Goal: Transaction & Acquisition: Subscribe to service/newsletter

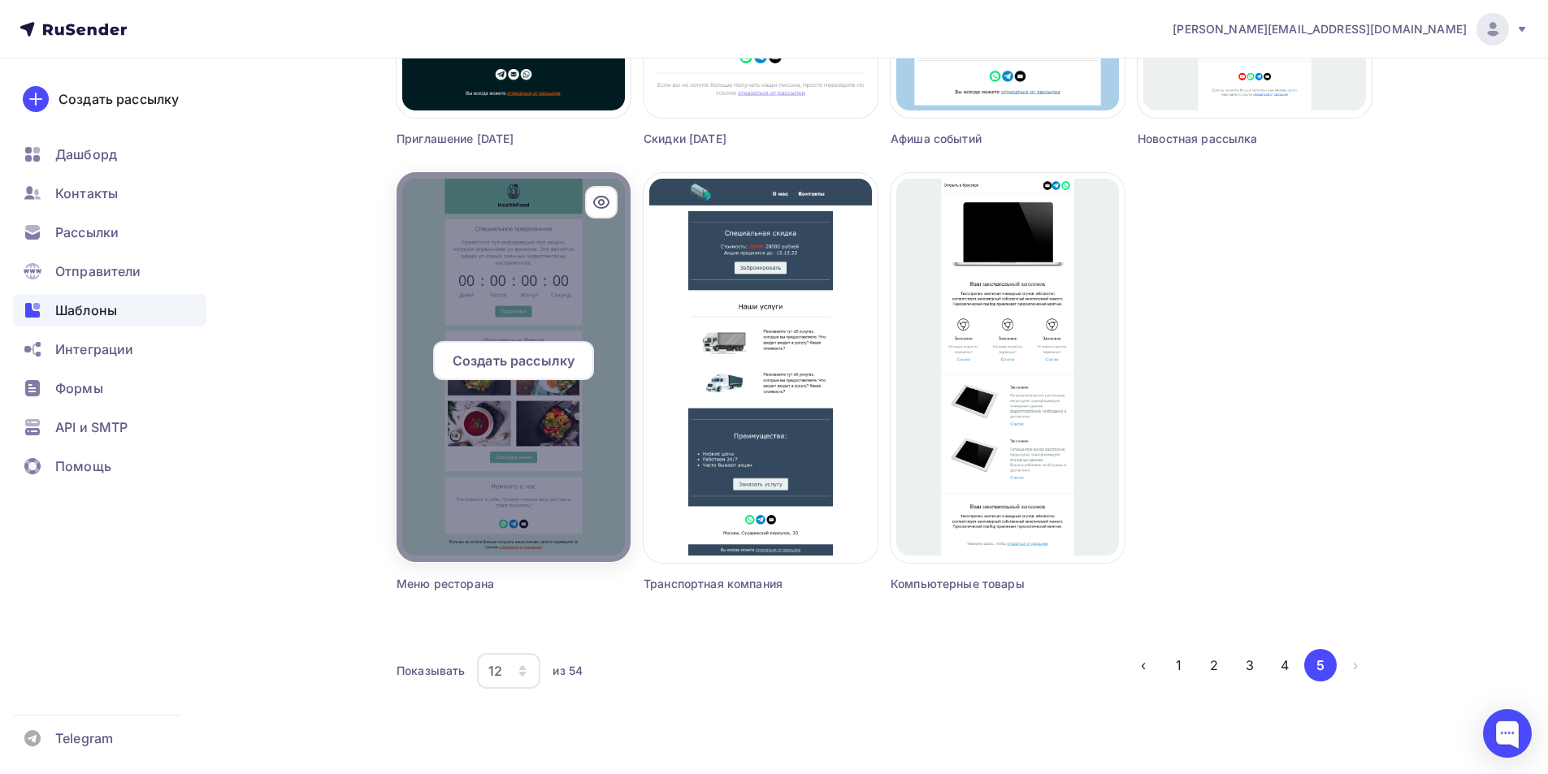
scroll to position [925, 0]
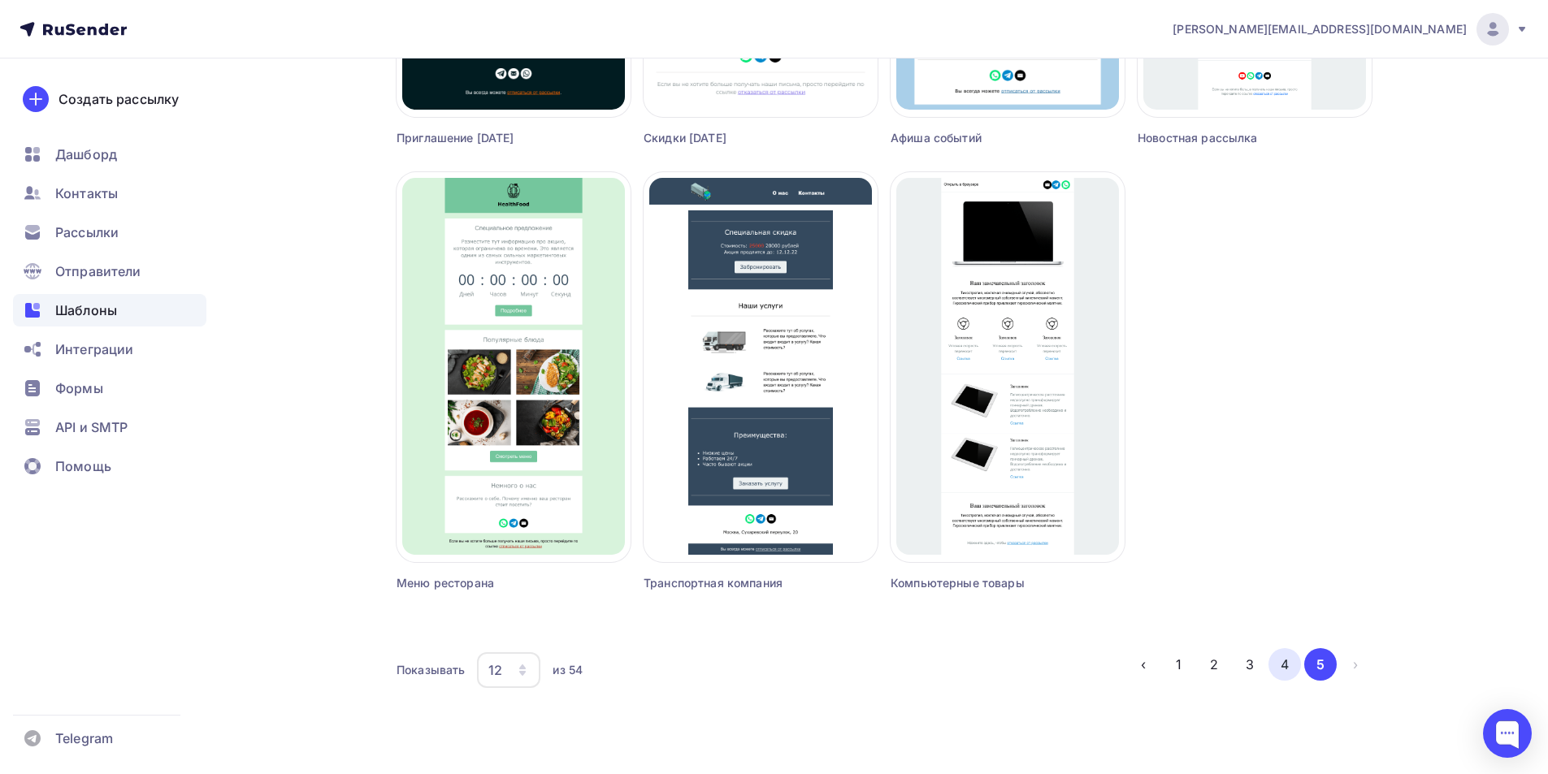
click at [1285, 667] on button "4" at bounding box center [1284, 664] width 32 height 32
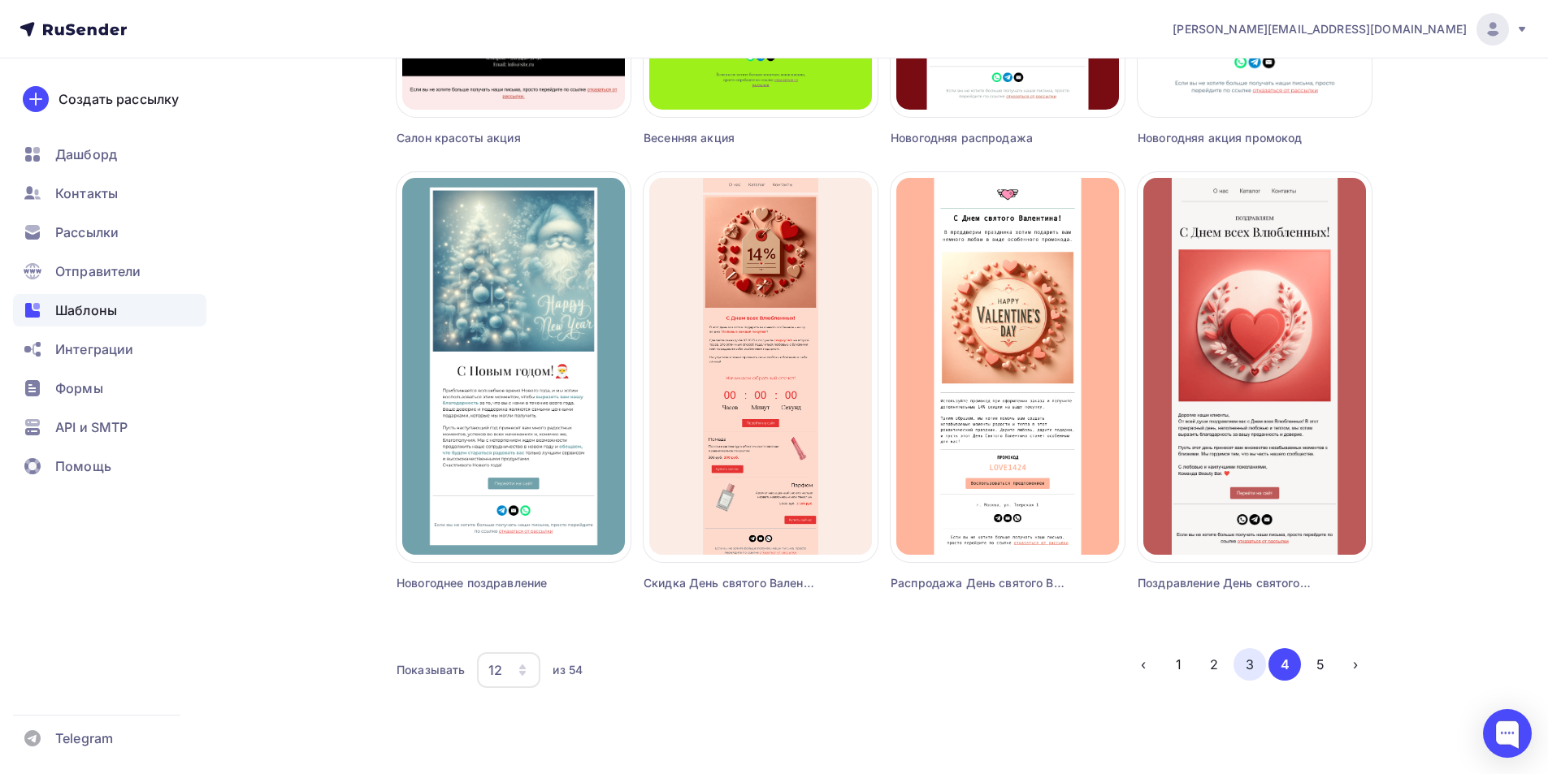
click at [1241, 666] on button "3" at bounding box center [1249, 664] width 32 height 32
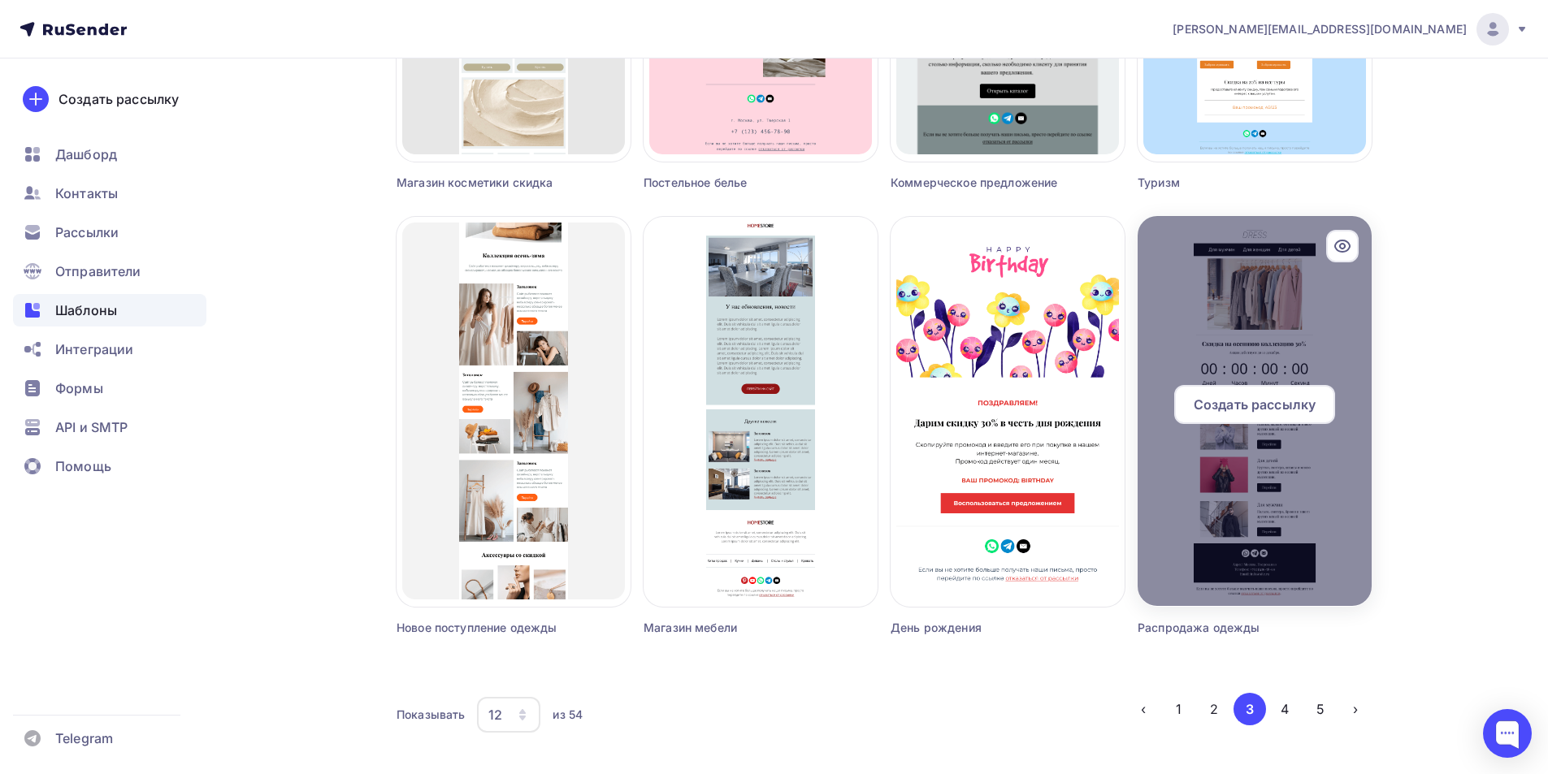
scroll to position [843, 0]
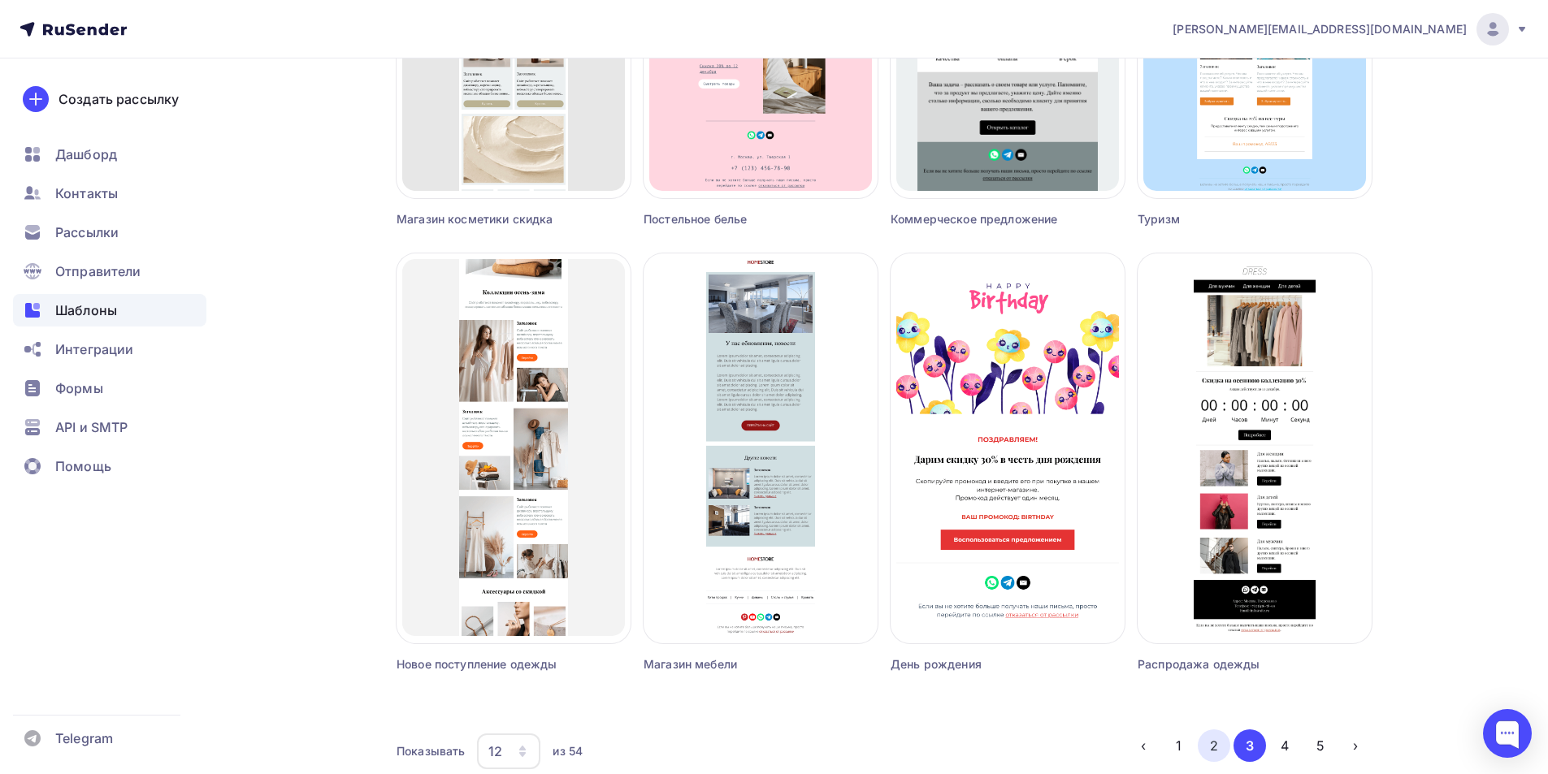
click at [1209, 746] on button "2" at bounding box center [1214, 746] width 32 height 32
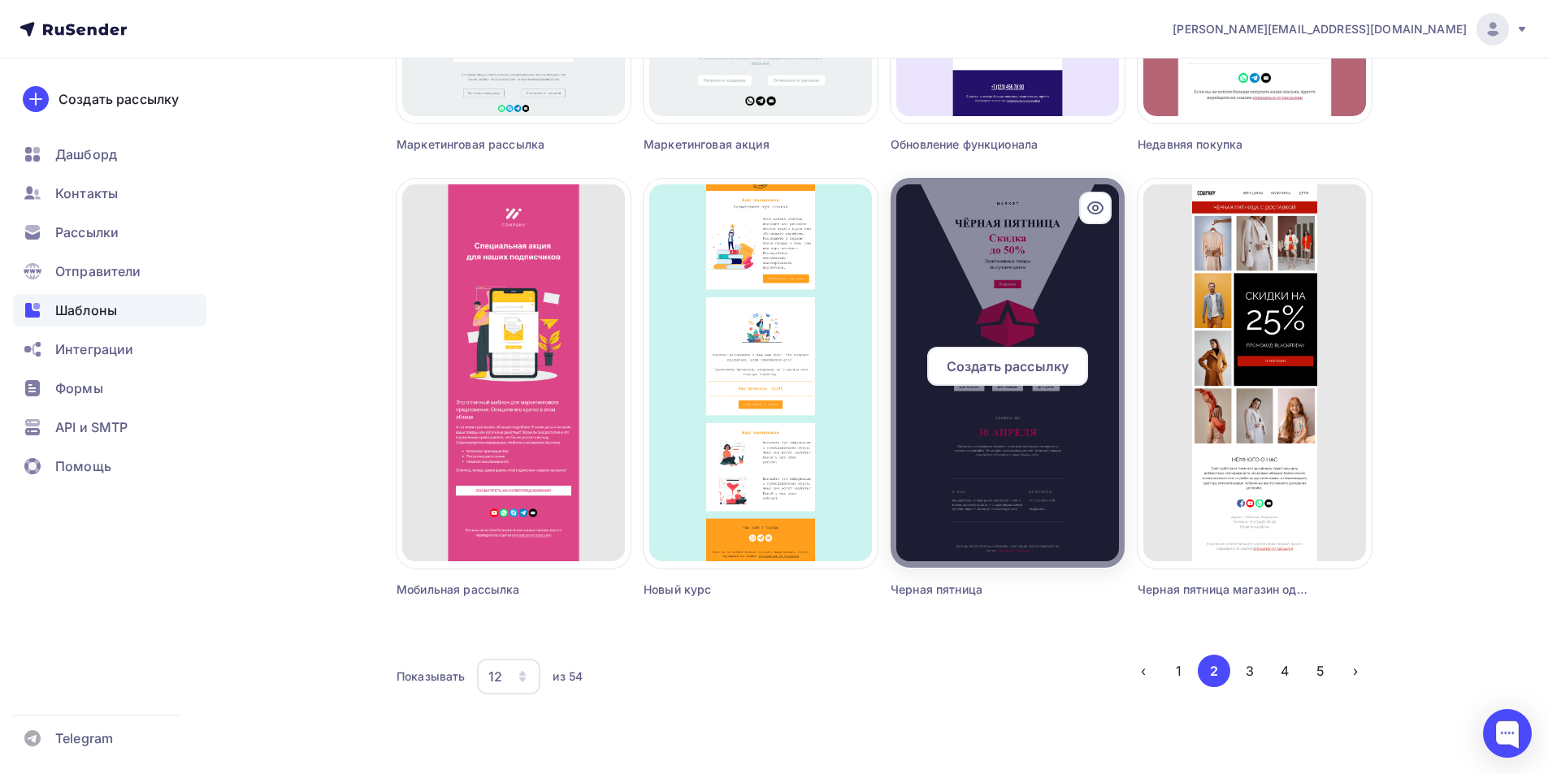
scroll to position [925, 0]
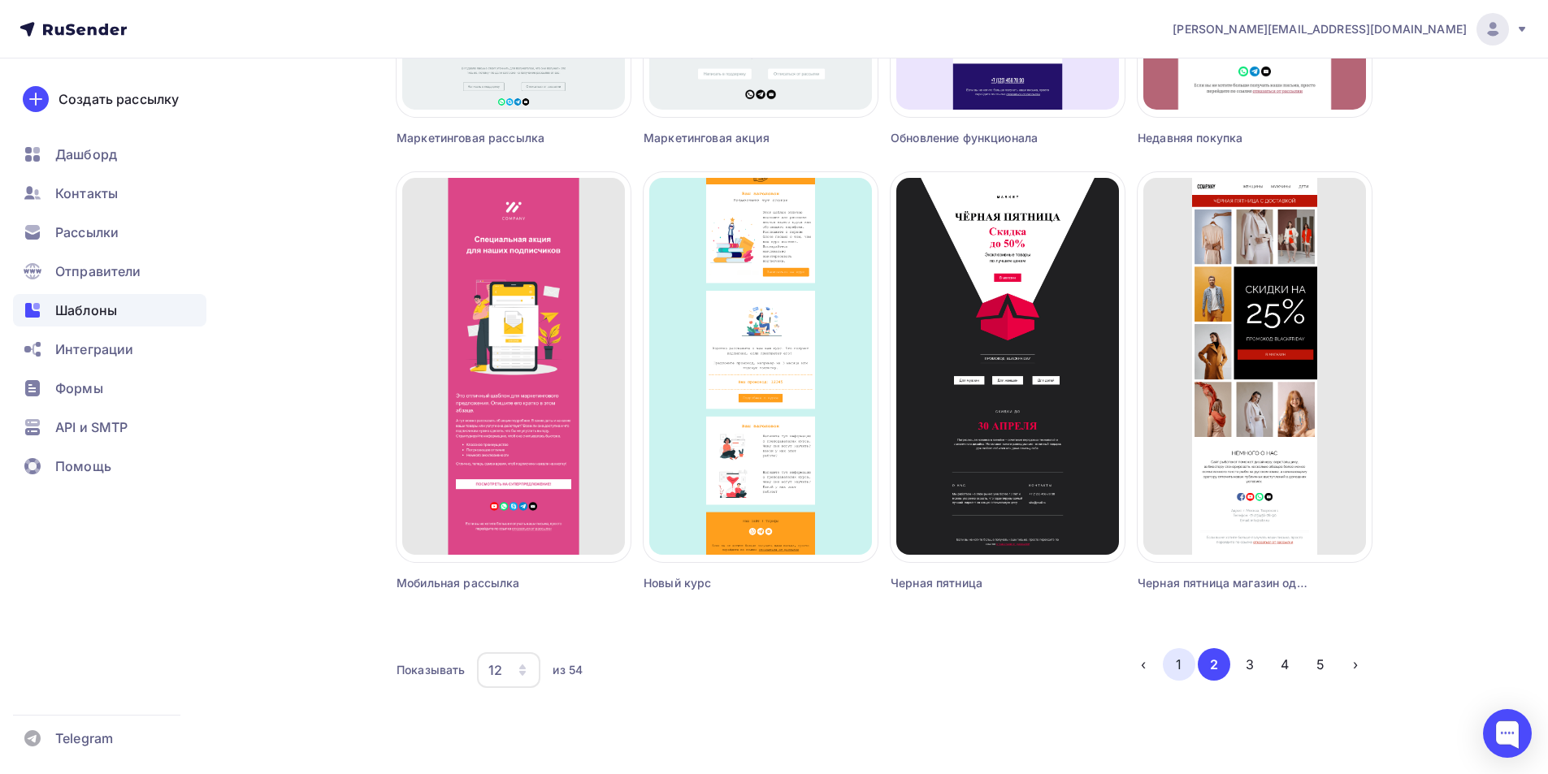
click at [1176, 665] on button "1" at bounding box center [1179, 664] width 32 height 32
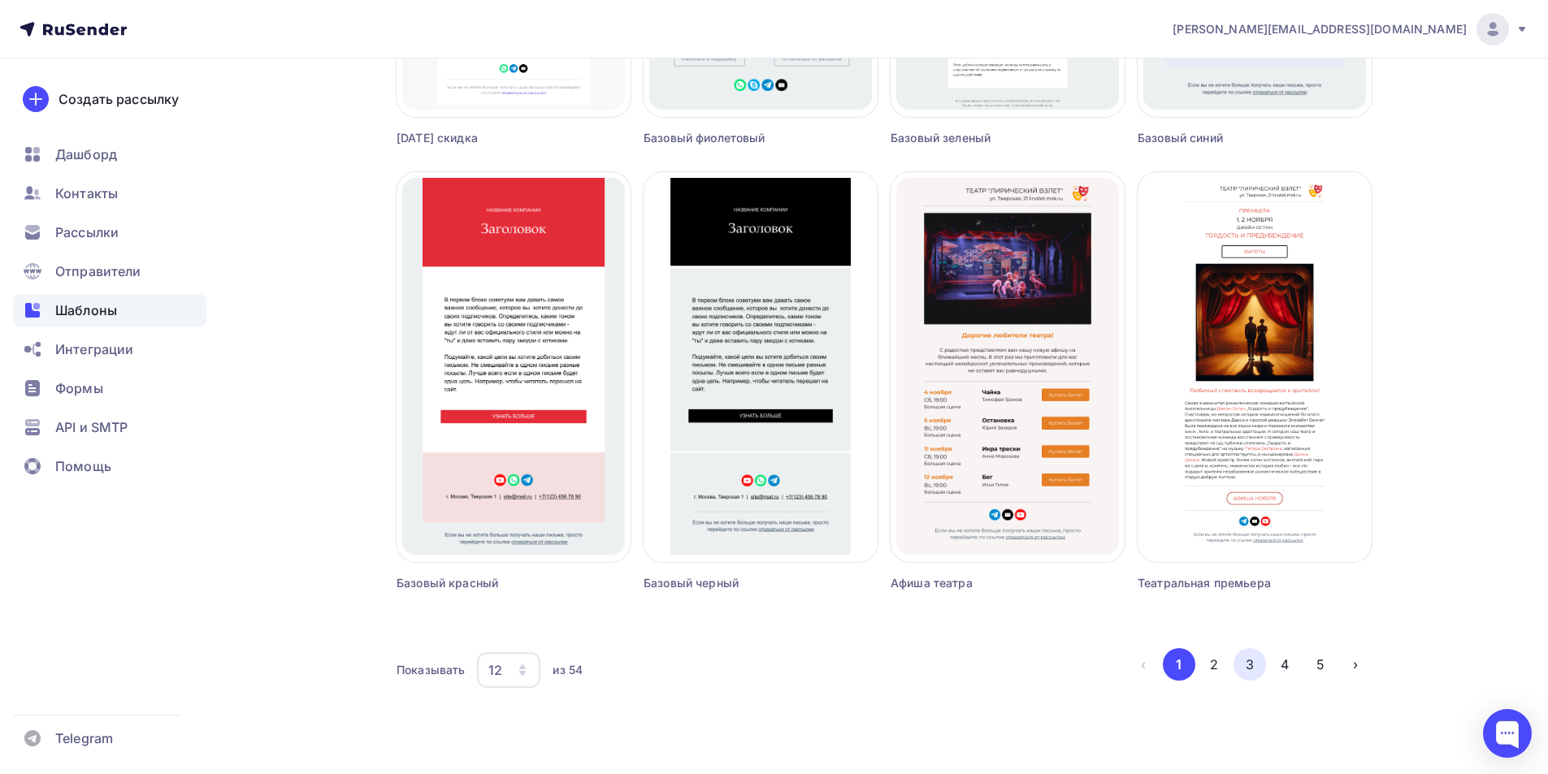
click at [1254, 661] on button "3" at bounding box center [1249, 664] width 32 height 32
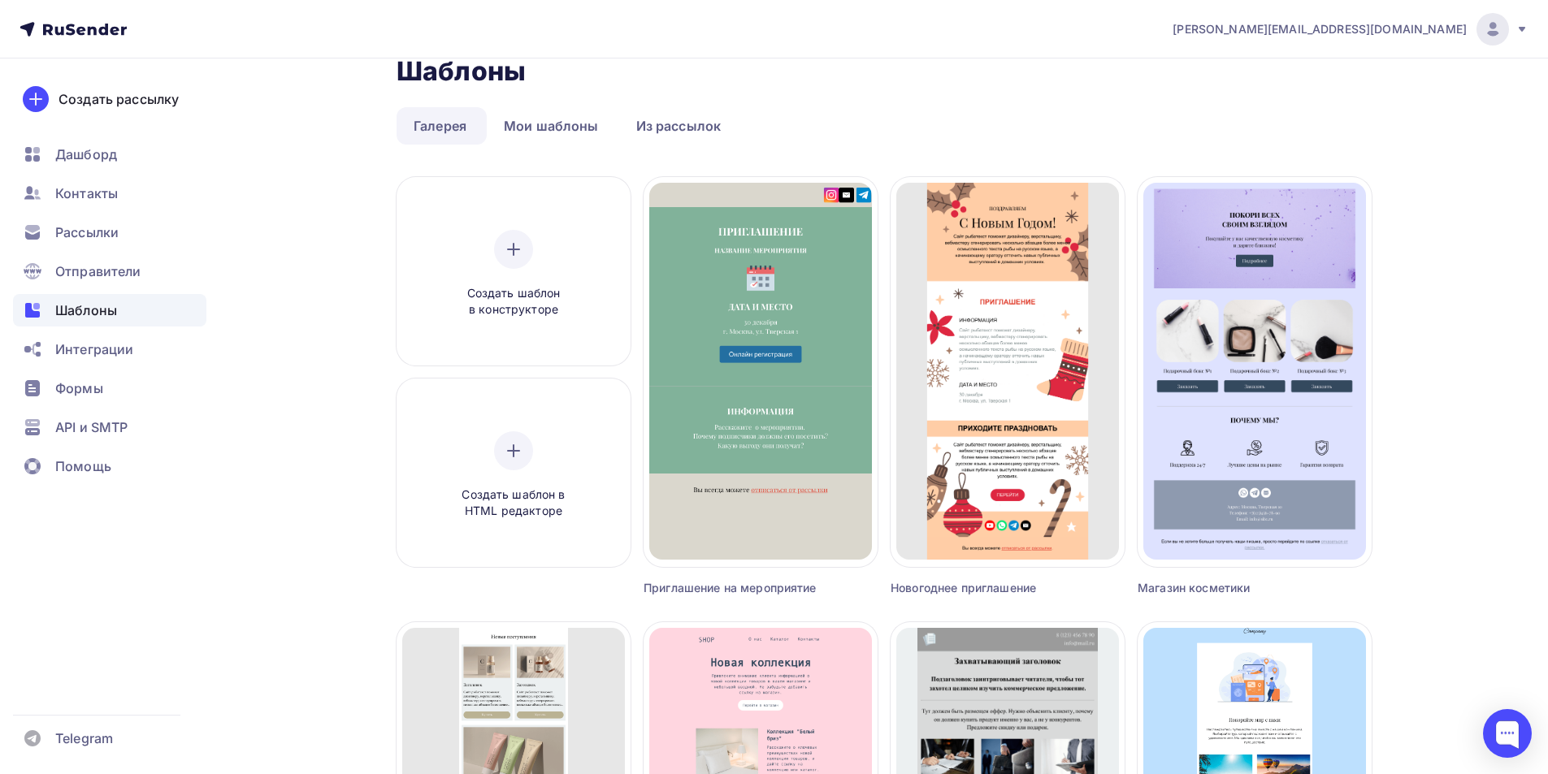
scroll to position [0, 0]
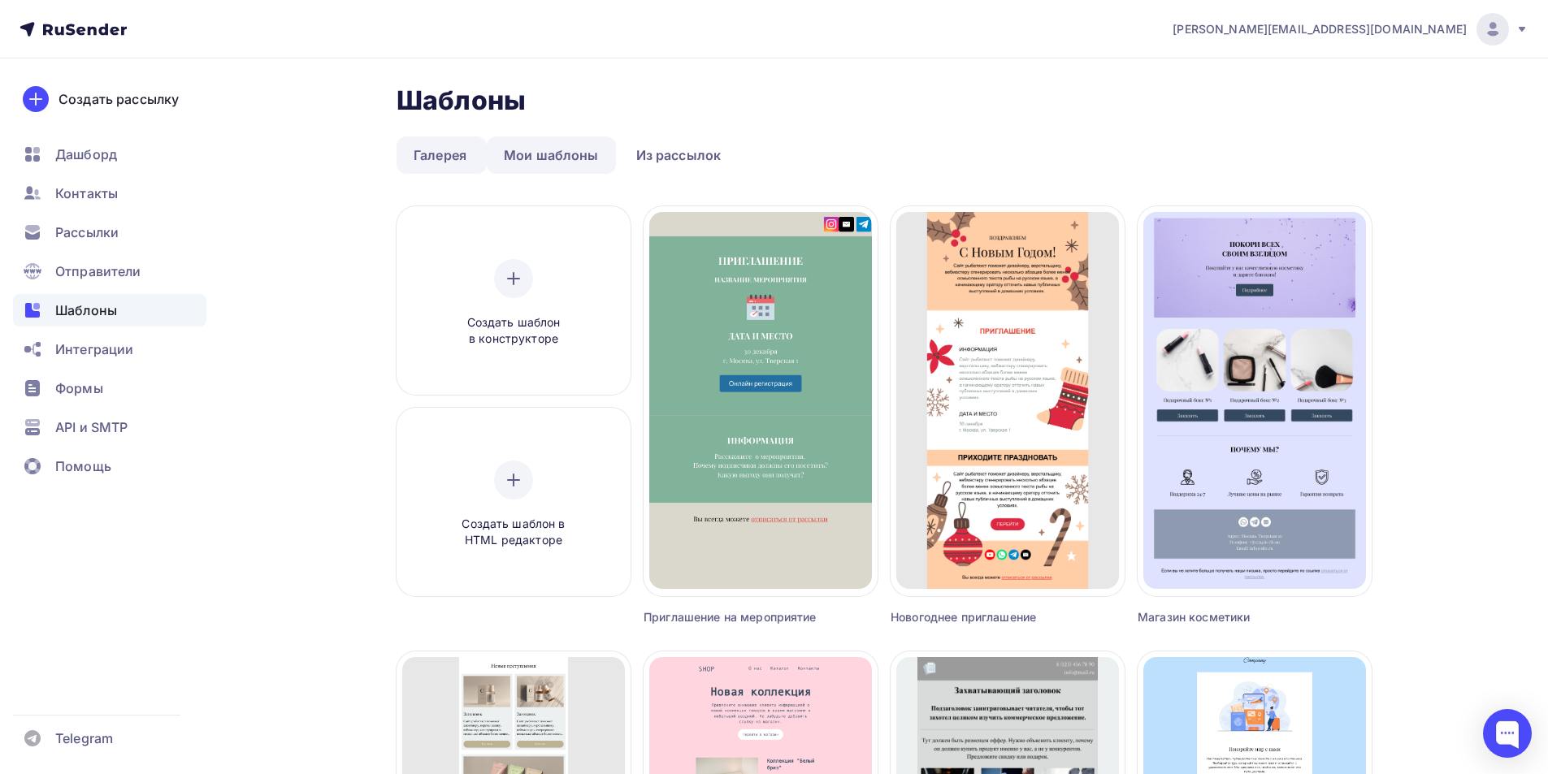
click at [539, 154] on link "Мои шаблоны" at bounding box center [551, 154] width 129 height 37
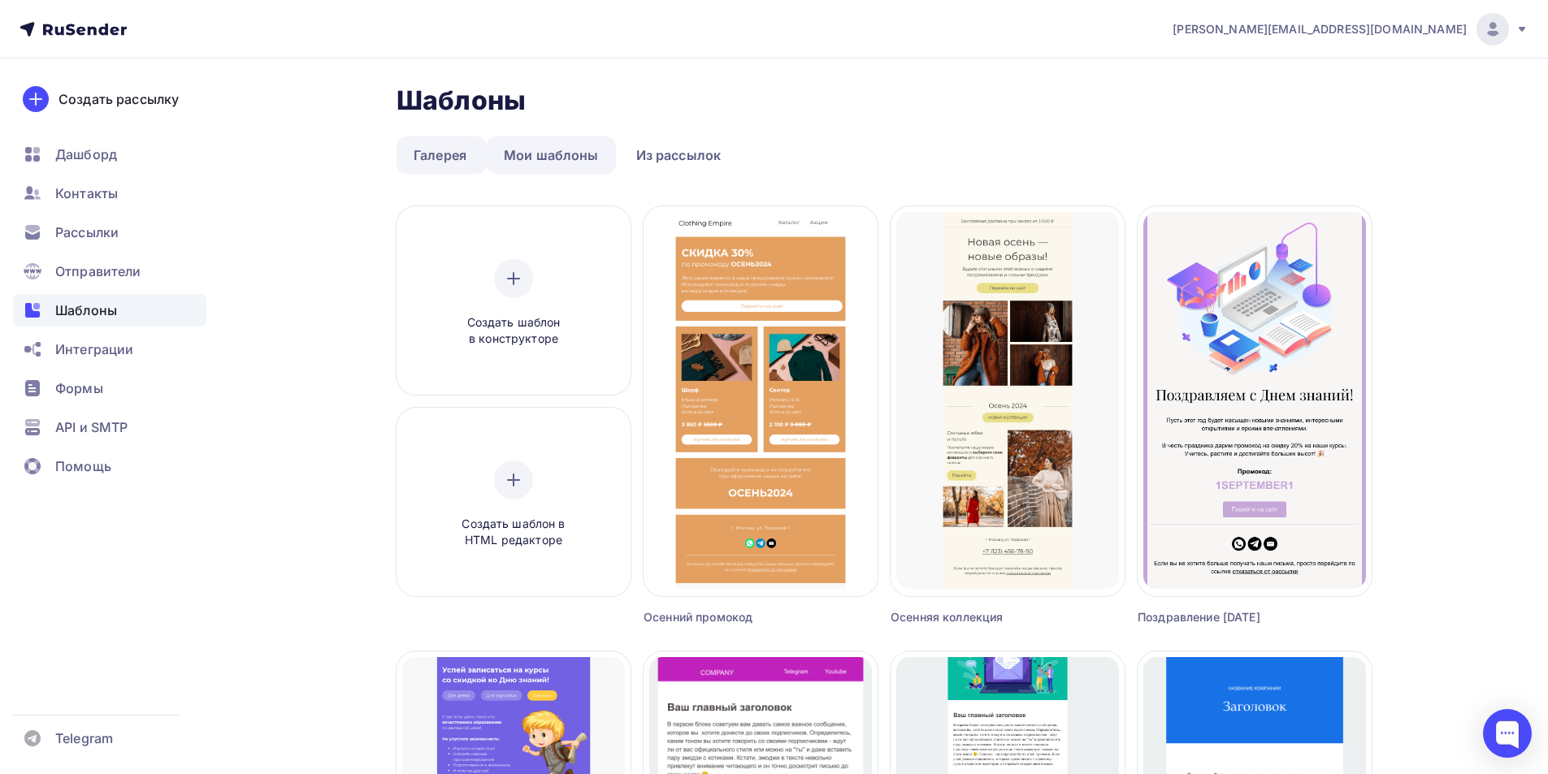
click at [549, 168] on link "Мои шаблоны" at bounding box center [551, 154] width 129 height 37
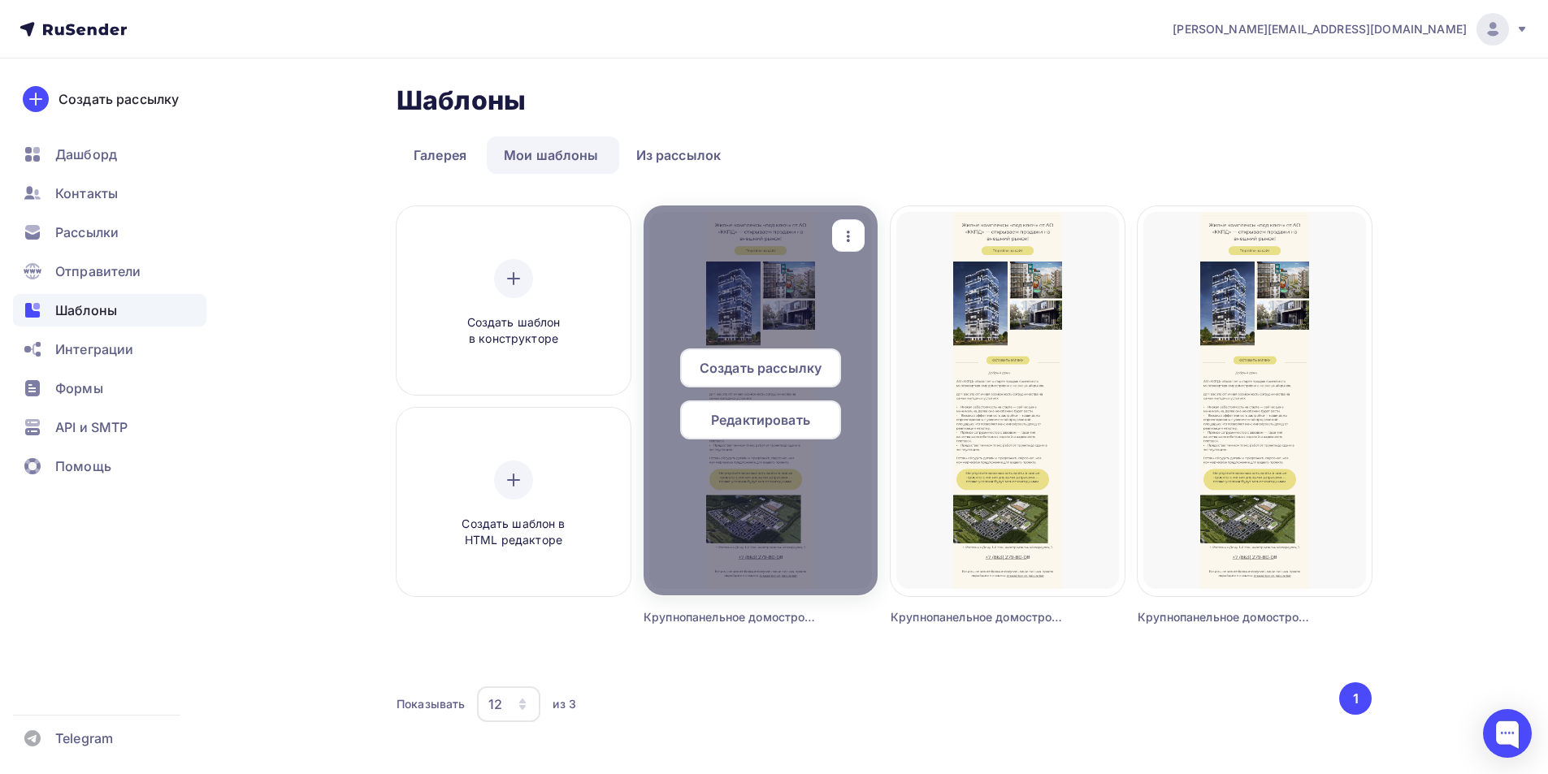
click at [768, 424] on span "Редактировать" at bounding box center [760, 419] width 99 height 19
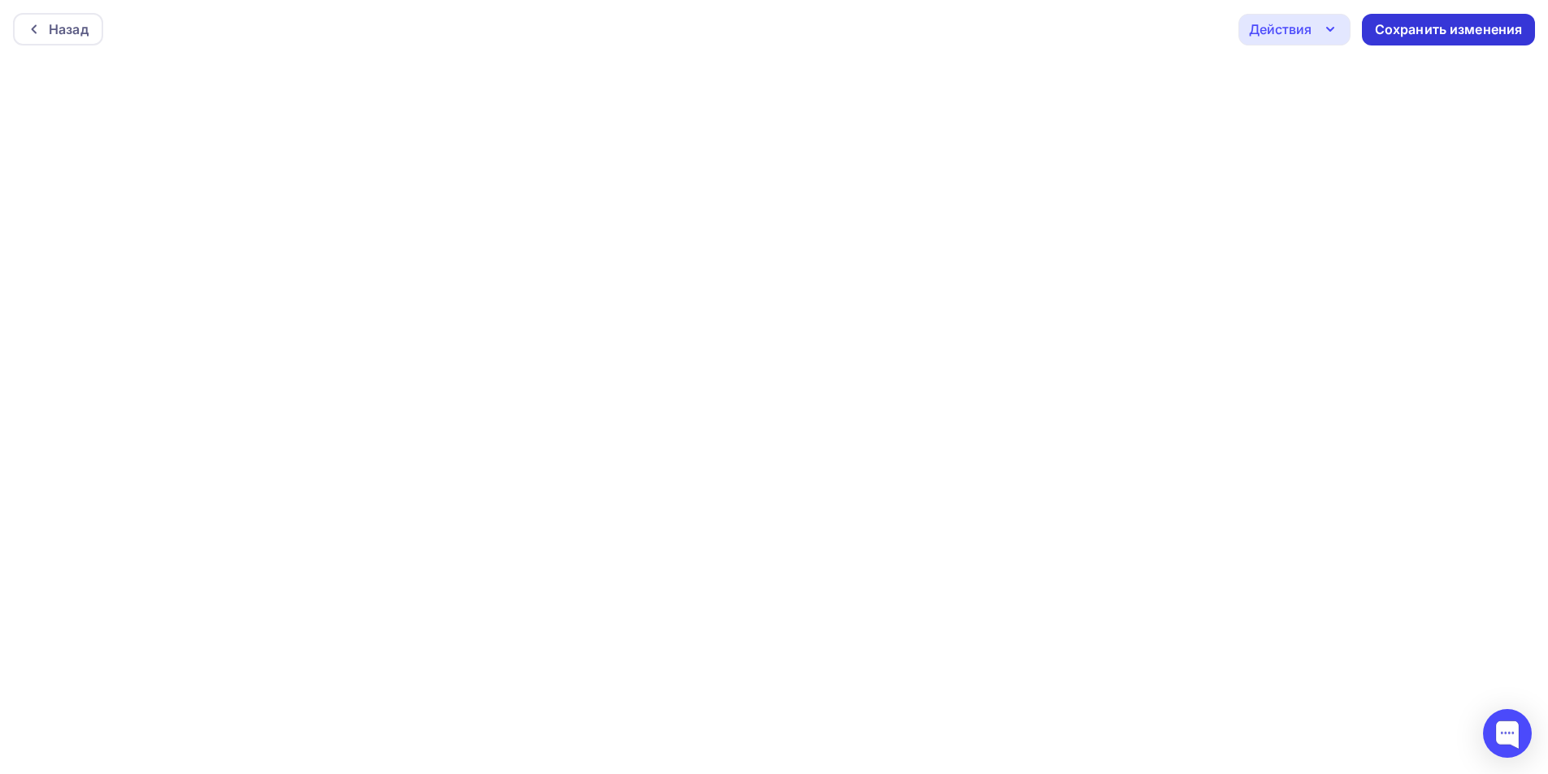
click at [1409, 30] on div "Сохранить изменения" at bounding box center [1449, 29] width 148 height 19
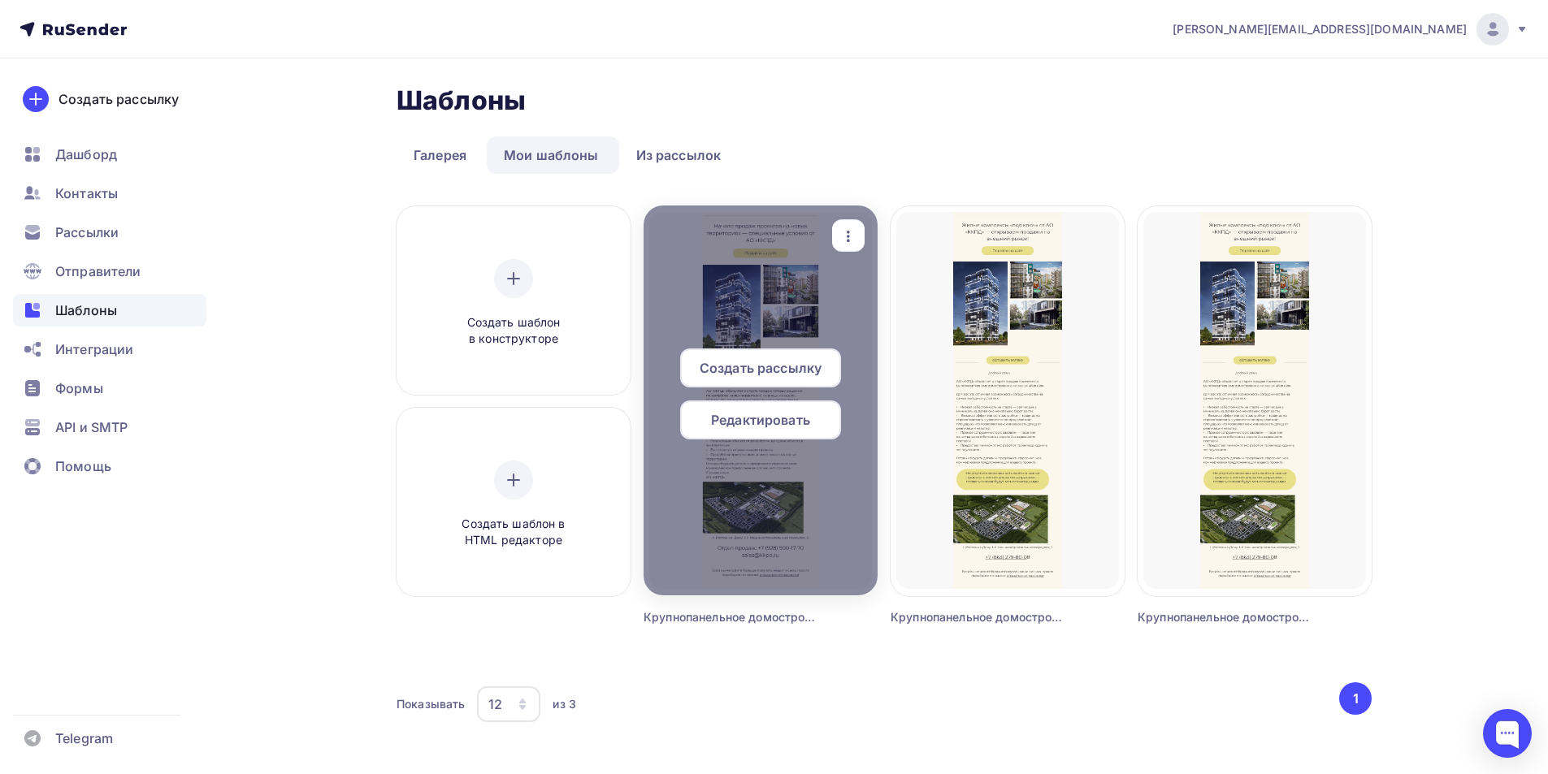
click at [776, 362] on span "Создать рассылку" at bounding box center [761, 367] width 122 height 19
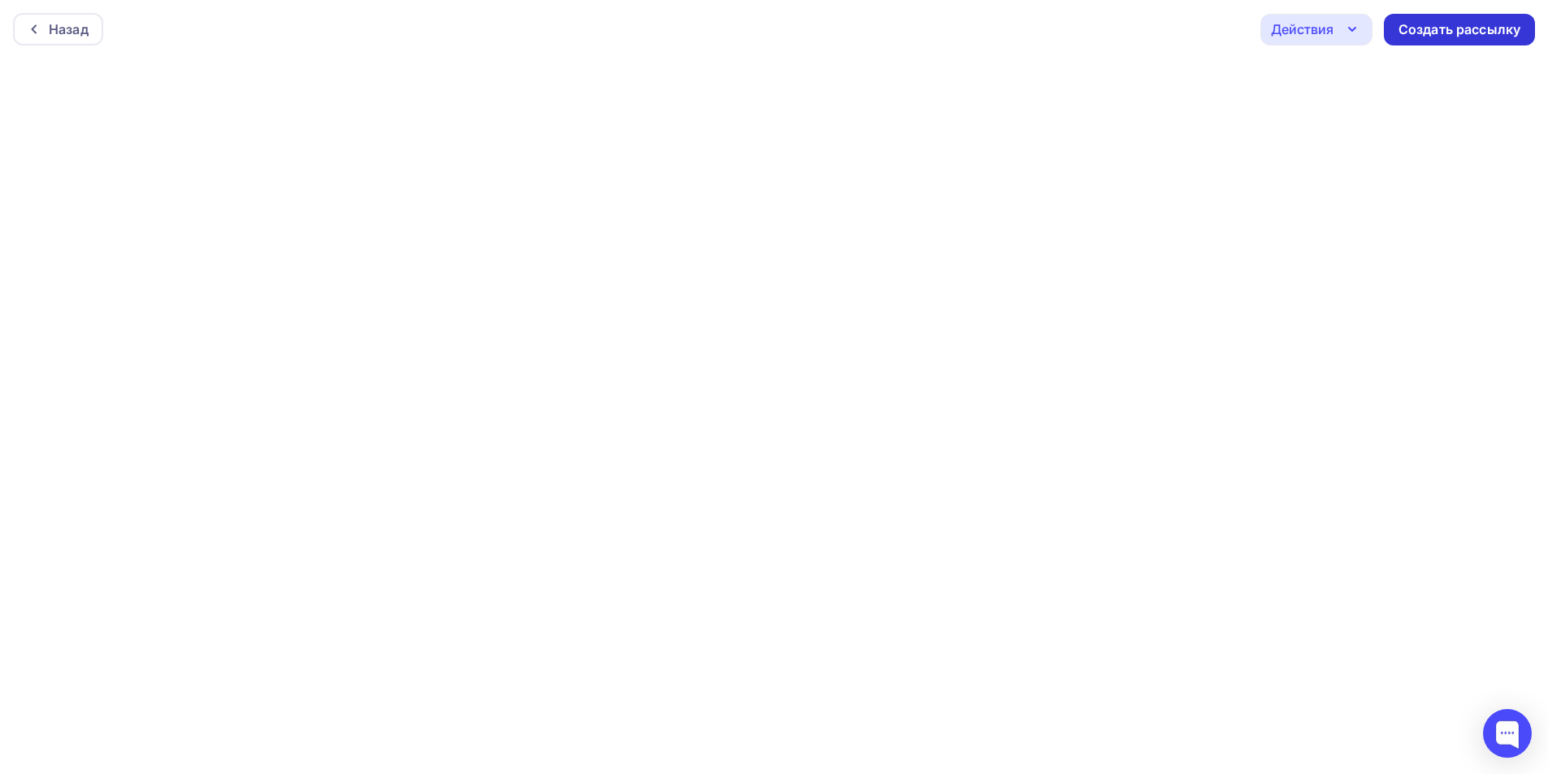
click at [1433, 32] on div "Создать рассылку" at bounding box center [1459, 29] width 122 height 19
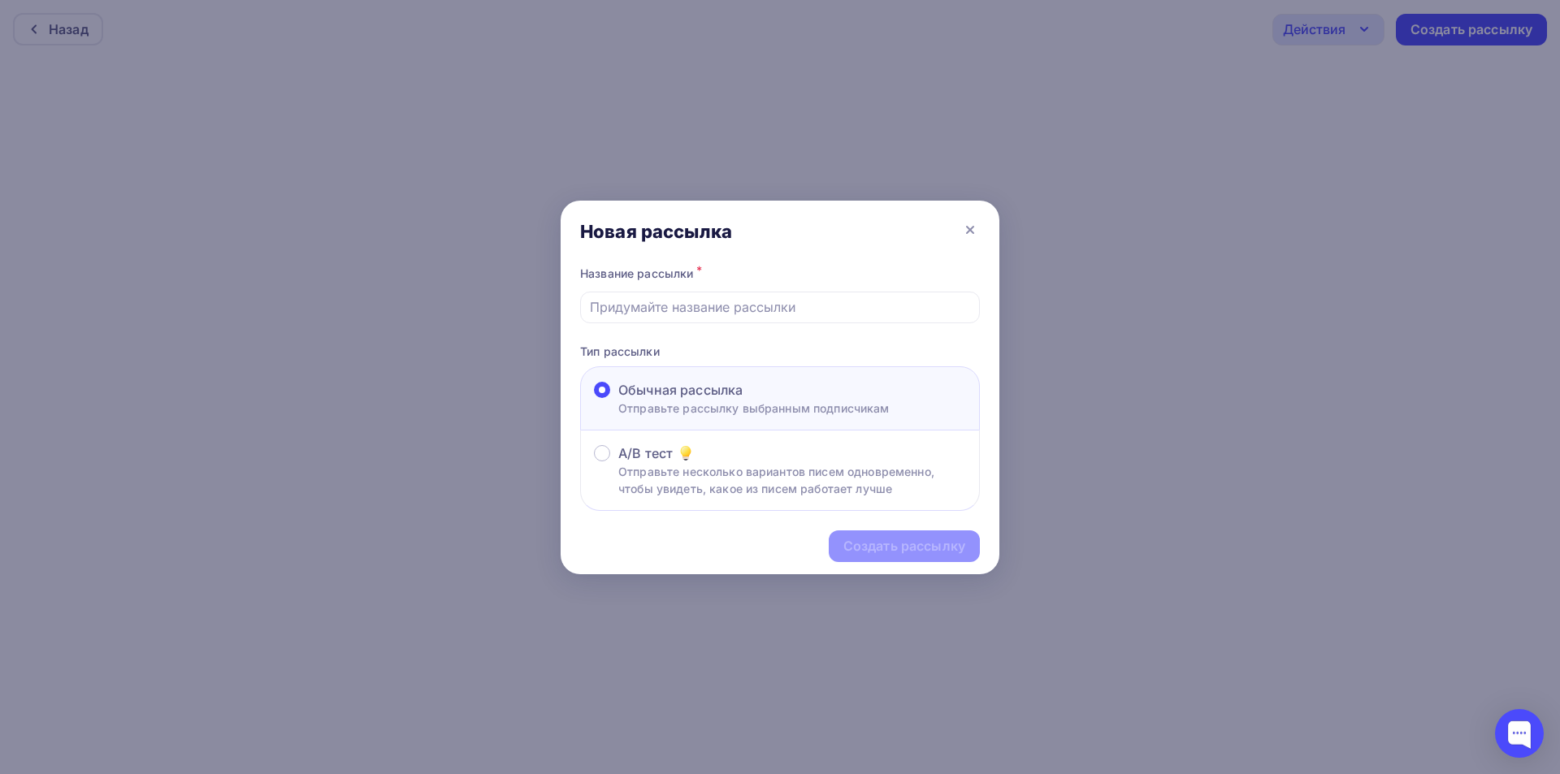
click at [708, 396] on span "Обычная рассылка" at bounding box center [680, 389] width 124 height 19
click at [618, 400] on input "Обычная рассылка Отправьте рассылку выбранным подписчикам" at bounding box center [618, 400] width 0 height 0
click at [912, 548] on div "Создать рассылку" at bounding box center [780, 546] width 439 height 71
click at [688, 305] on input "text" at bounding box center [780, 306] width 381 height 19
type input "Застройщики4"
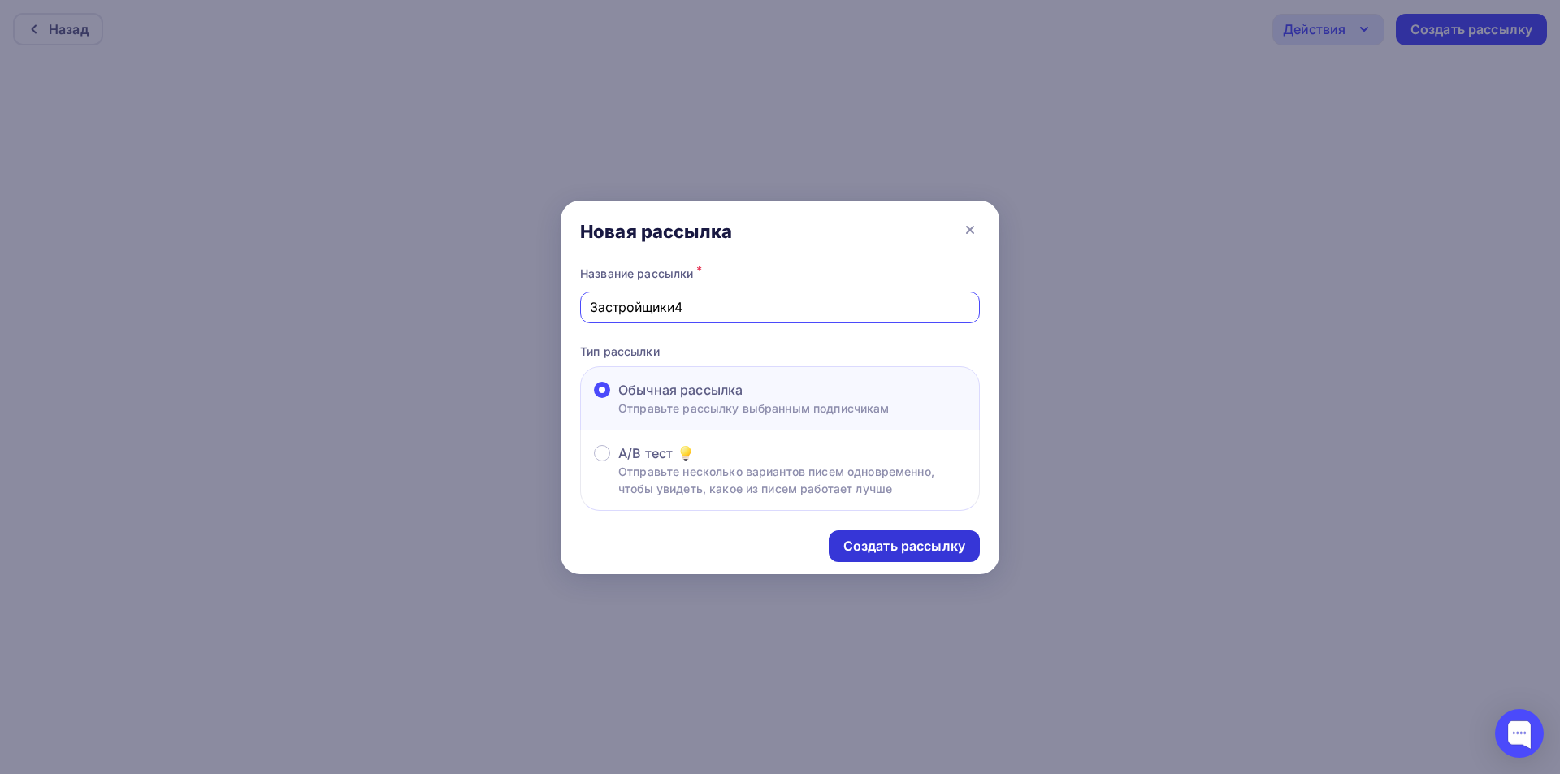
click at [886, 549] on div "Создать рассылку" at bounding box center [904, 546] width 122 height 19
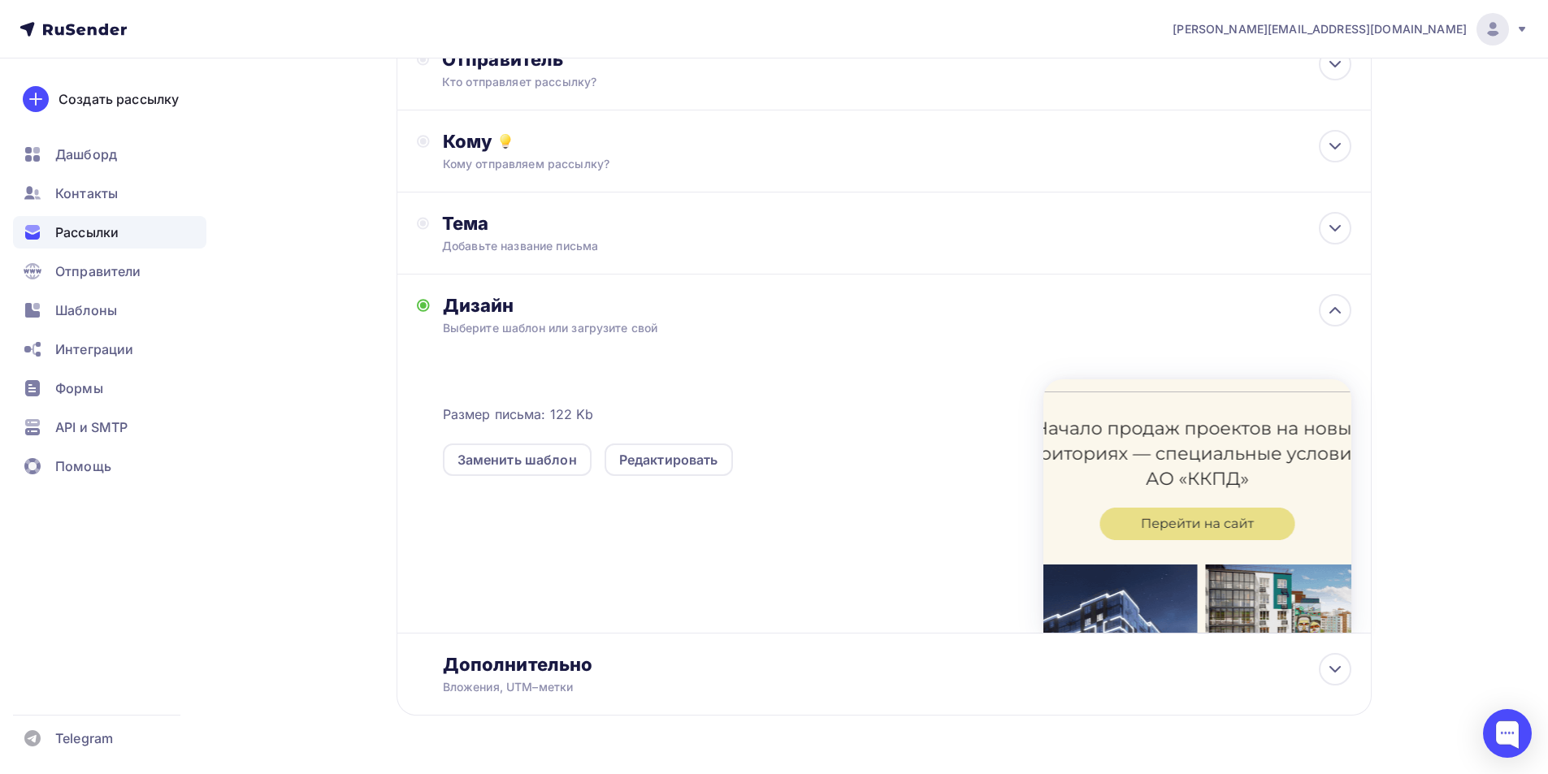
scroll to position [168, 0]
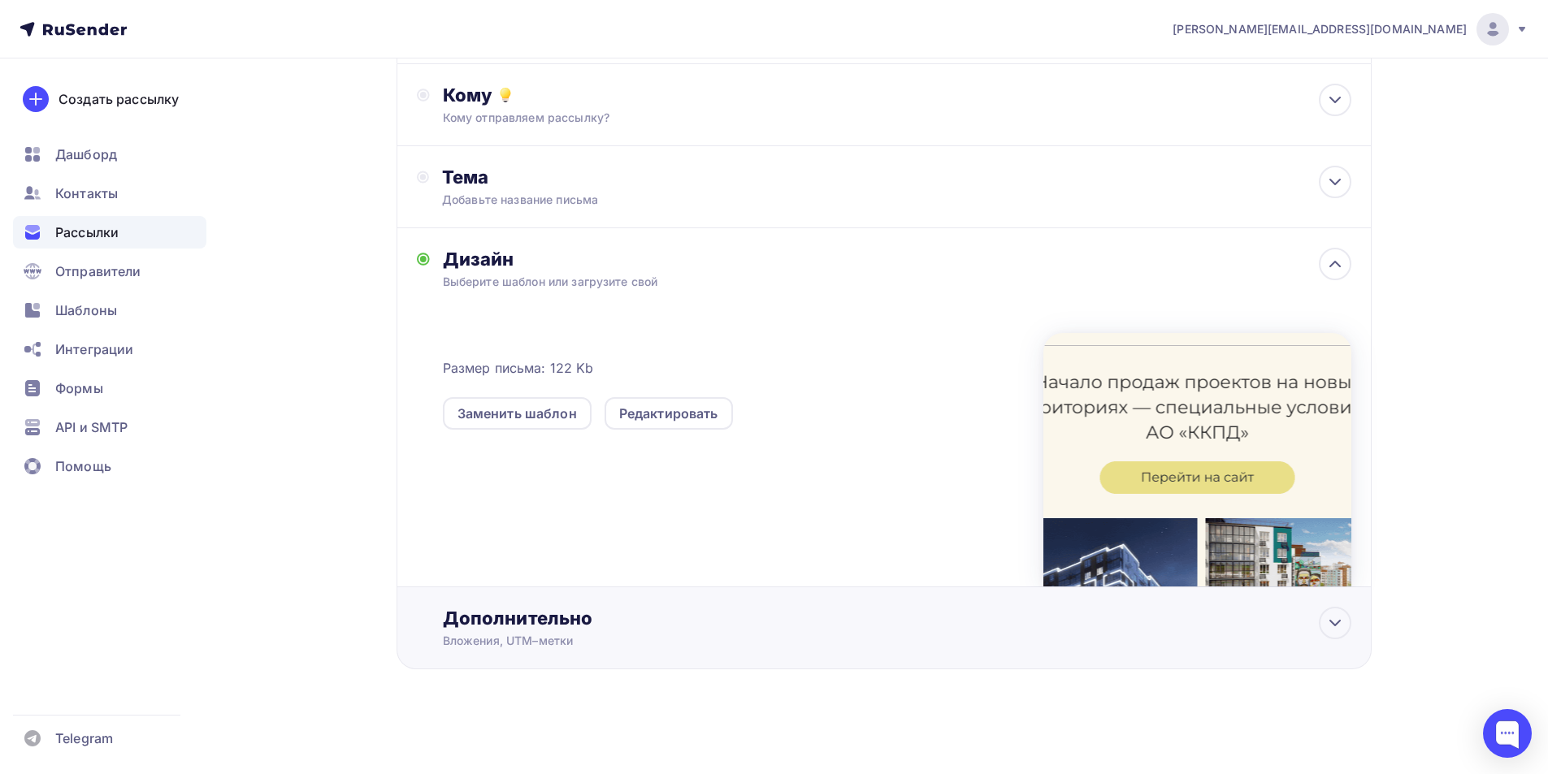
click at [553, 624] on div "Дополнительно" at bounding box center [897, 618] width 908 height 23
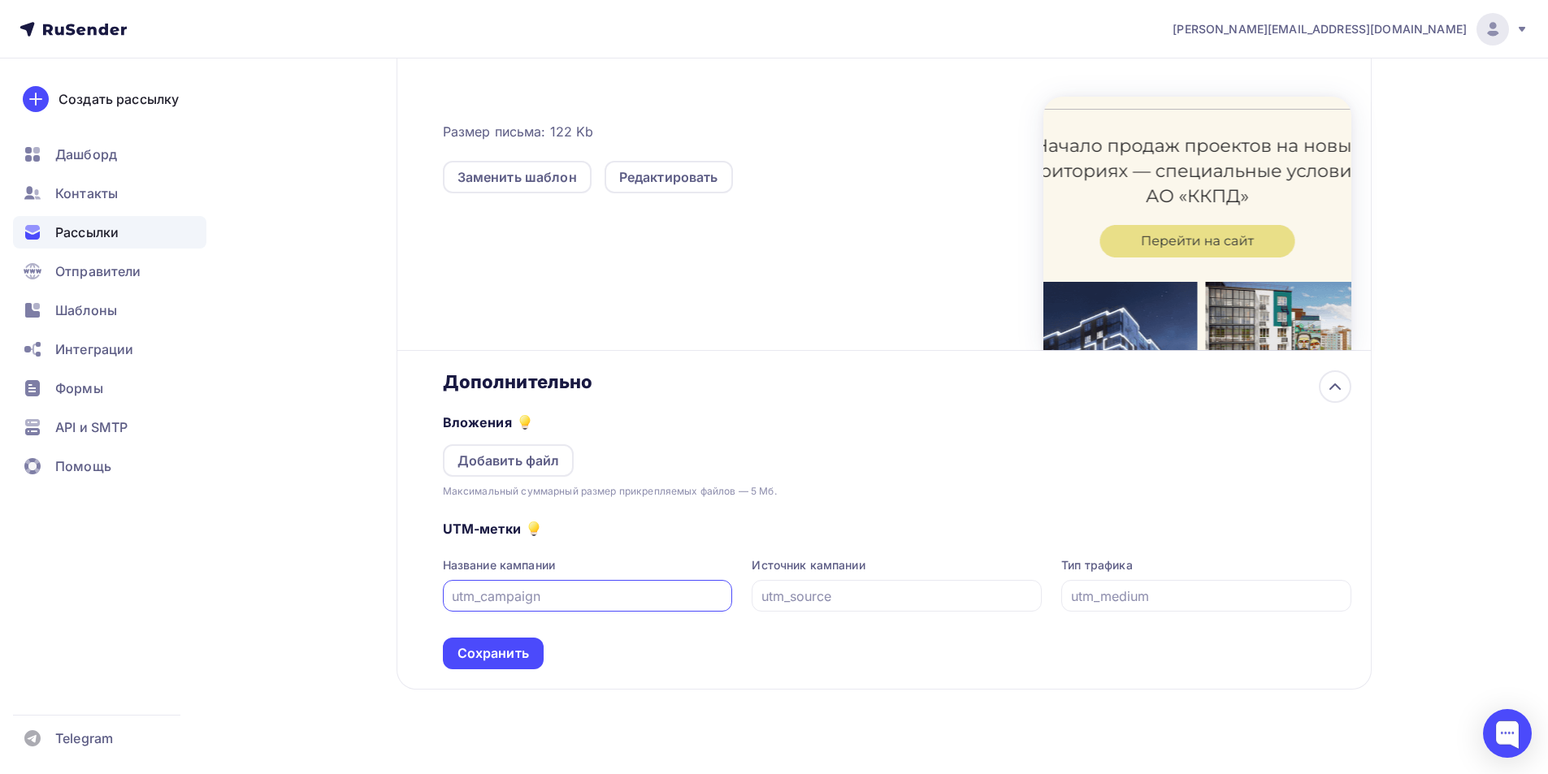
scroll to position [425, 0]
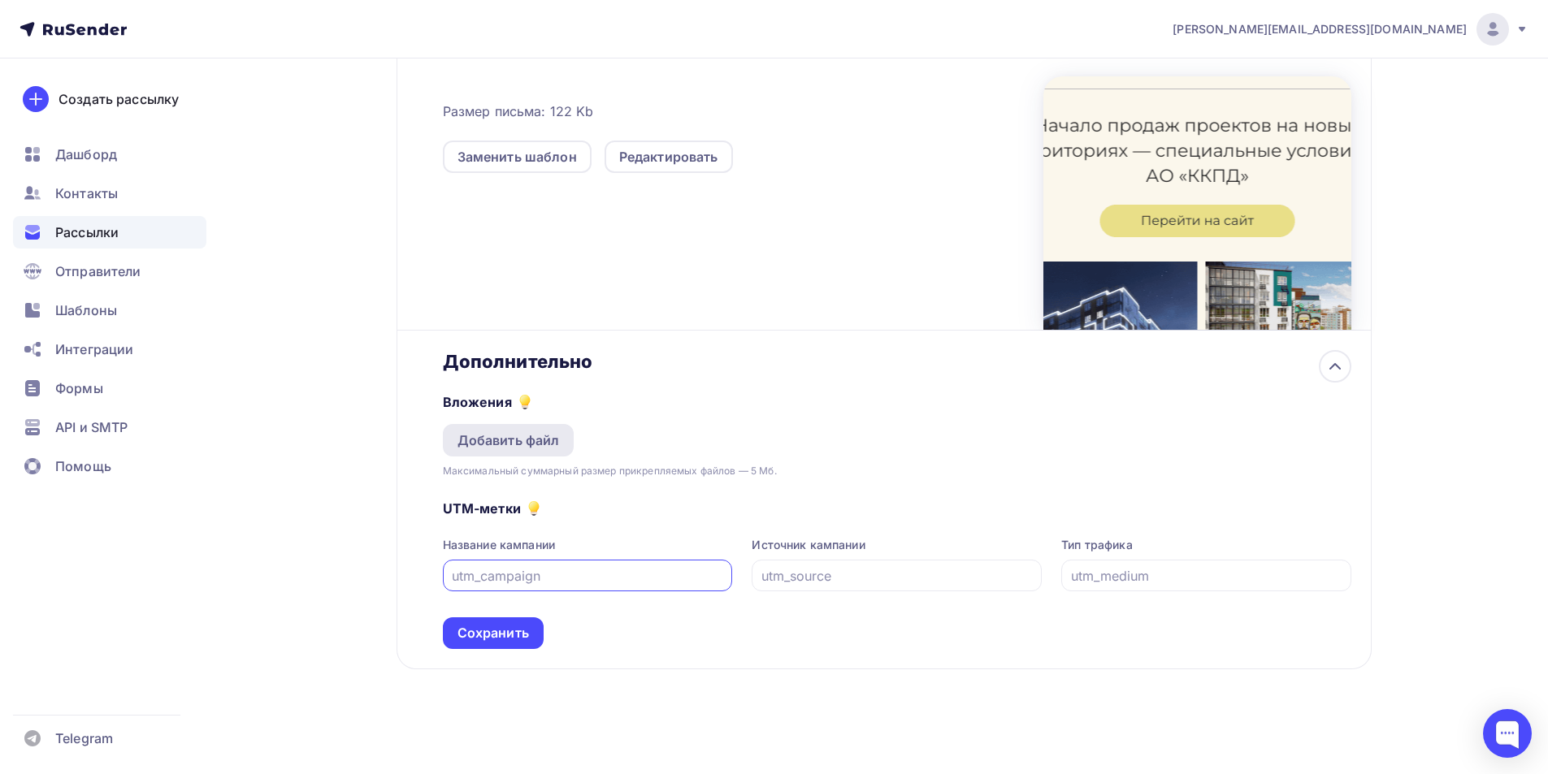
click at [526, 444] on div "Добавить файл" at bounding box center [508, 440] width 102 height 19
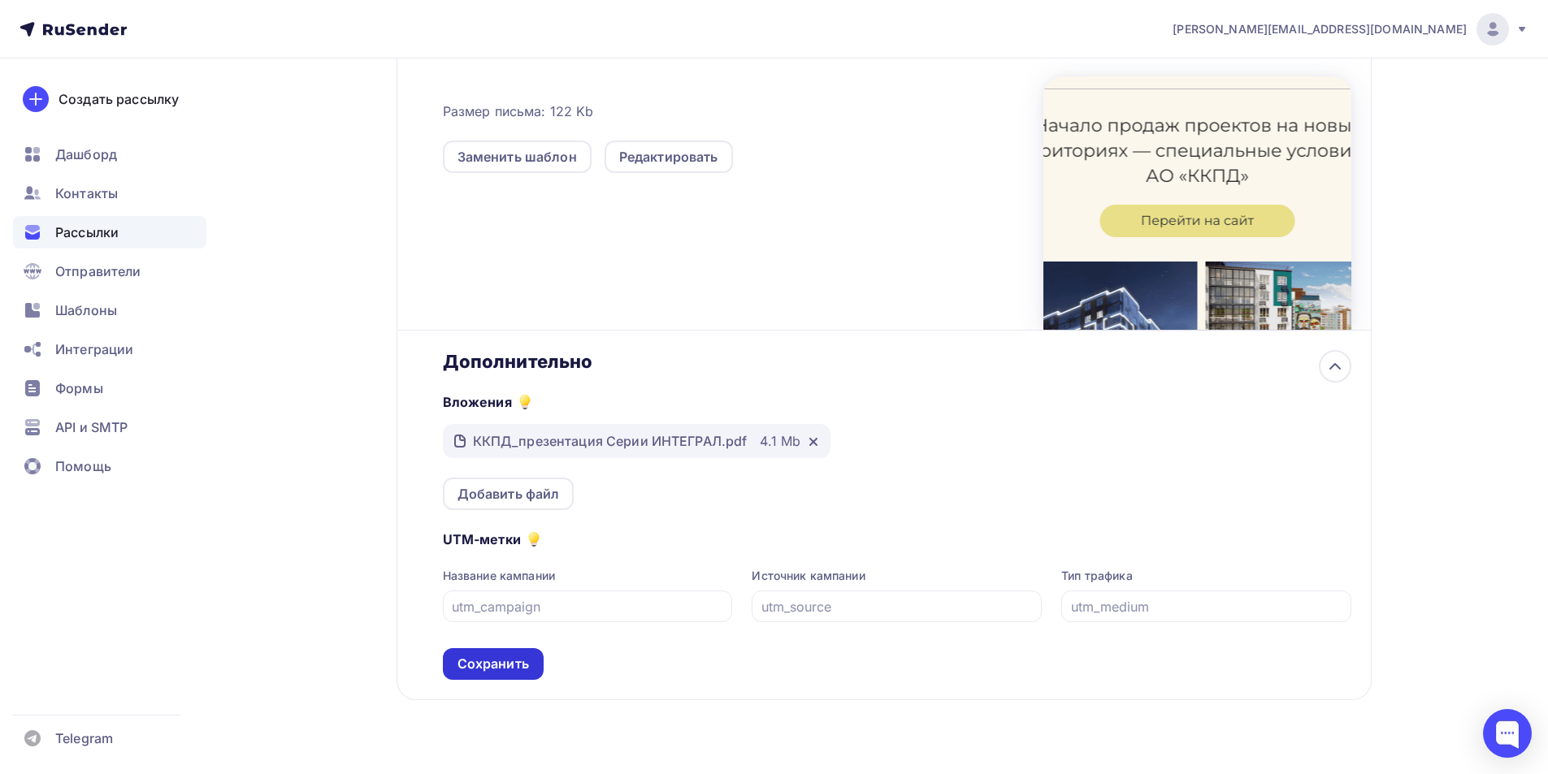
click at [477, 669] on div "Сохранить" at bounding box center [492, 664] width 71 height 19
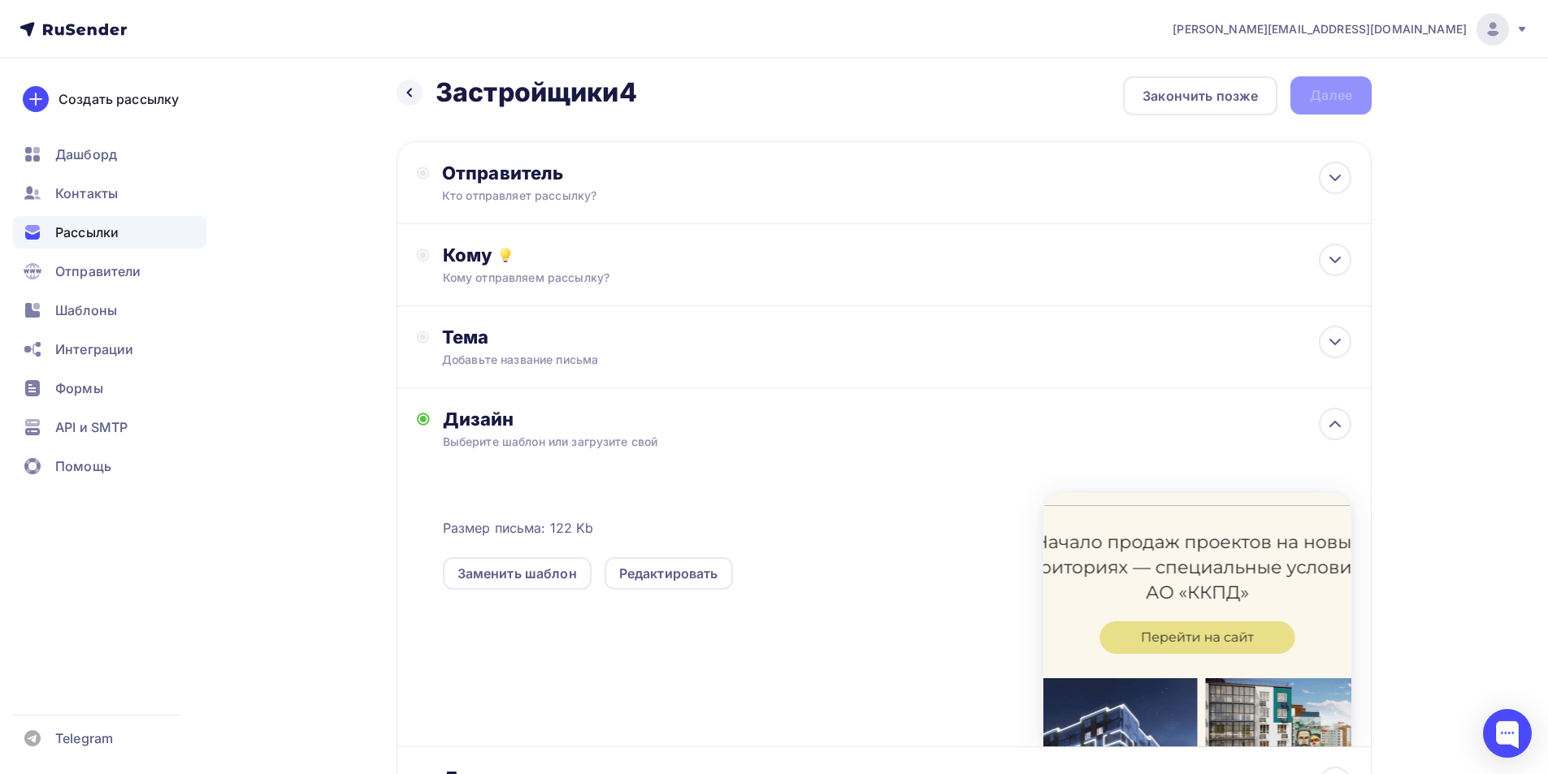
scroll to position [0, 0]
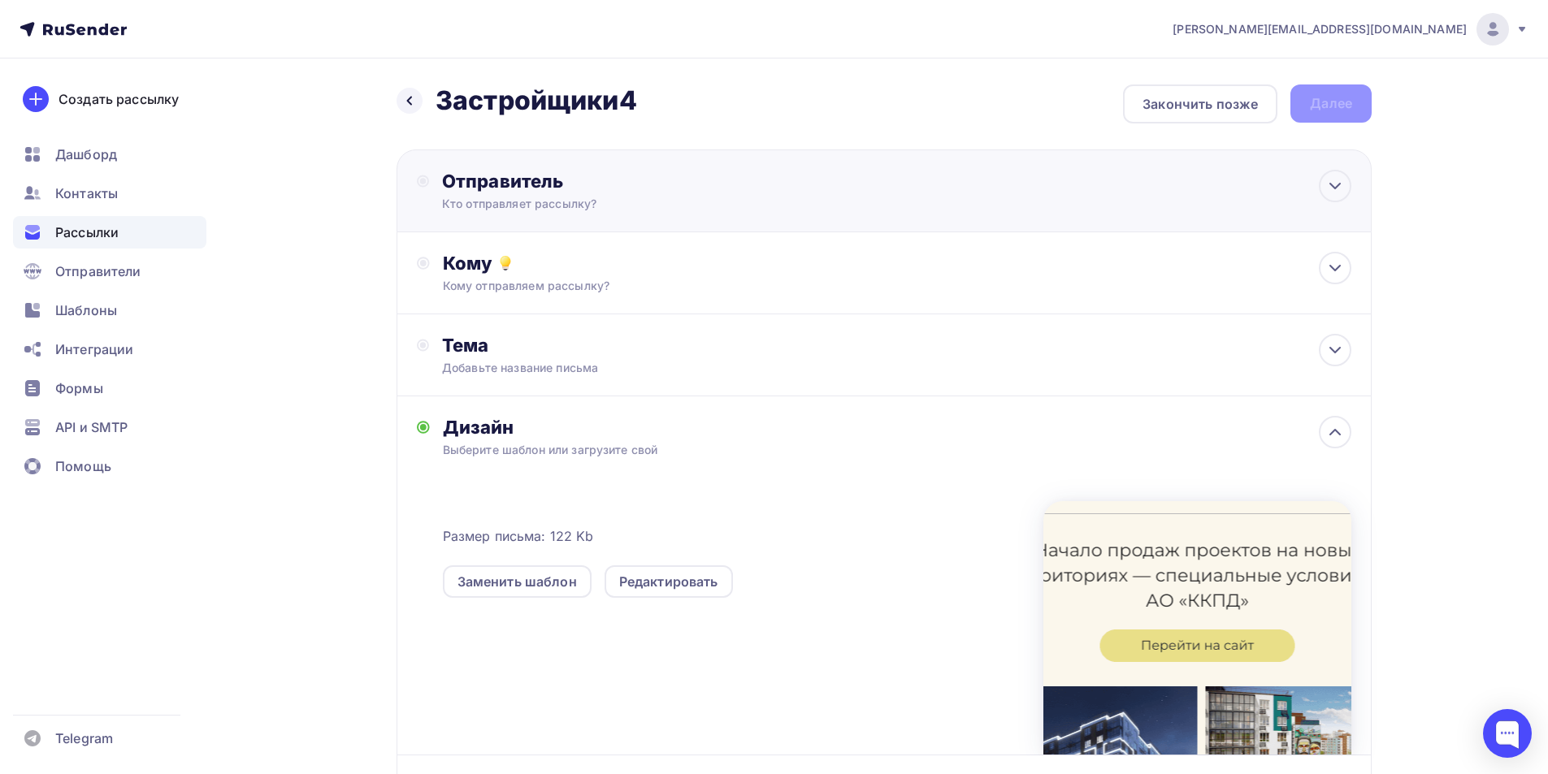
click at [537, 193] on div "Отправитель Кто отправляет рассылку? Email * [PERSON_NAME][EMAIL_ADDRESS][DOMAI…" at bounding box center [618, 191] width 352 height 42
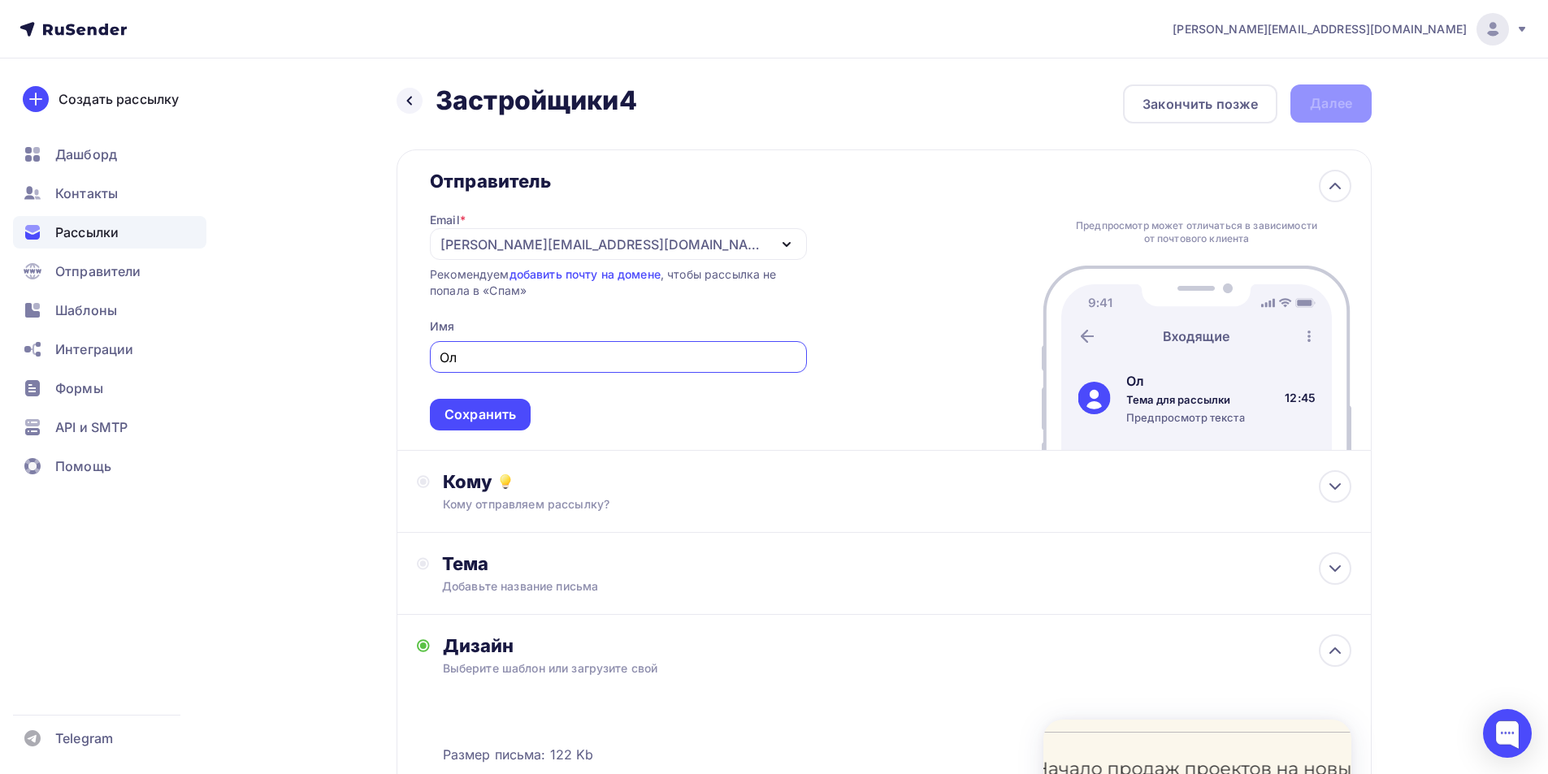
type input "О"
type input "АО "ККПД""
click at [509, 412] on div "Сохранить" at bounding box center [479, 414] width 71 height 19
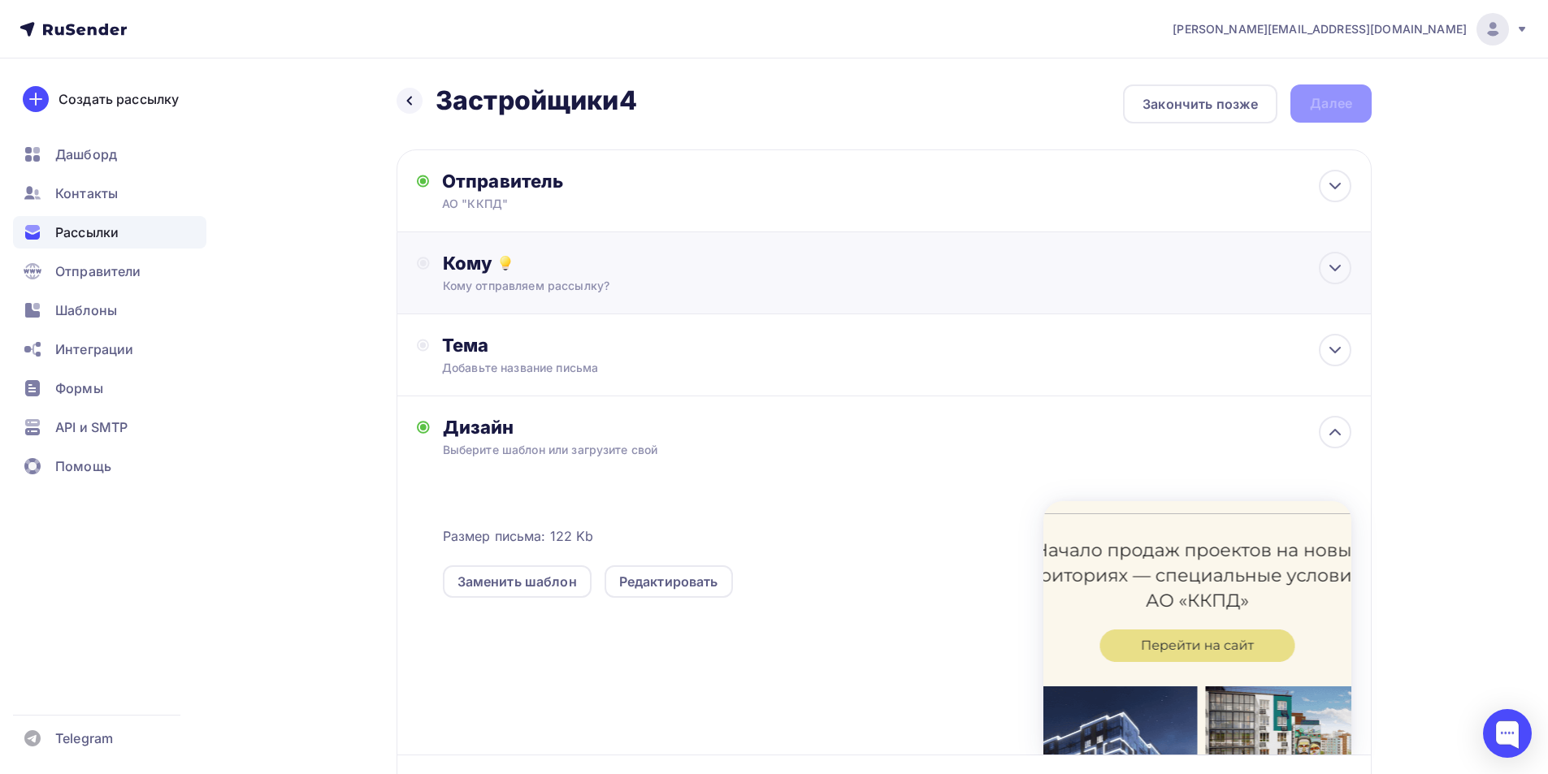
click at [646, 279] on div "Кому отправляем рассылку?" at bounding box center [852, 286] width 818 height 16
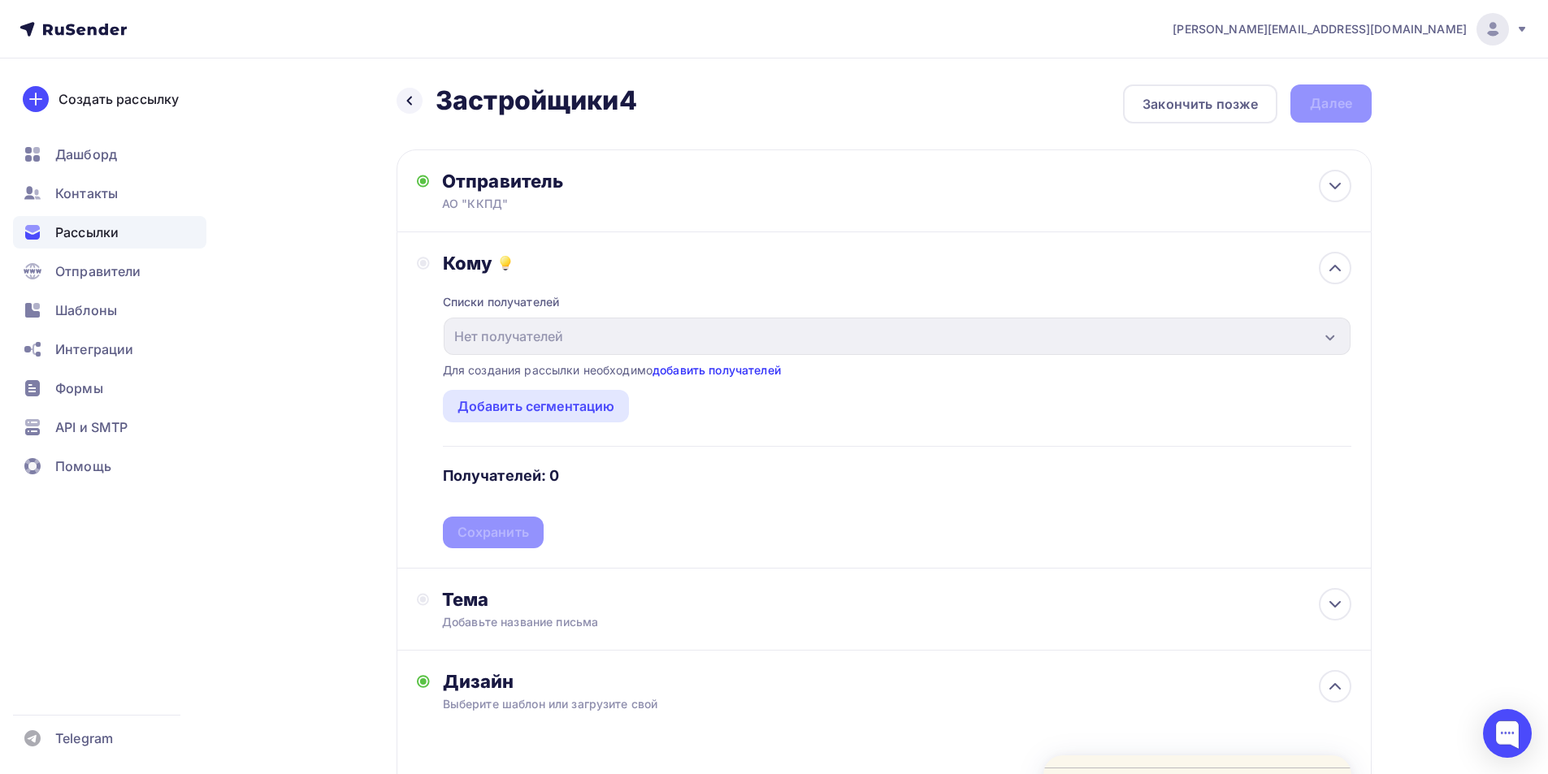
click at [717, 373] on link "добавить получателей" at bounding box center [716, 370] width 128 height 14
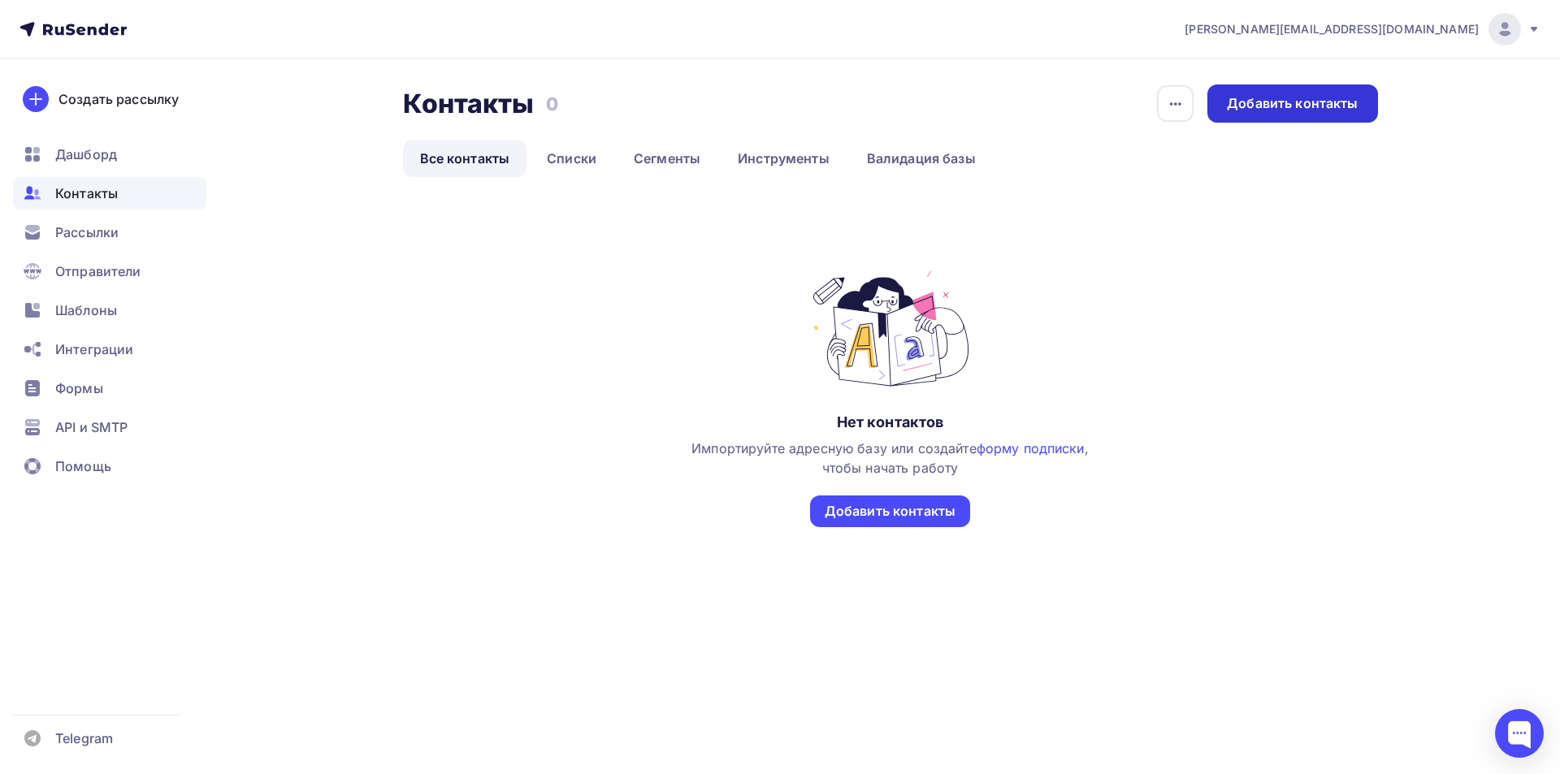
click at [1332, 106] on div "Добавить контакты" at bounding box center [1292, 103] width 131 height 19
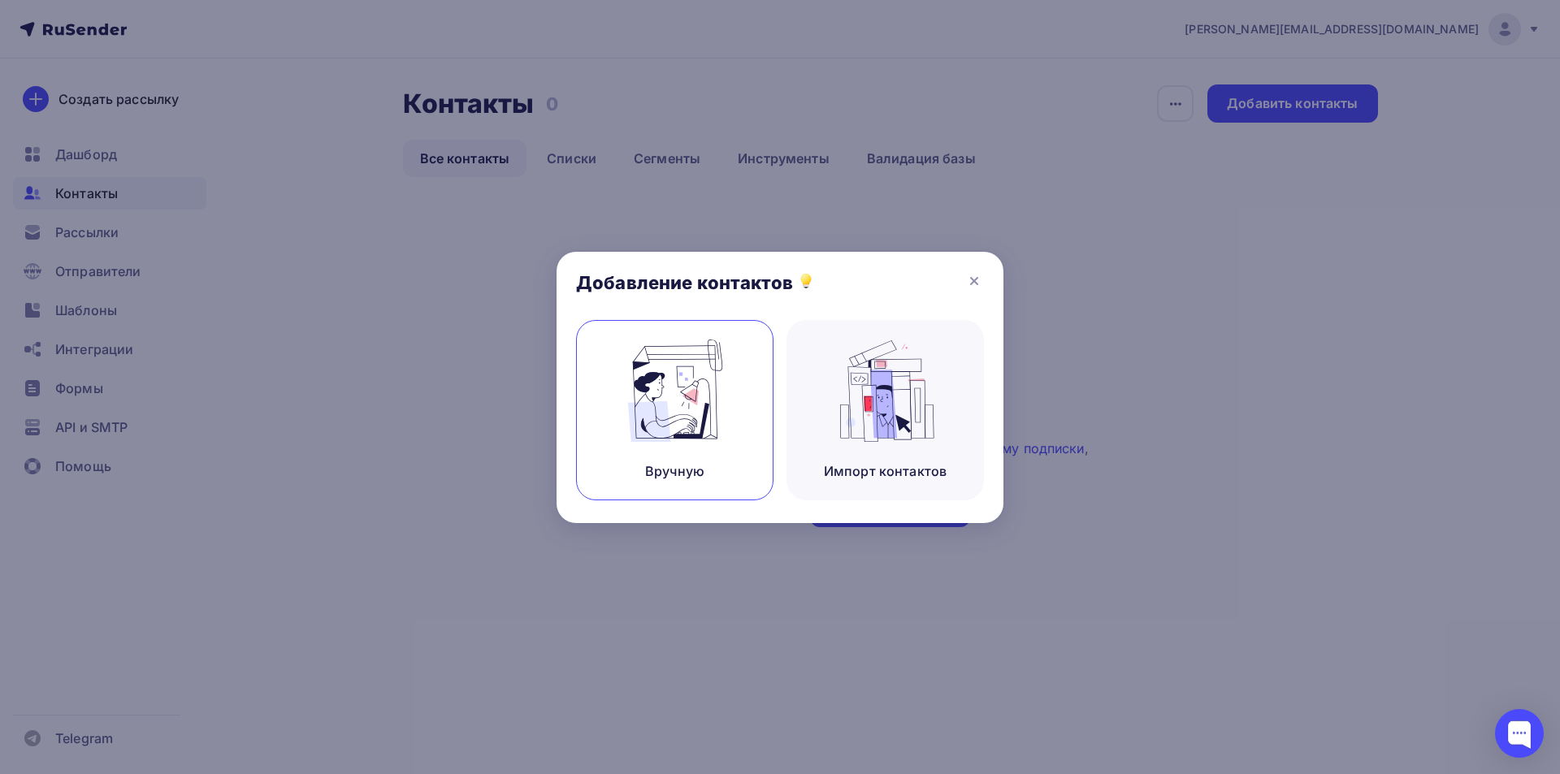
click at [687, 428] on img at bounding box center [675, 391] width 109 height 102
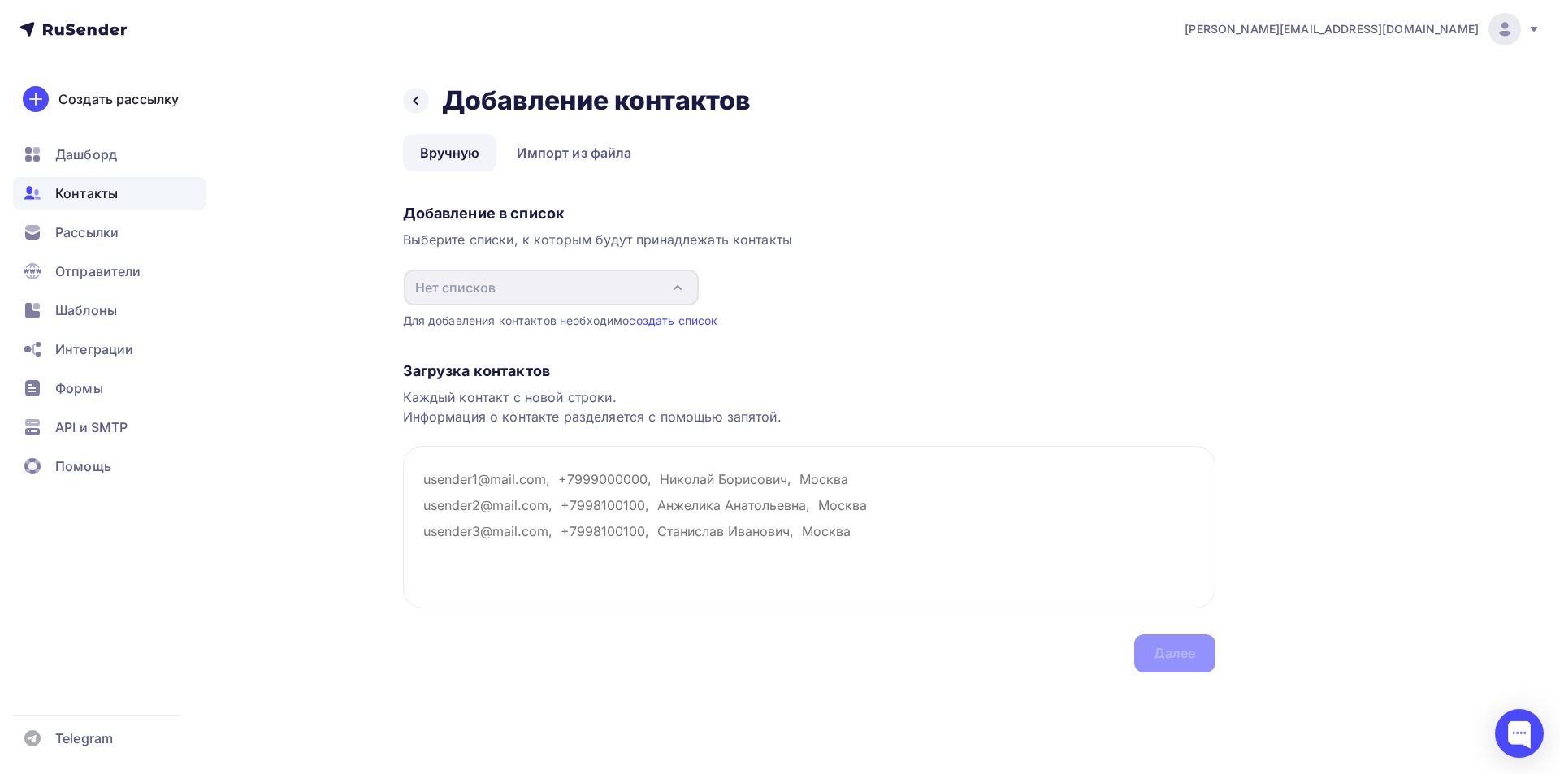
click at [540, 217] on div "Добавление в список" at bounding box center [809, 213] width 812 height 19
click at [484, 219] on div "Добавление в список" at bounding box center [809, 213] width 812 height 19
click at [463, 149] on link "Вручную" at bounding box center [450, 152] width 94 height 37
click at [535, 474] on textarea at bounding box center [809, 527] width 812 height 162
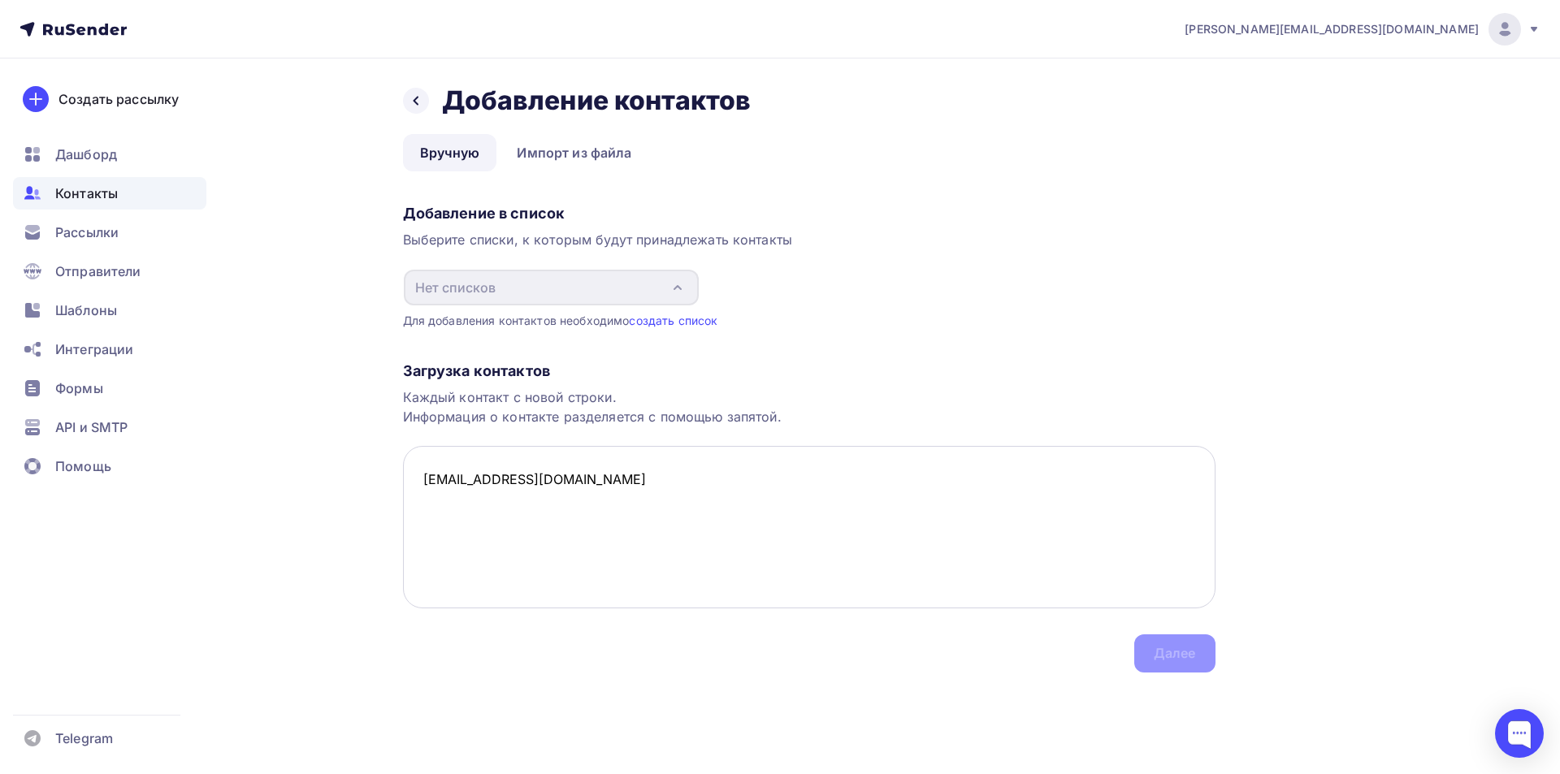
drag, startPoint x: 470, startPoint y: 475, endPoint x: 418, endPoint y: 475, distance: 52.8
click at [418, 475] on textarea "[EMAIL_ADDRESS][DOMAIN_NAME]" at bounding box center [809, 527] width 812 height 162
click at [431, 506] on textarea "[EMAIL_ADDRESS][DOMAIN_NAME]" at bounding box center [809, 527] width 812 height 162
paste textarea "bsi.82@"
drag, startPoint x: 493, startPoint y: 505, endPoint x: 472, endPoint y: 507, distance: 21.2
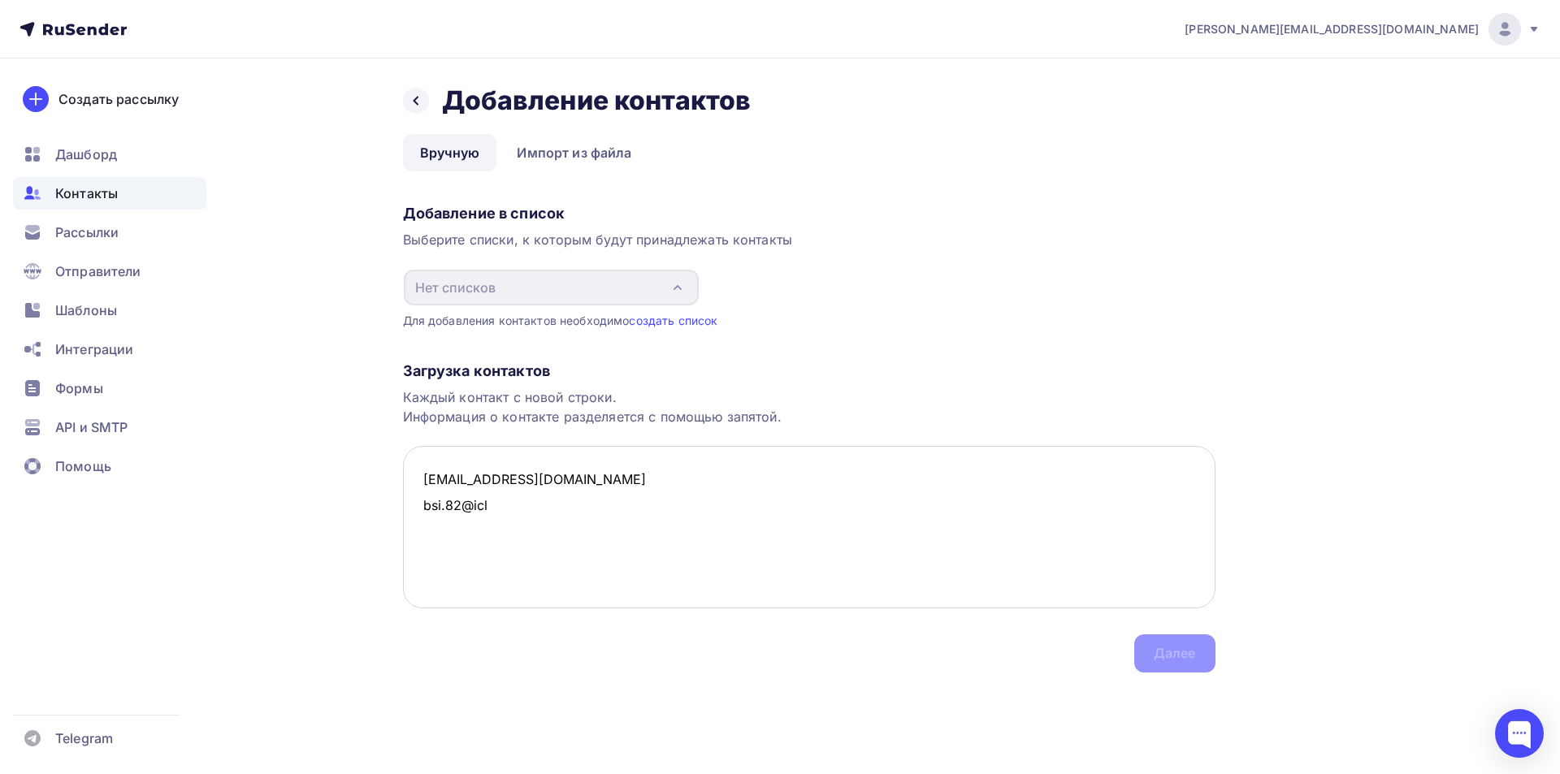
click at [472, 503] on textarea "[EMAIL_ADDRESS][DOMAIN_NAME] bsi.82@icl" at bounding box center [809, 527] width 812 height 162
paste textarea "[DOMAIN_NAME]"
paste textarea "<[PERSON_NAME][EMAIL_ADDRESS][DOMAIN_NAME]>"
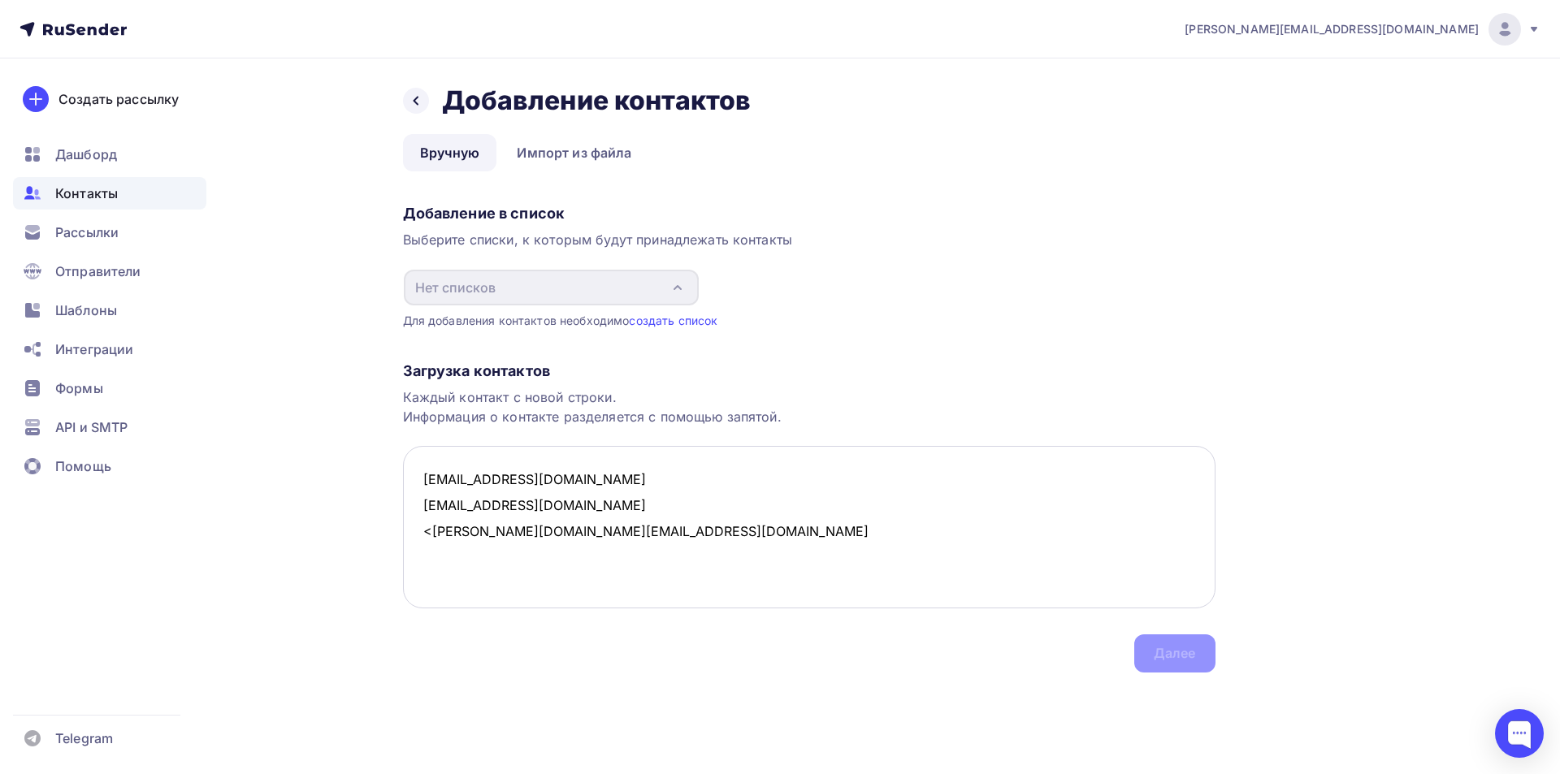
click at [431, 530] on textarea "[EMAIL_ADDRESS][DOMAIN_NAME] [EMAIL_ADDRESS][DOMAIN_NAME] <[PERSON_NAME][DOMAIN…" at bounding box center [809, 527] width 812 height 162
click at [446, 550] on textarea "[EMAIL_ADDRESS][DOMAIN_NAME] [EMAIL_ADDRESS][DOMAIN_NAME] [PERSON_NAME][DOMAIN_…" at bounding box center [809, 527] width 812 height 162
click at [556, 531] on textarea "[EMAIL_ADDRESS][DOMAIN_NAME] [EMAIL_ADDRESS][DOMAIN_NAME] [PERSON_NAME][DOMAIN_…" at bounding box center [809, 527] width 812 height 162
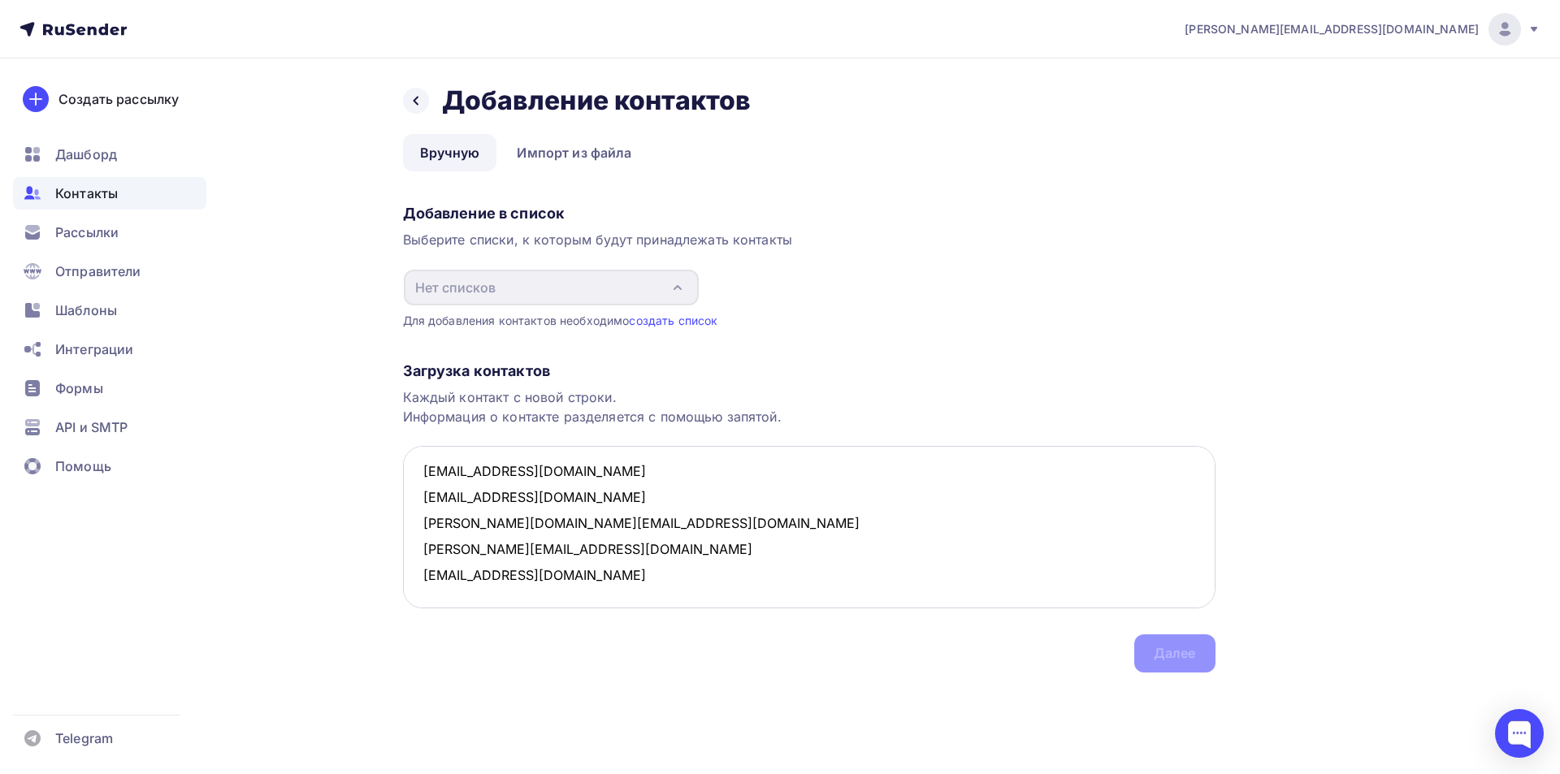
paste textarea "[PERSON_NAME] <[EMAIL_ADDRESS][PERSON_NAME][DOMAIN_NAME]>"
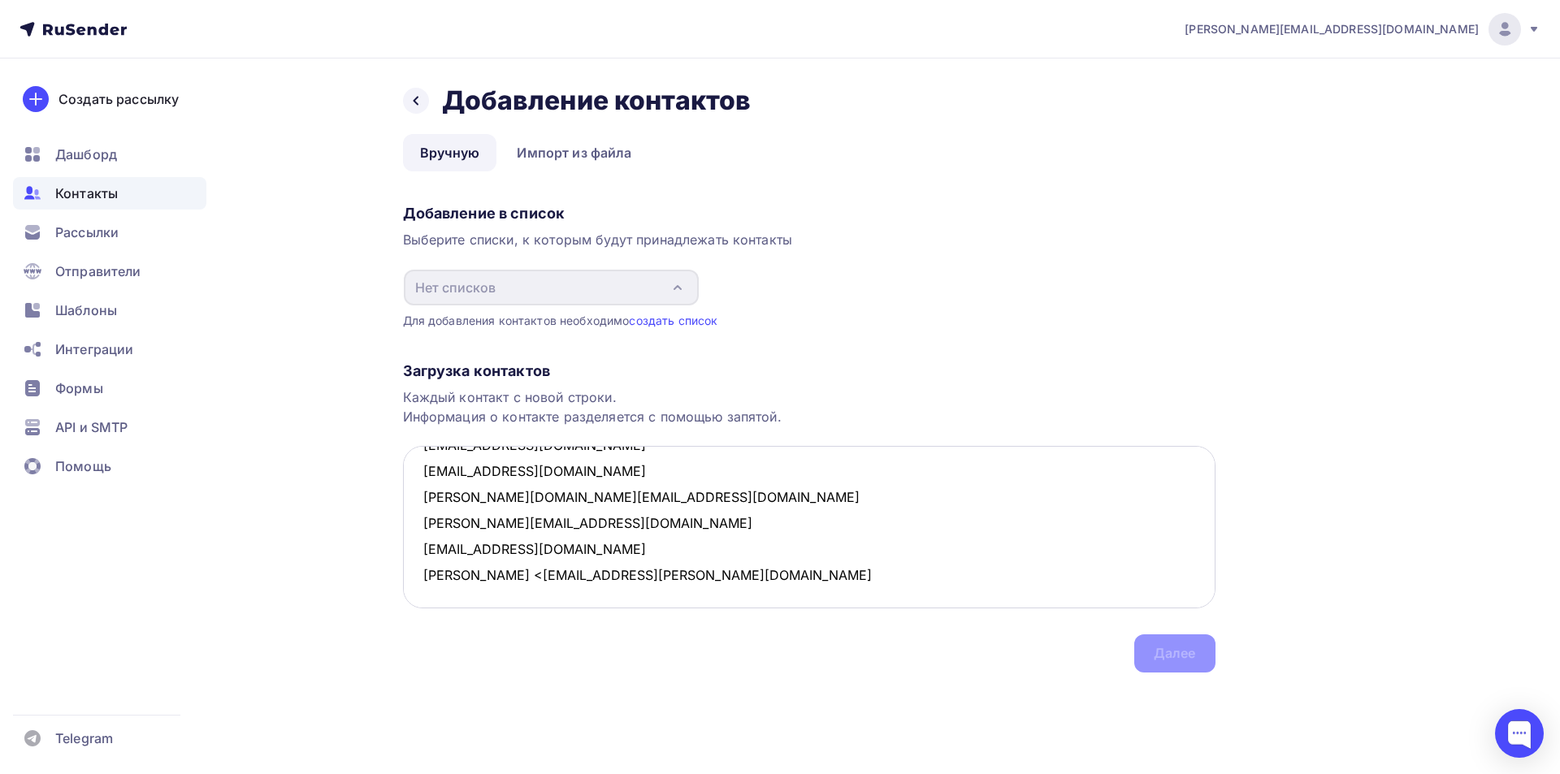
drag, startPoint x: 606, startPoint y: 600, endPoint x: 405, endPoint y: 595, distance: 200.8
click at [405, 595] on textarea "[EMAIL_ADDRESS][DOMAIN_NAME] [EMAIL_ADDRESS][DOMAIN_NAME] [PERSON_NAME][DOMAIN_…" at bounding box center [809, 527] width 812 height 162
click at [902, 541] on textarea "[EMAIL_ADDRESS][DOMAIN_NAME] [EMAIL_ADDRESS][DOMAIN_NAME] [PERSON_NAME][DOMAIN_…" at bounding box center [809, 527] width 812 height 162
type textarea "[EMAIL_ADDRESS][DOMAIN_NAME] [EMAIL_ADDRESS][DOMAIN_NAME] [PERSON_NAME][DOMAIN_…"
click at [760, 700] on div "Назад Добавление контактов Добавление контактов Вручную Импорт из файла Вручную…" at bounding box center [781, 397] width 1332 height 679
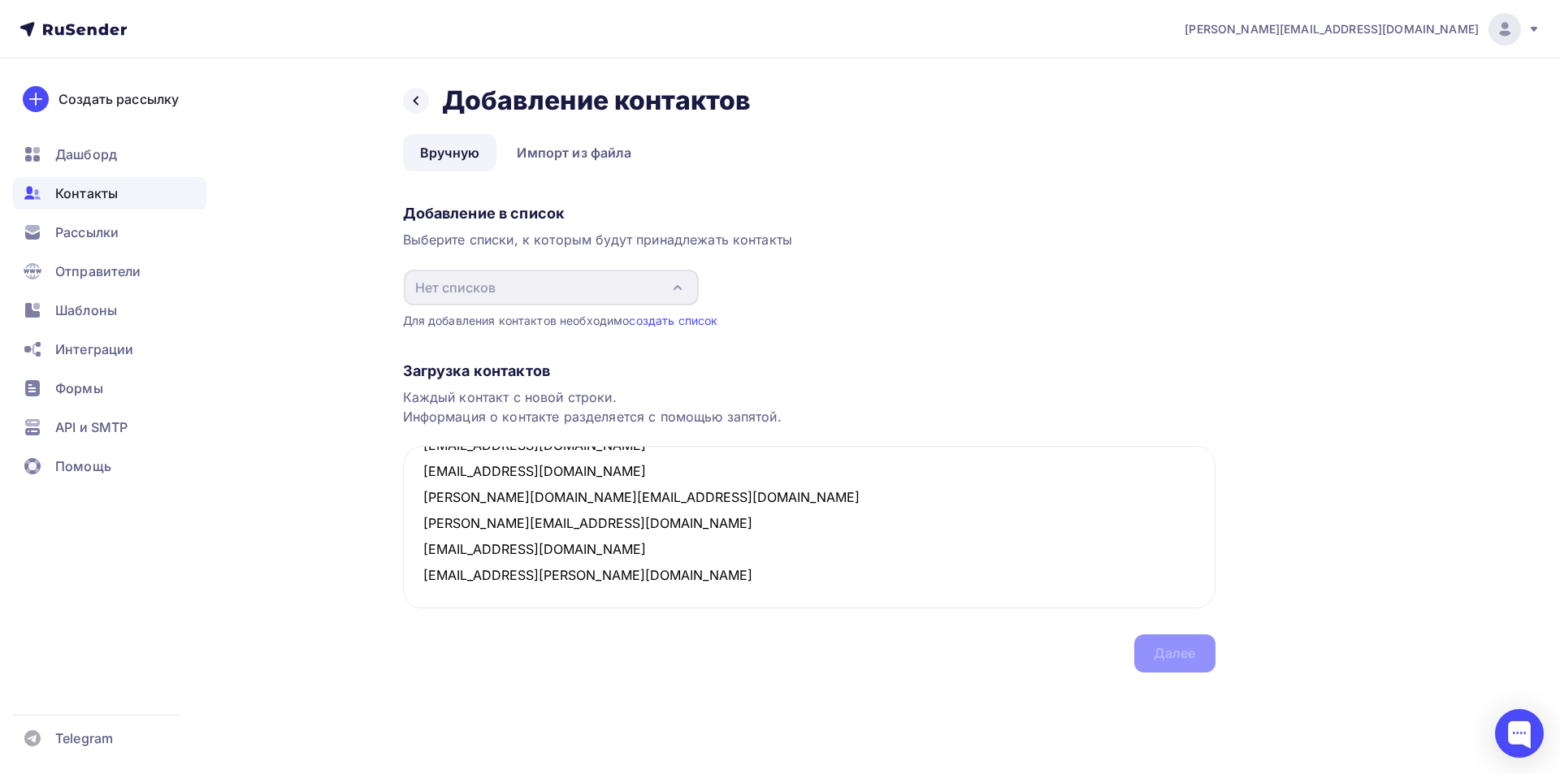
click at [512, 393] on div "Каждый контакт с новой строки. Информация о контакте разделяется с помощью запя…" at bounding box center [809, 407] width 812 height 39
click at [1180, 655] on div "Загрузка контактов Каждый контакт с новой строки. Информация о контакте разделя…" at bounding box center [809, 501] width 812 height 344
click at [1181, 655] on div "Загрузка контактов Каждый контакт с новой строки. Информация о контакте разделя…" at bounding box center [809, 501] width 812 height 344
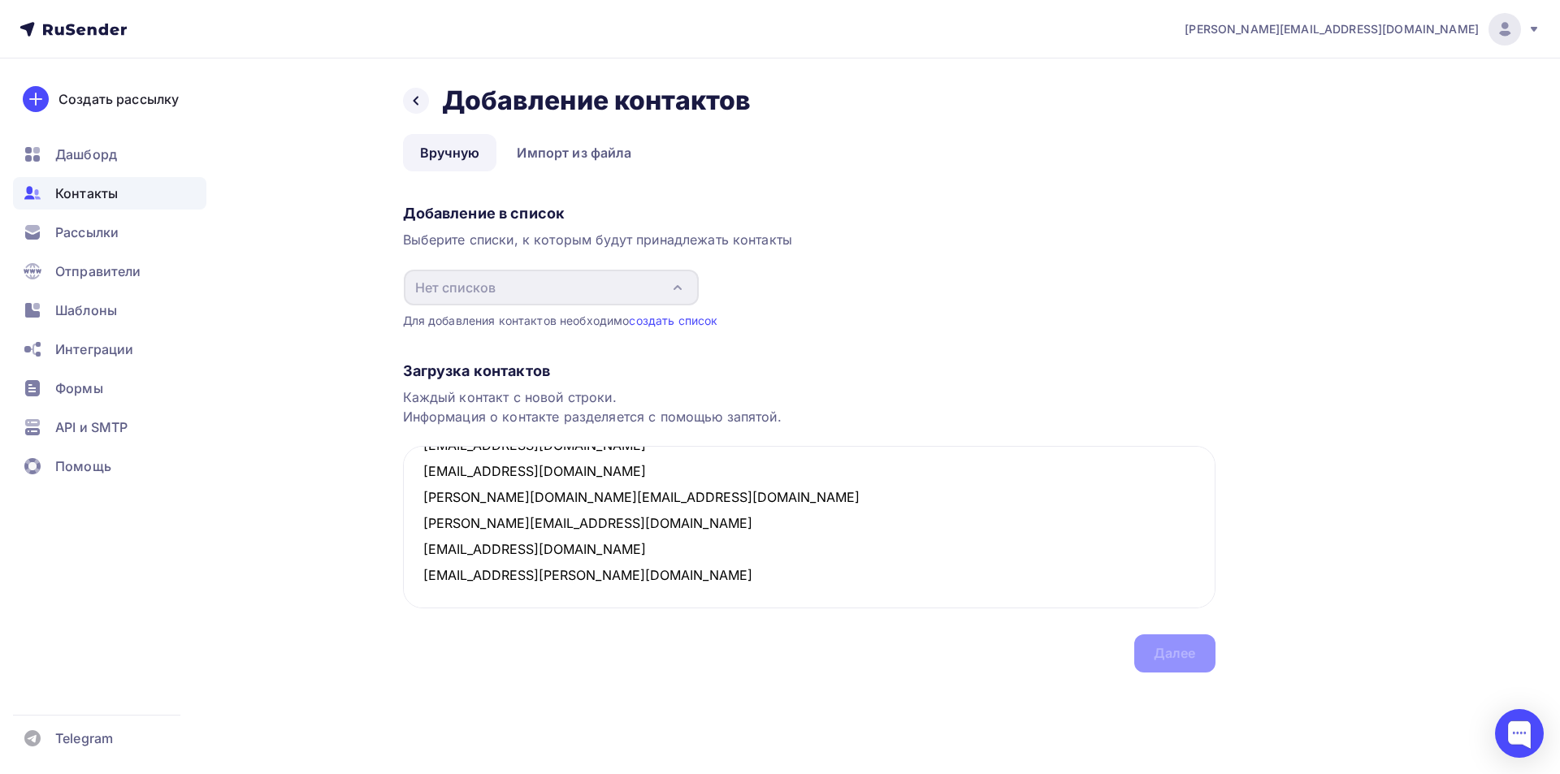
scroll to position [0, 0]
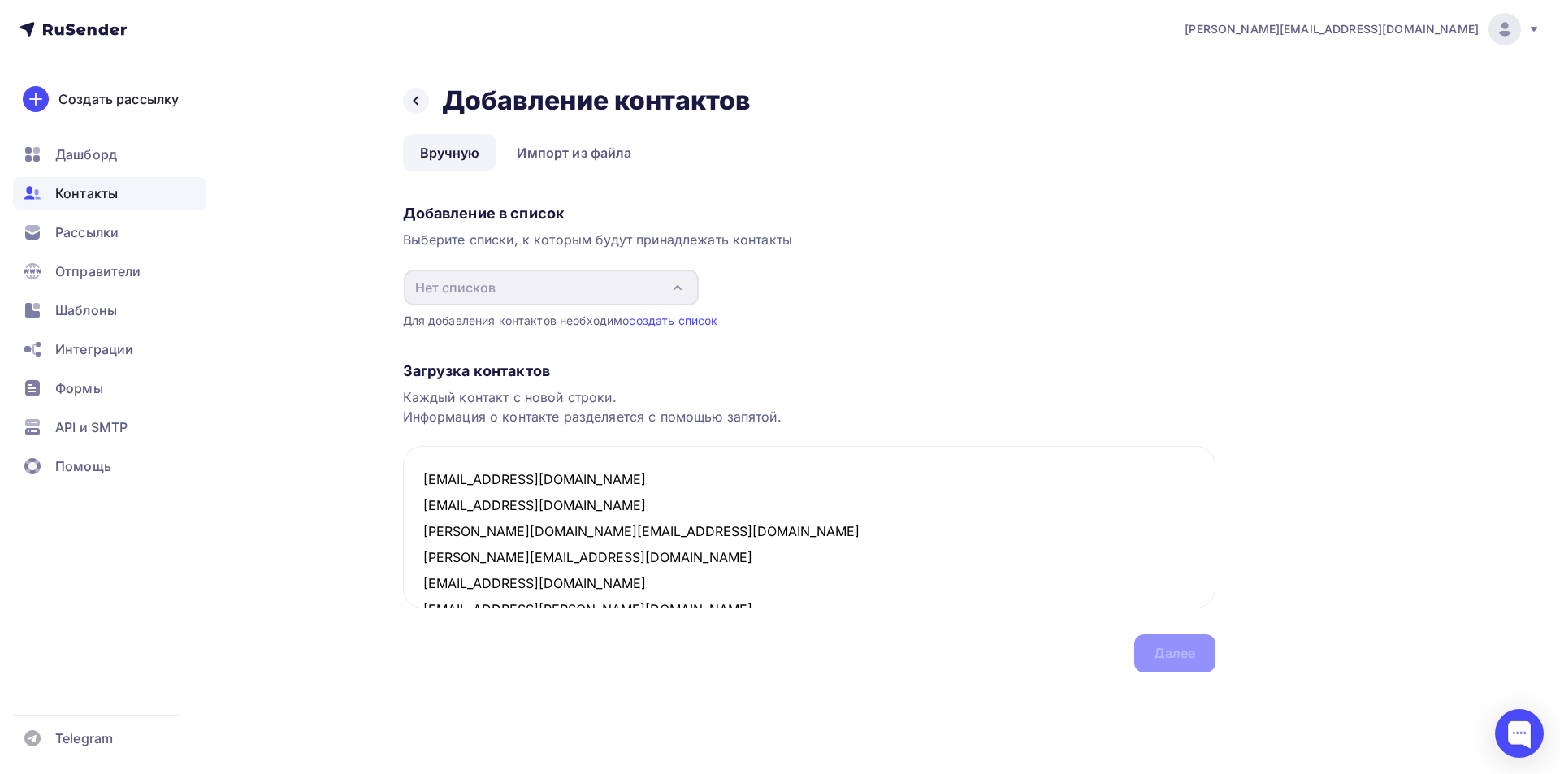
drag, startPoint x: 617, startPoint y: 585, endPoint x: 397, endPoint y: 430, distance: 268.7
click at [397, 430] on div "Назад Добавление контактов Добавление контактов Вручную Импорт из файла Вручную…" at bounding box center [781, 397] width 1332 height 679
click at [704, 544] on textarea "[EMAIL_ADDRESS][DOMAIN_NAME] [EMAIL_ADDRESS][DOMAIN_NAME] [PERSON_NAME][DOMAIN_…" at bounding box center [809, 527] width 812 height 162
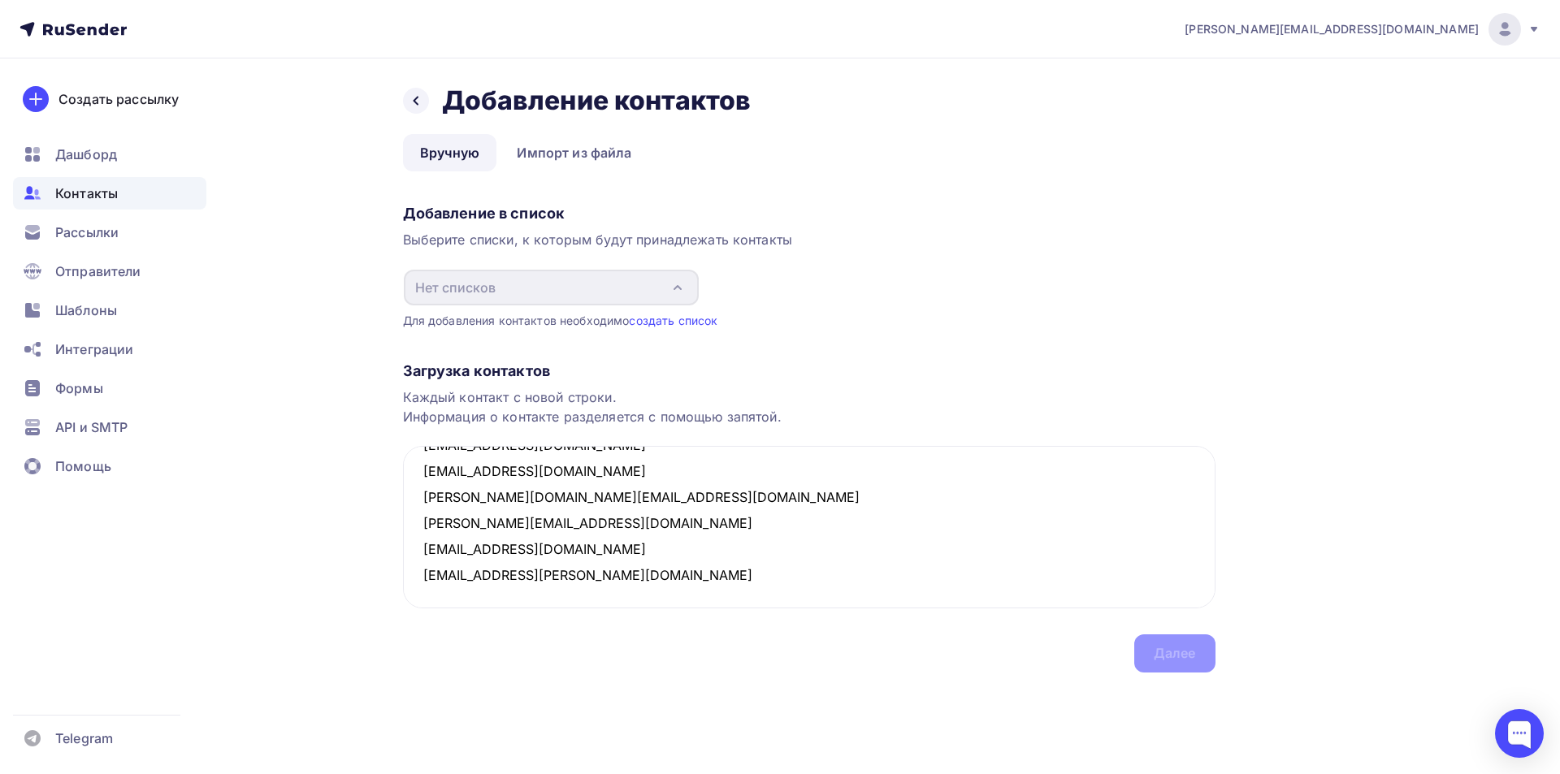
click at [421, 632] on div "Загрузка контактов Каждый контакт с новой строки. Информация о контакте разделя…" at bounding box center [809, 501] width 812 height 344
click at [464, 154] on link "Вручную" at bounding box center [450, 152] width 94 height 37
click at [1157, 656] on div "Загрузка контактов Каждый контакт с новой строки. Информация о контакте разделя…" at bounding box center [809, 501] width 812 height 344
click at [1158, 656] on div "Загрузка контактов Каждый контакт с новой строки. Информация о контакте разделя…" at bounding box center [809, 501] width 812 height 344
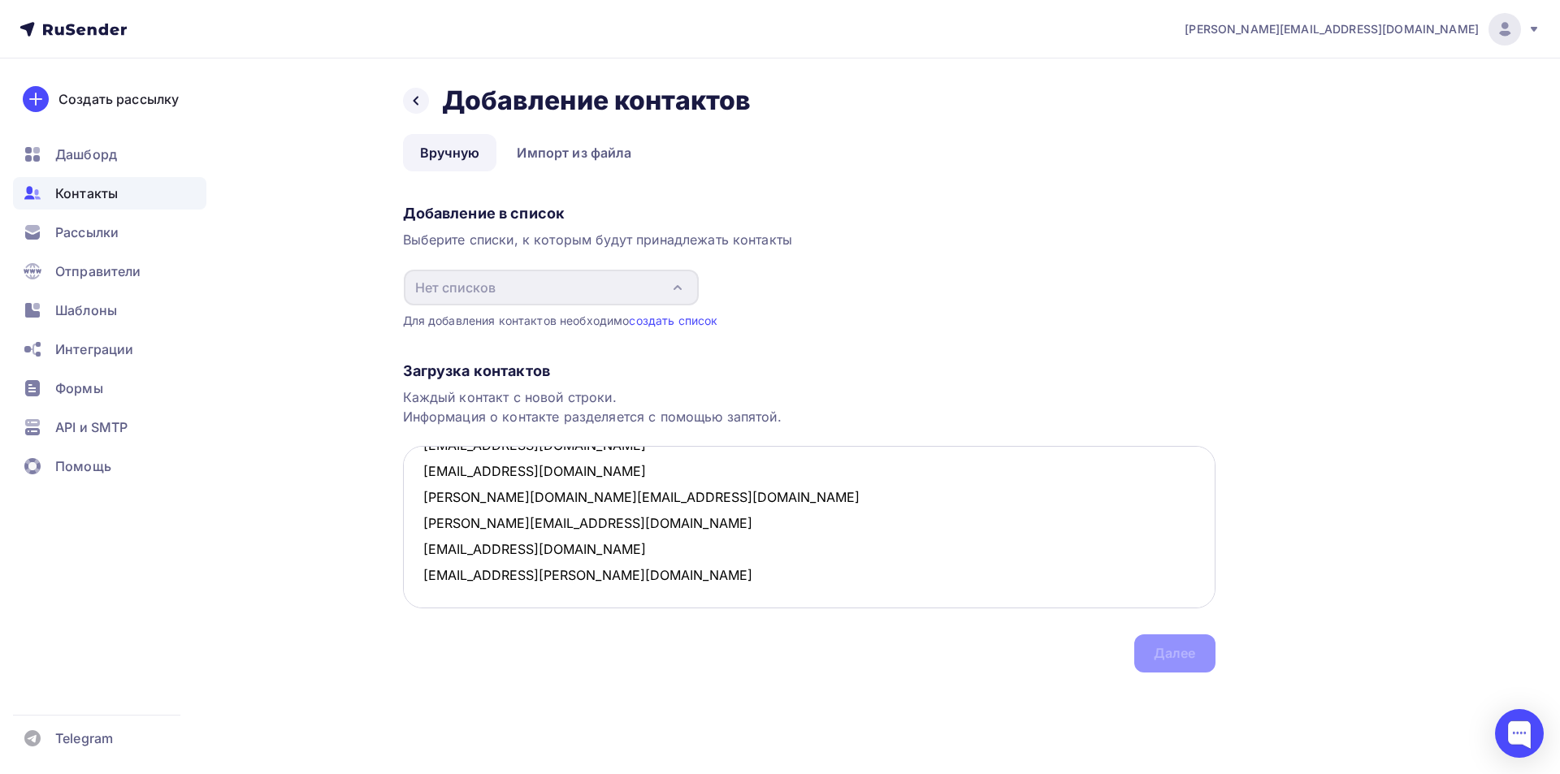
click at [556, 502] on textarea "[EMAIL_ADDRESS][DOMAIN_NAME] [EMAIL_ADDRESS][DOMAIN_NAME] [PERSON_NAME][DOMAIN_…" at bounding box center [809, 527] width 812 height 162
click at [886, 594] on textarea "[EMAIL_ADDRESS][DOMAIN_NAME] [EMAIL_ADDRESS][DOMAIN_NAME] [PERSON_NAME][DOMAIN_…" at bounding box center [809, 527] width 812 height 162
click at [726, 561] on textarea "[EMAIL_ADDRESS][DOMAIN_NAME] [EMAIL_ADDRESS][DOMAIN_NAME] [PERSON_NAME][DOMAIN_…" at bounding box center [809, 527] width 812 height 162
click at [613, 586] on textarea "[EMAIL_ADDRESS][DOMAIN_NAME] [EMAIL_ADDRESS][DOMAIN_NAME] [PERSON_NAME][DOMAIN_…" at bounding box center [809, 527] width 812 height 162
click at [1173, 656] on div "Загрузка контактов Каждый контакт с новой строки. Информация о контакте разделя…" at bounding box center [809, 501] width 812 height 344
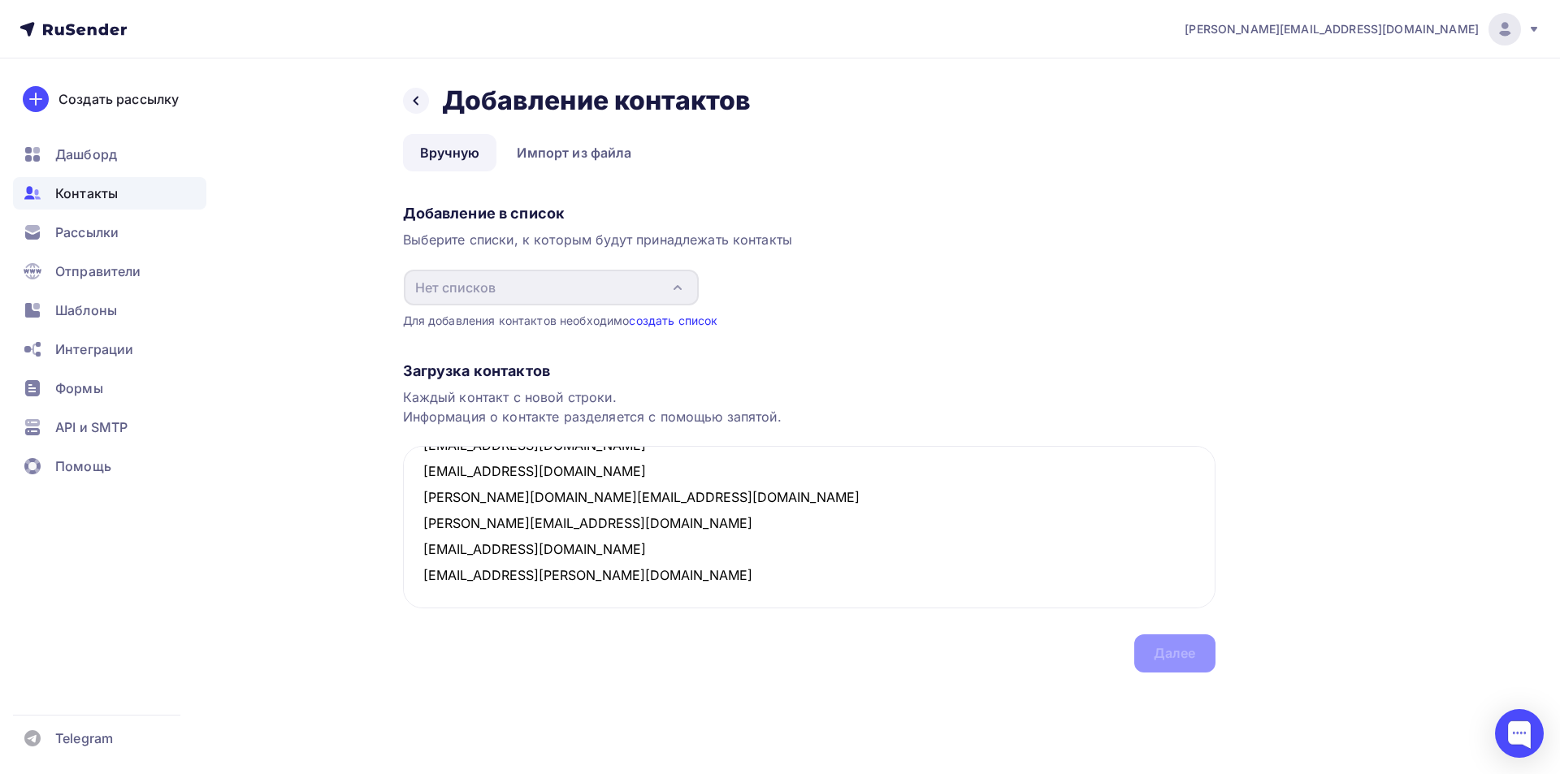
click at [660, 321] on link "создать список" at bounding box center [673, 321] width 89 height 14
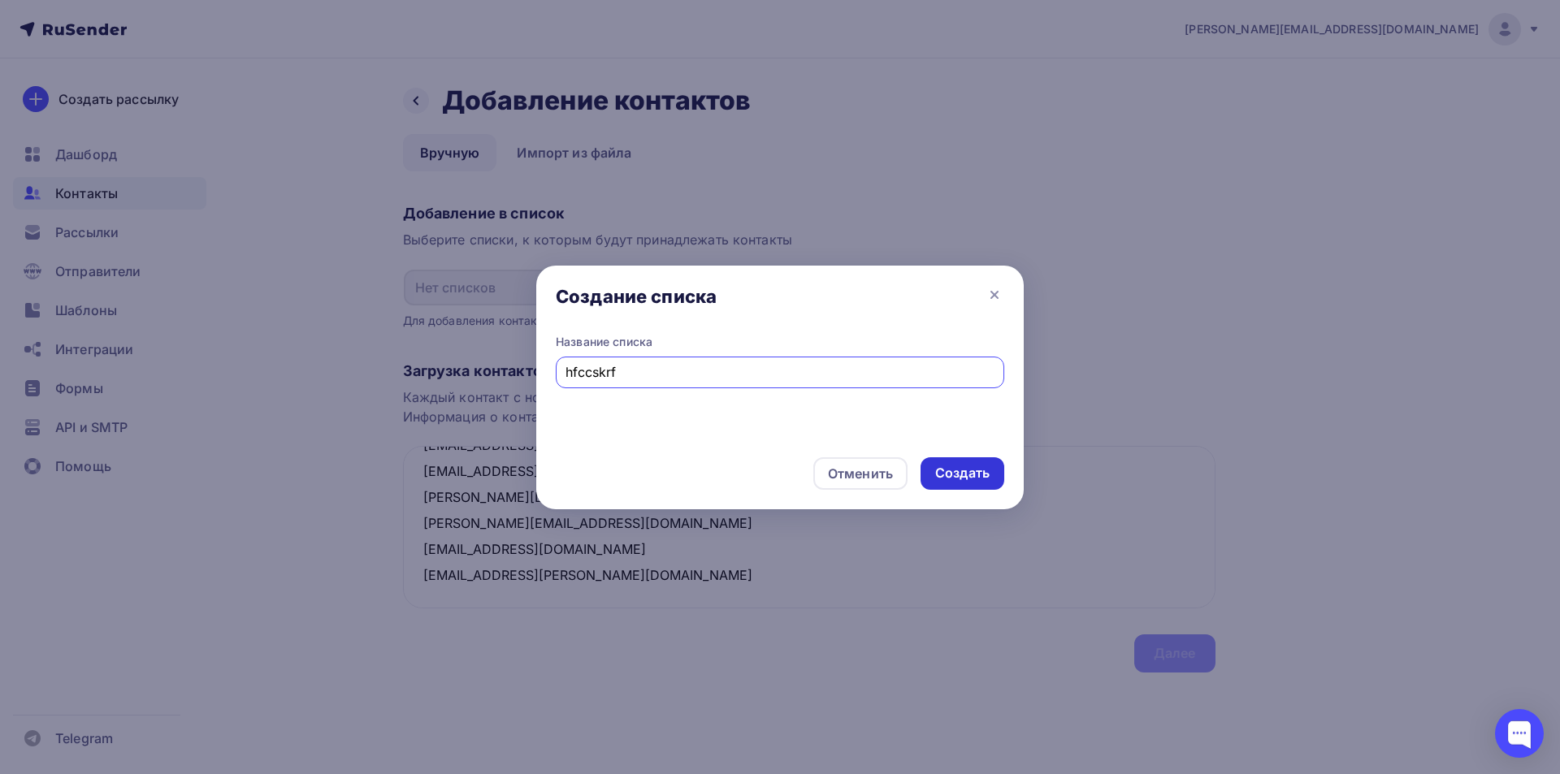
type input "hfccskrf"
click at [957, 464] on div "Создать" at bounding box center [962, 473] width 54 height 19
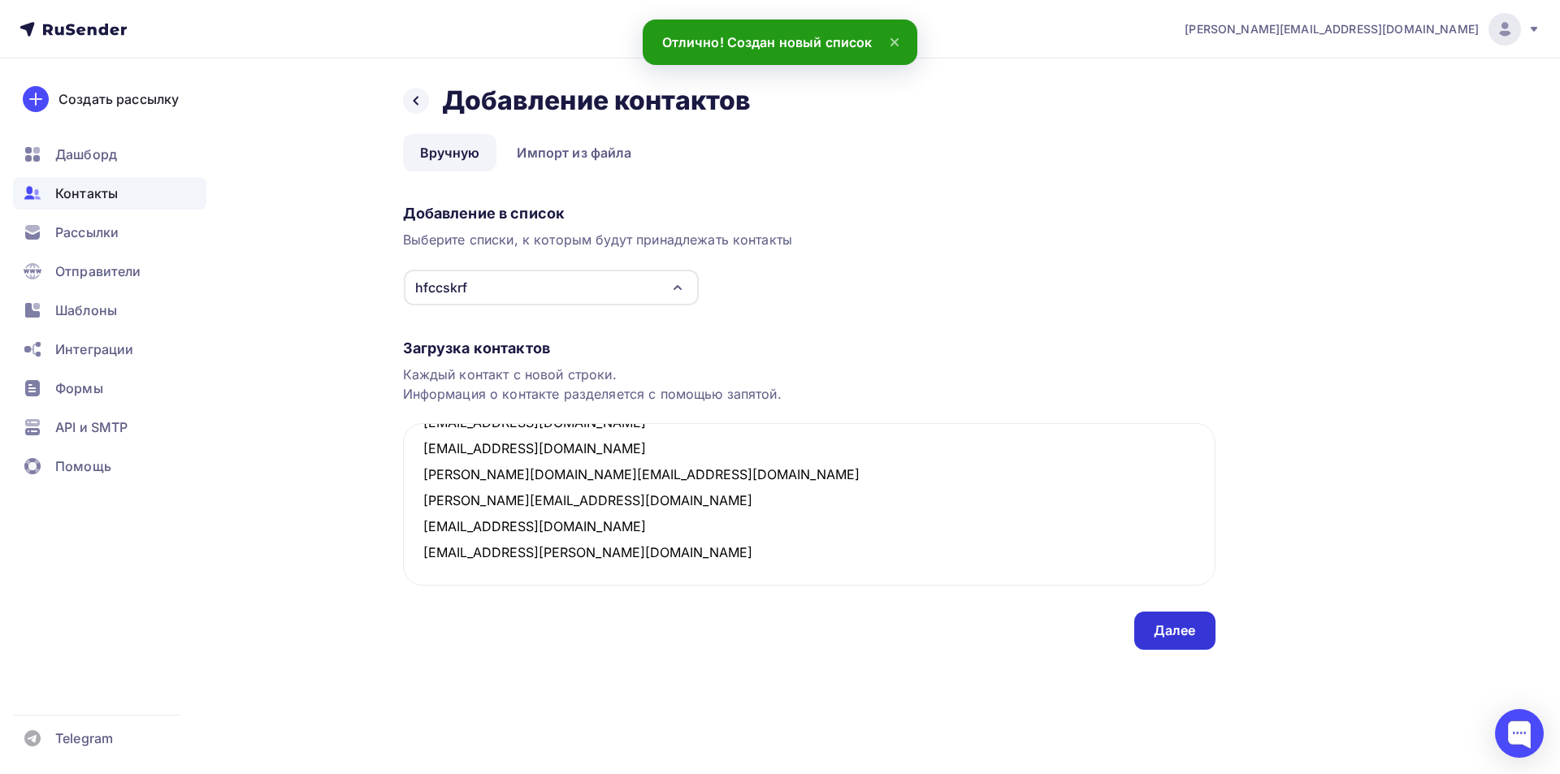
click at [1179, 638] on div "Далее" at bounding box center [1175, 631] width 42 height 19
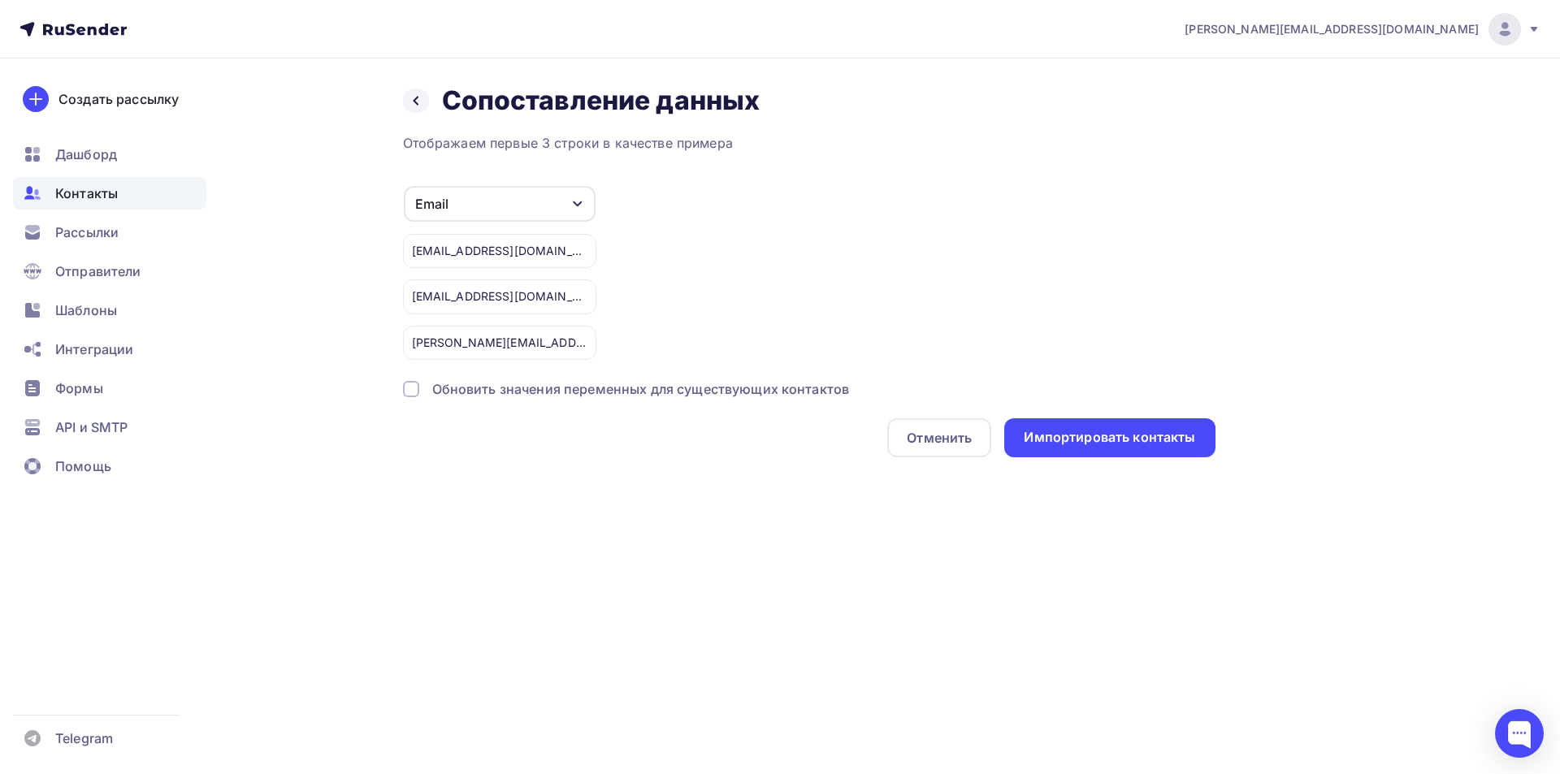
click at [744, 392] on div "Обновить значения переменных для существующих контактов" at bounding box center [641, 388] width 418 height 19
click at [1107, 444] on div "Импортировать контакты" at bounding box center [1109, 437] width 171 height 19
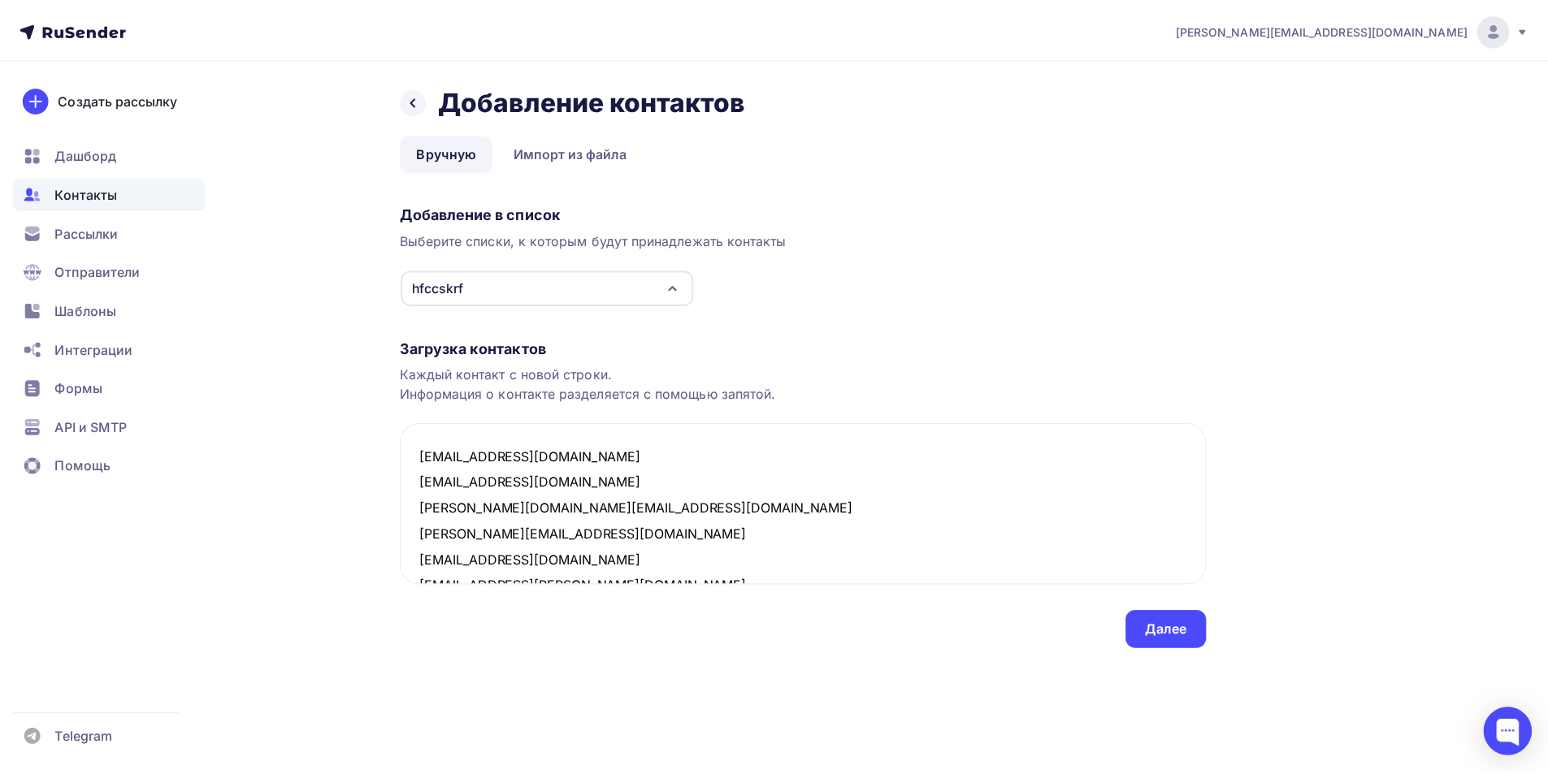
scroll to position [10, 0]
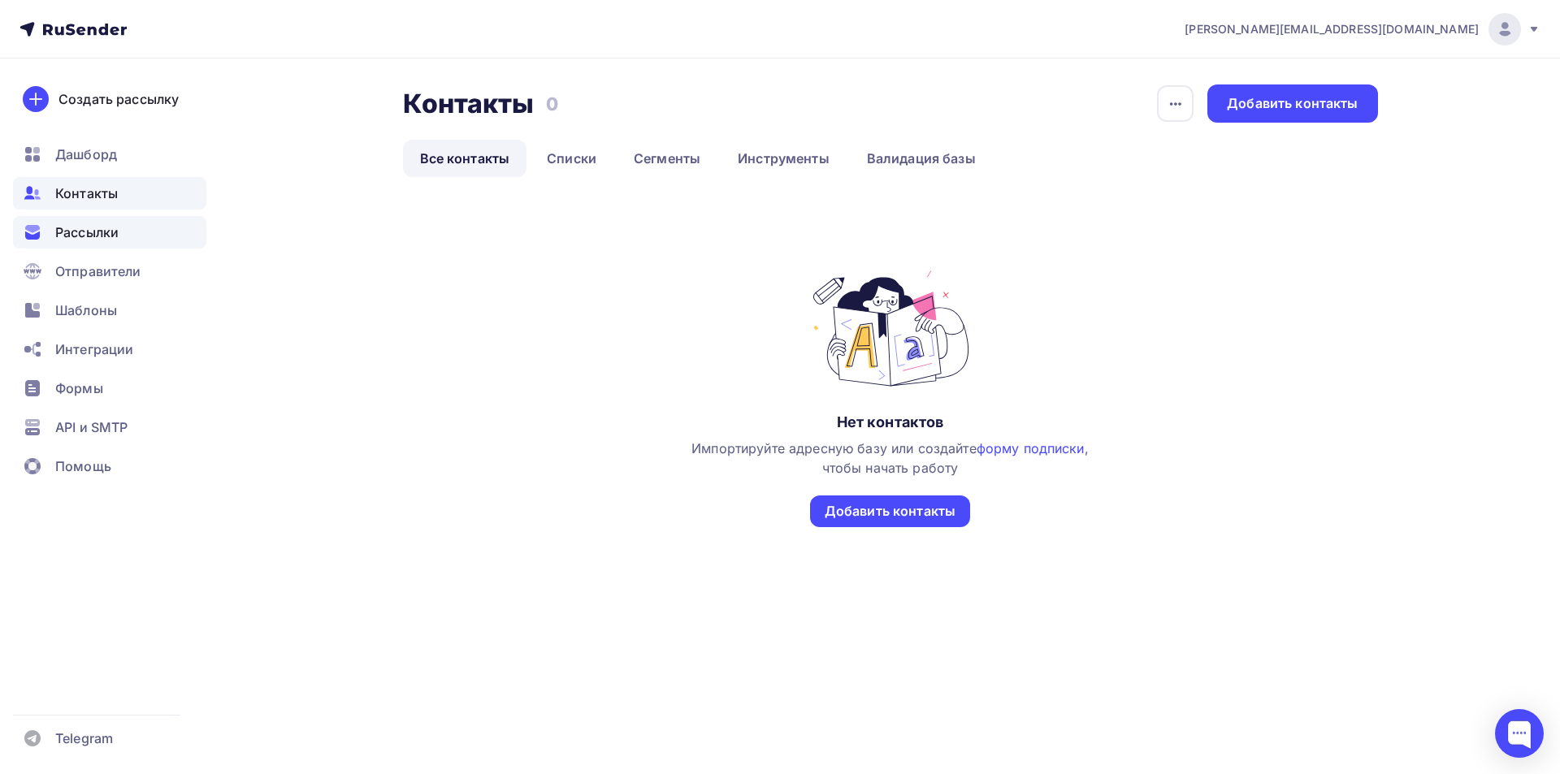
click at [111, 232] on span "Рассылки" at bounding box center [86, 232] width 63 height 19
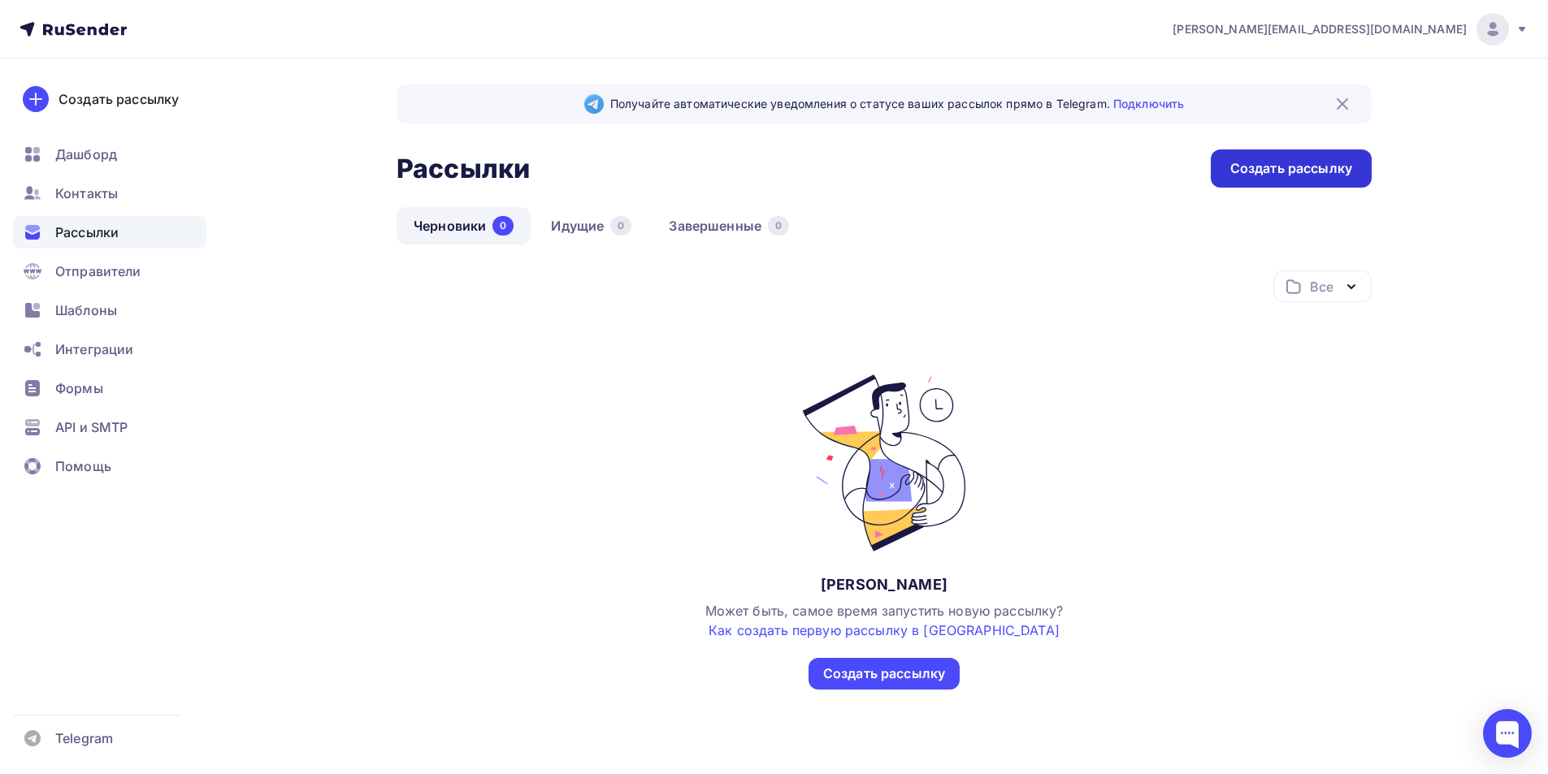
click at [1276, 168] on div "Создать рассылку" at bounding box center [1291, 168] width 122 height 19
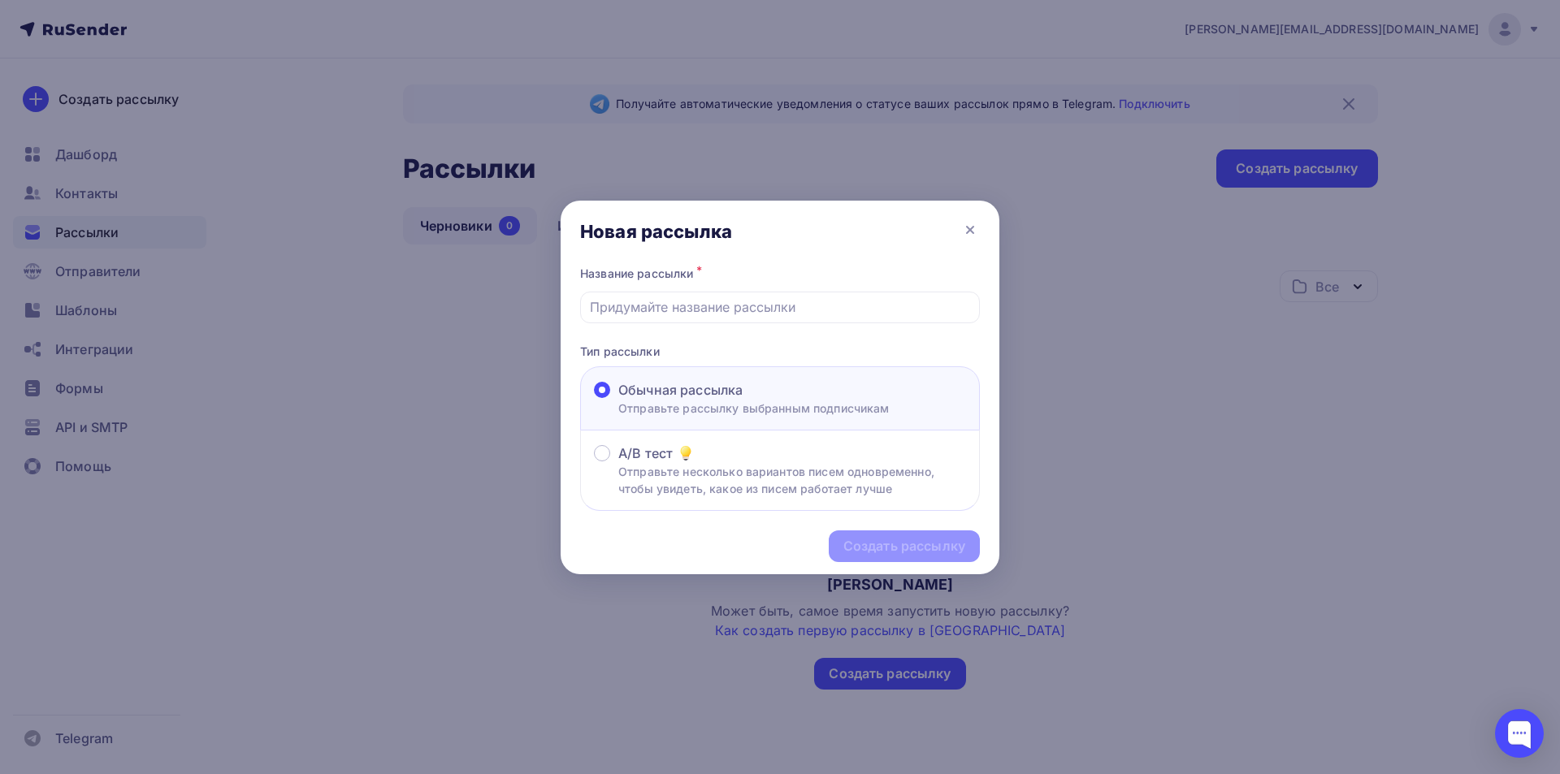
click at [700, 401] on p "Отправьте рассылку выбранным подписчикам" at bounding box center [753, 408] width 271 height 17
click at [618, 400] on input "Обычная рассылка Отправьте рассылку выбранным подписчикам" at bounding box center [618, 400] width 0 height 0
click at [670, 305] on input "text" at bounding box center [780, 306] width 381 height 19
drag, startPoint x: 322, startPoint y: 435, endPoint x: 346, endPoint y: 393, distance: 48.1
click at [322, 435] on div at bounding box center [780, 387] width 1560 height 774
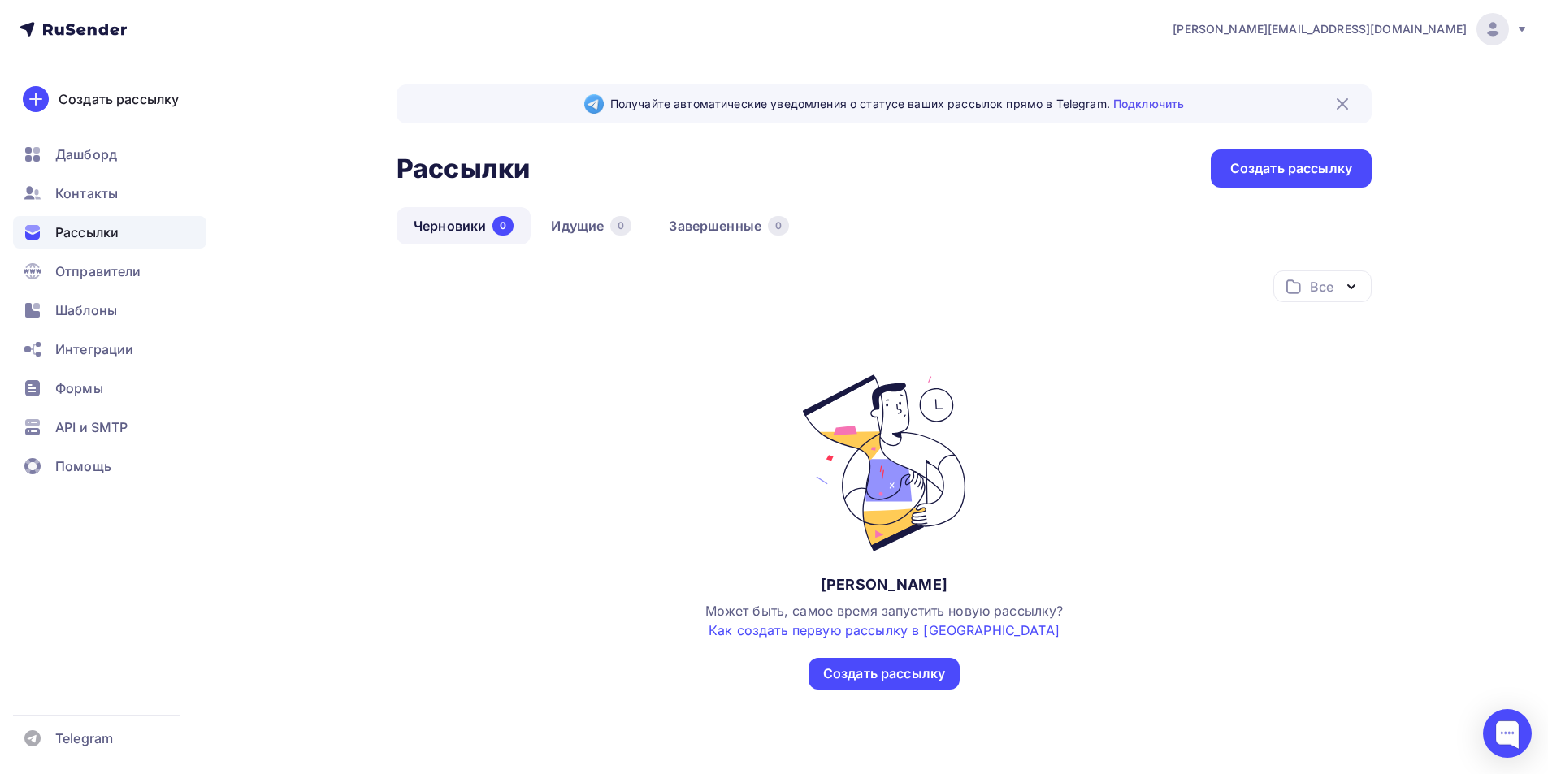
click at [658, 105] on span "Получайте автоматические уведомления о статусе ваших рассылок прямо в Telegram.…" at bounding box center [897, 104] width 574 height 16
click at [106, 303] on span "Шаблоны" at bounding box center [86, 310] width 62 height 19
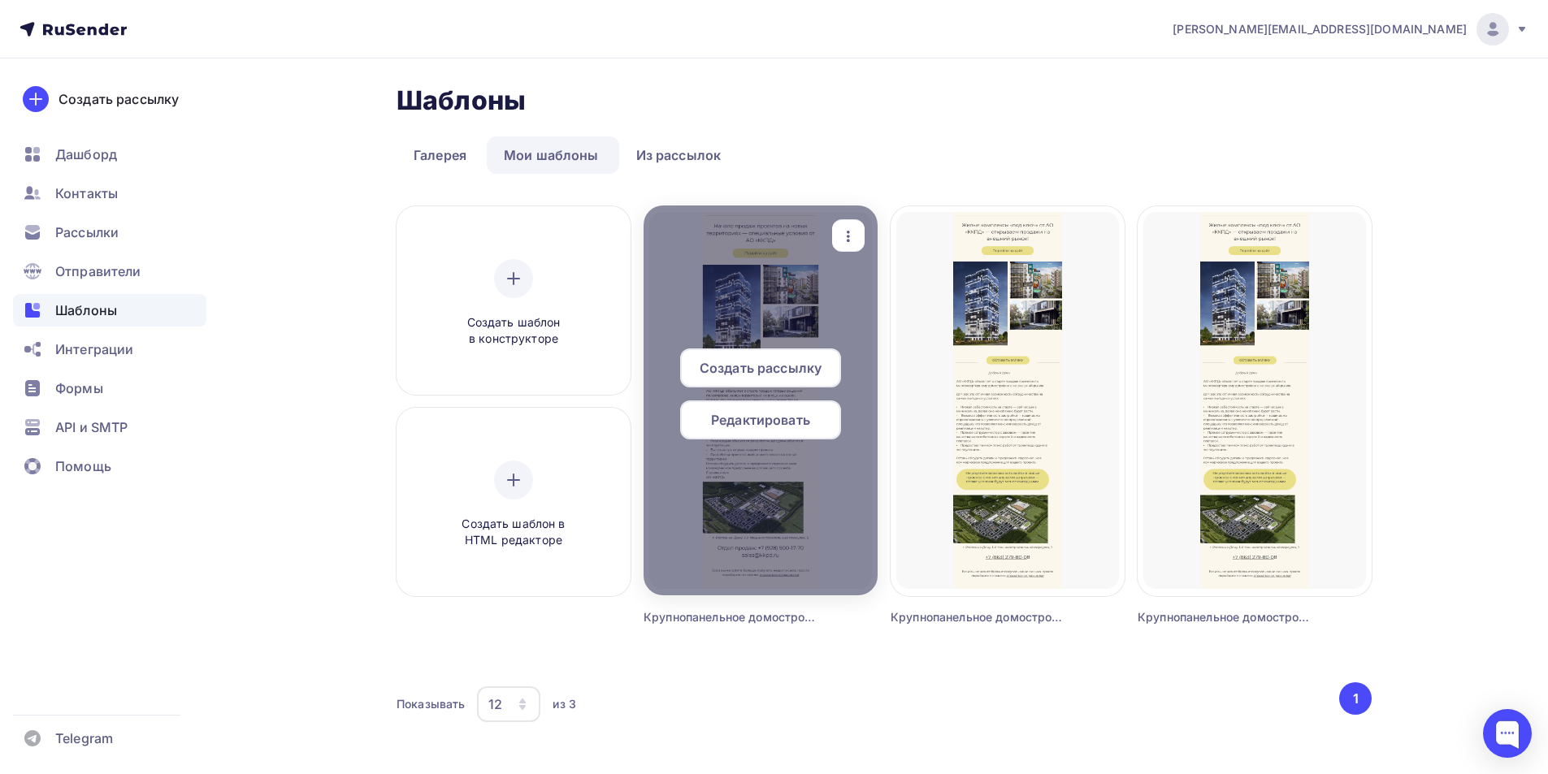
click at [760, 370] on span "Создать рассылку" at bounding box center [761, 367] width 122 height 19
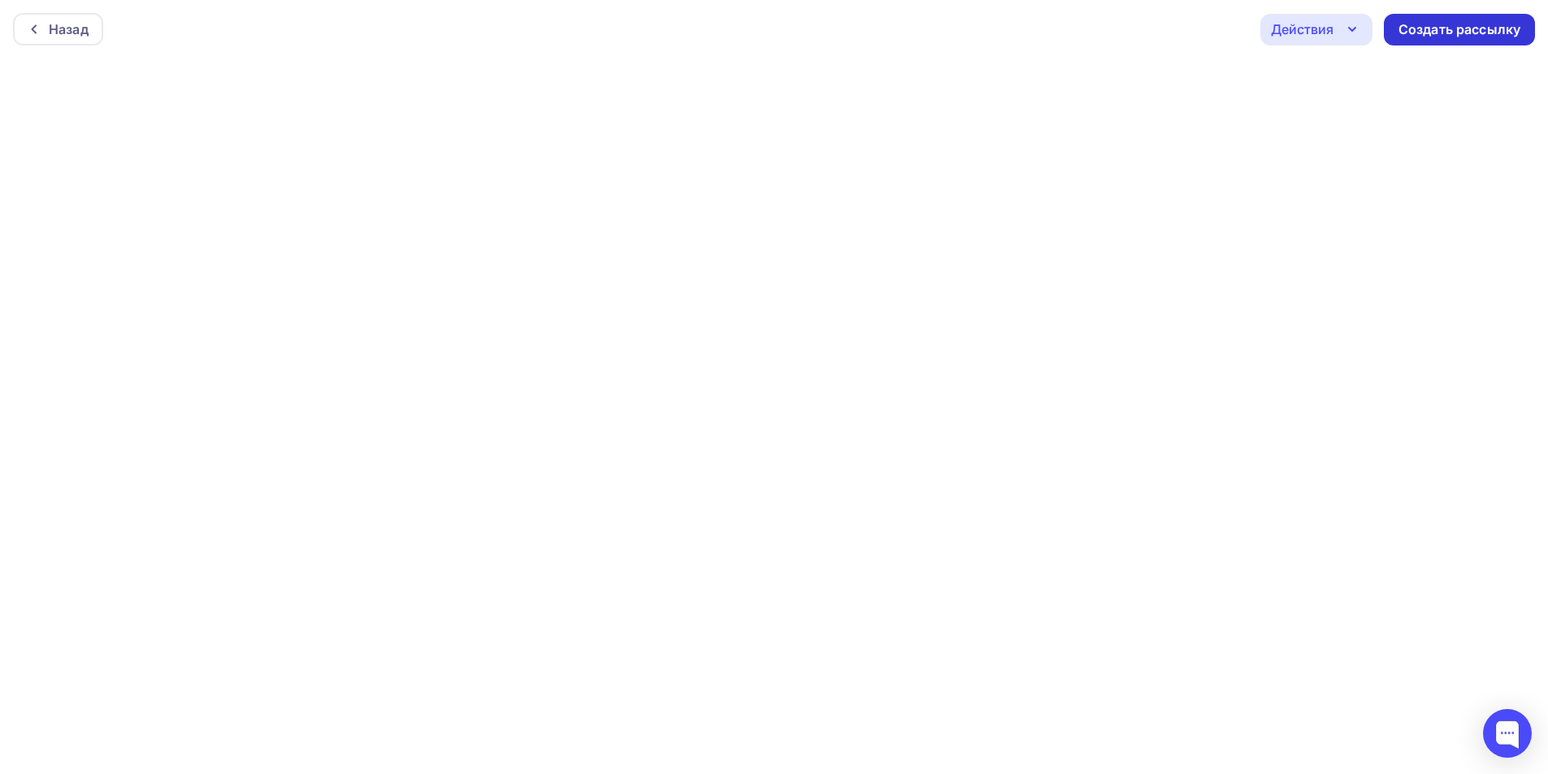
click at [1484, 33] on div "Создать рассылку" at bounding box center [1459, 29] width 122 height 19
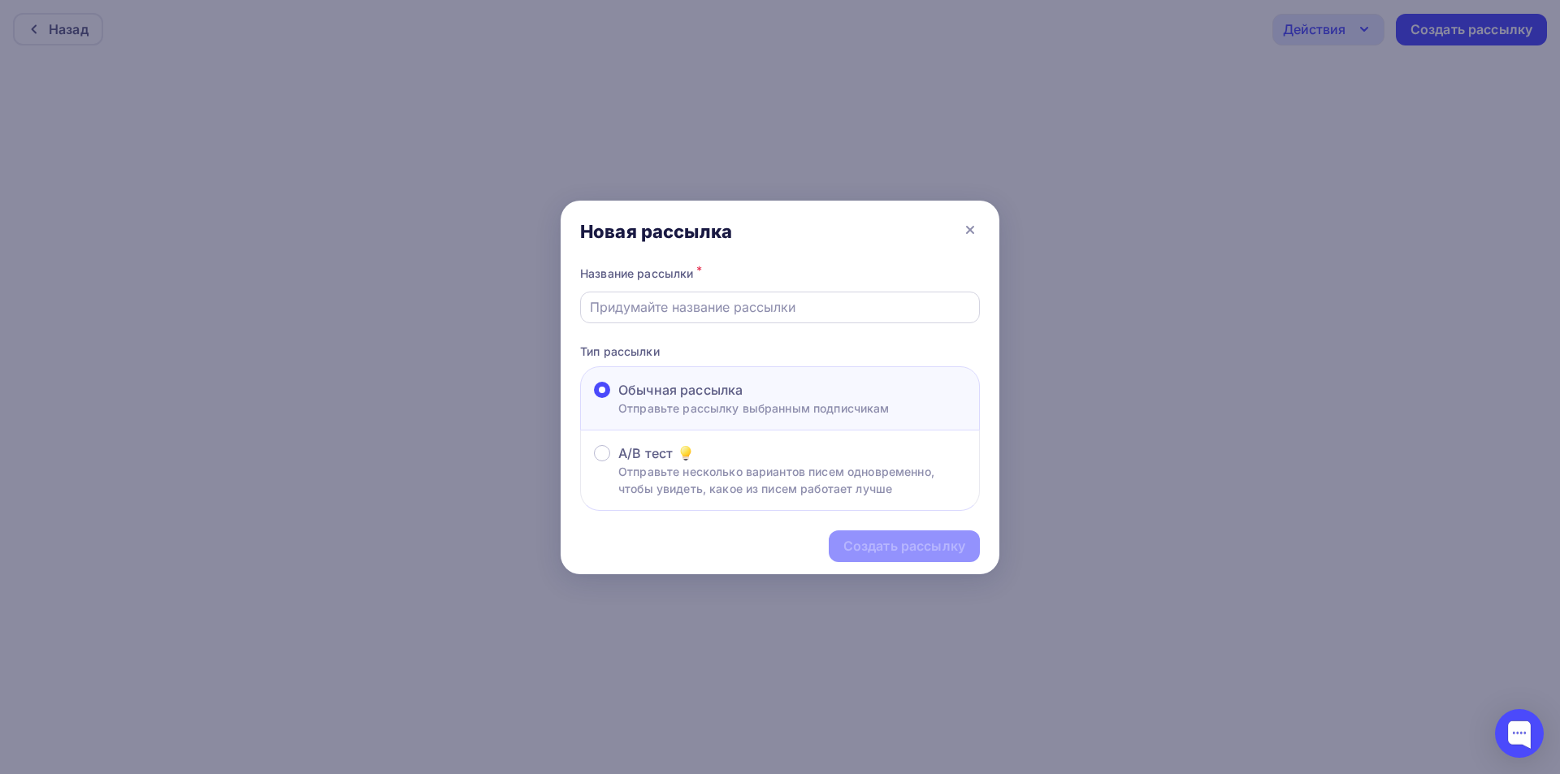
click at [733, 304] on input "text" at bounding box center [780, 306] width 381 height 19
type input "Застройщики3"
click at [870, 546] on div "Создать рассылку" at bounding box center [904, 546] width 122 height 19
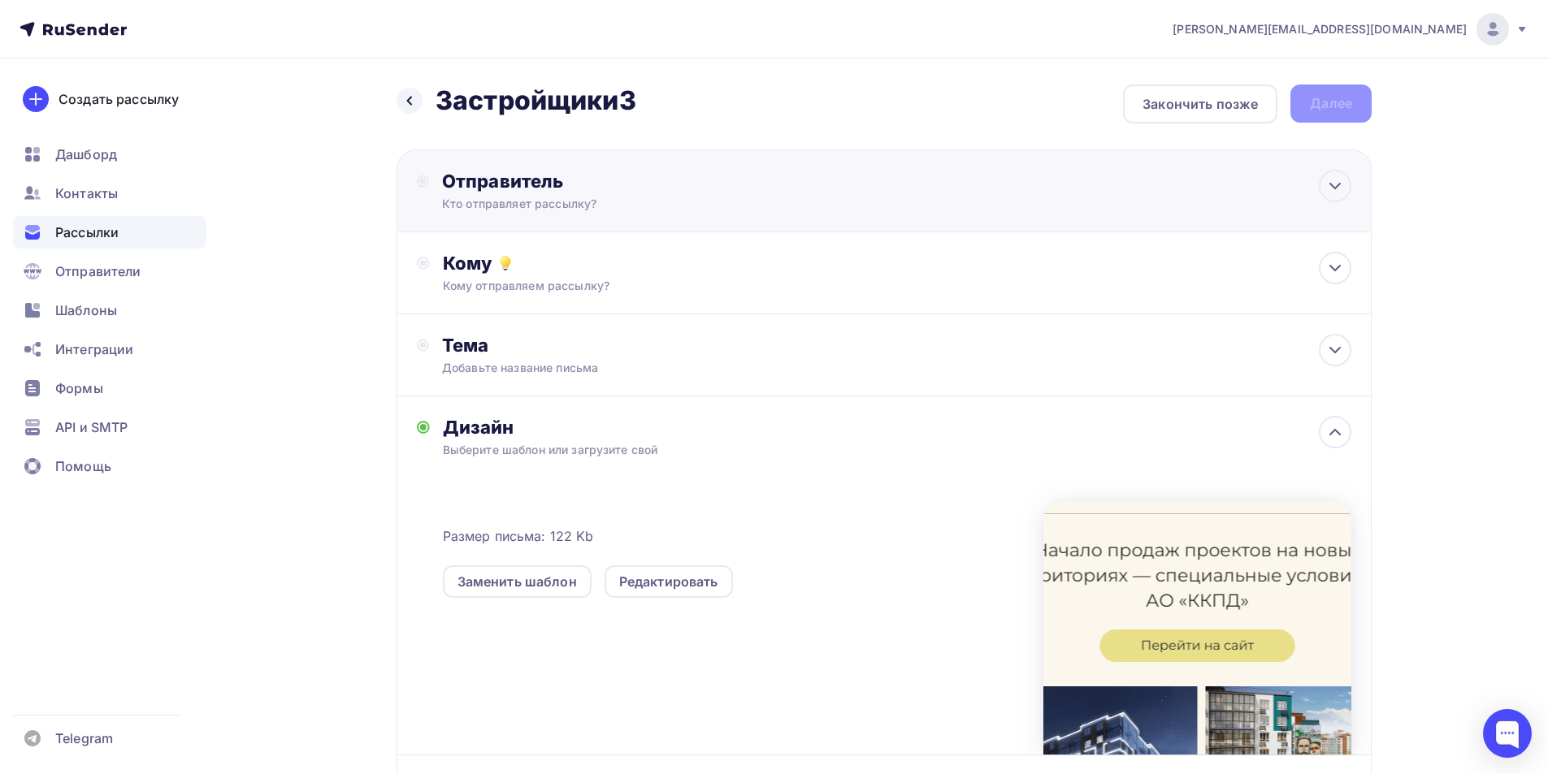
click at [583, 193] on div "Отправитель Кто отправляет рассылку? Email * [PERSON_NAME][EMAIL_ADDRESS][DOMAI…" at bounding box center [618, 191] width 352 height 42
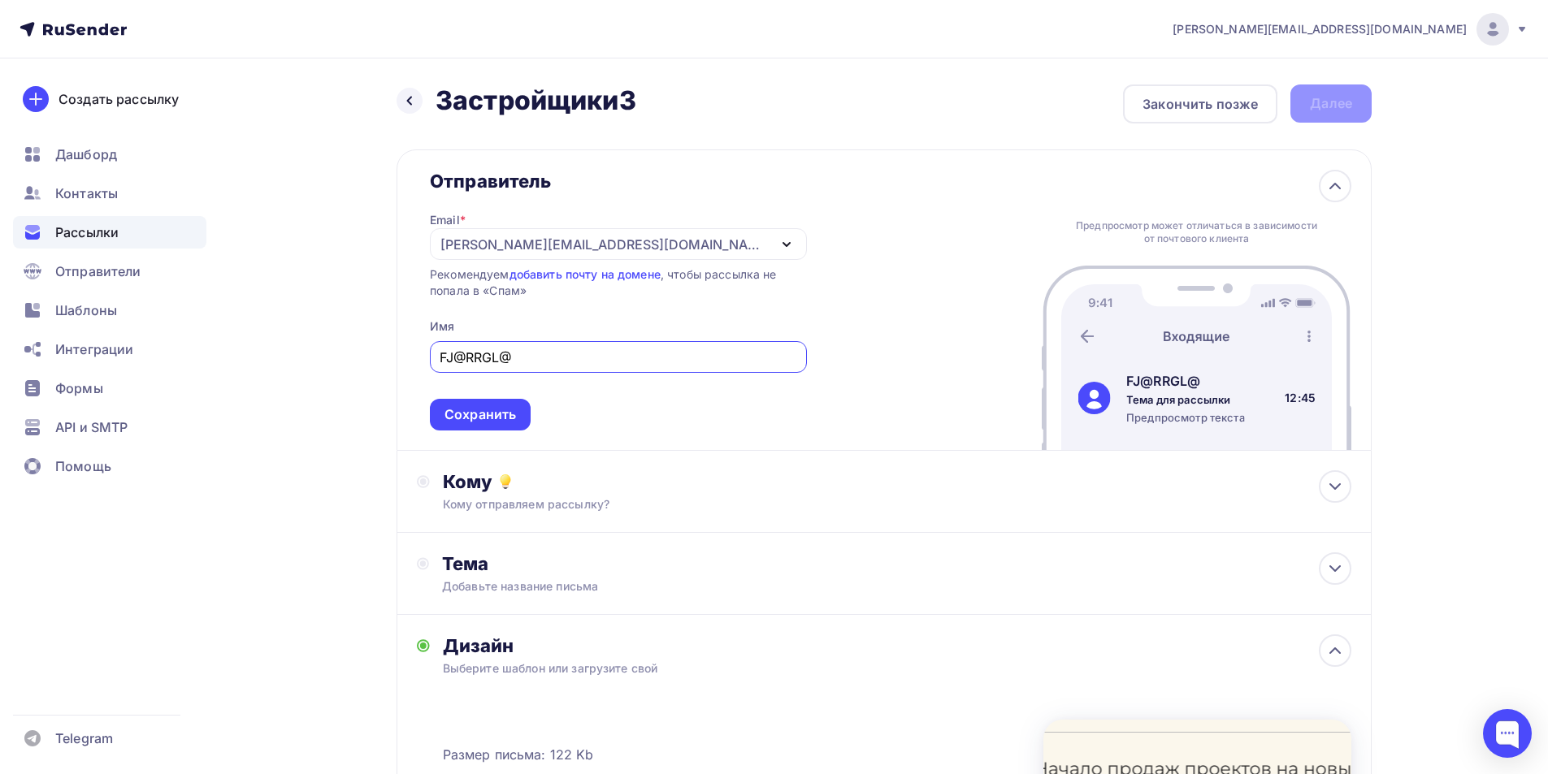
drag, startPoint x: 532, startPoint y: 353, endPoint x: 417, endPoint y: 354, distance: 115.4
click at [417, 354] on div "Отправитель Email * [PERSON_NAME][EMAIL_ADDRESS][DOMAIN_NAME] [PERSON_NAME][EMA…" at bounding box center [605, 300] width 377 height 261
type input "АО"ККПД""
click at [506, 408] on div "Сохранить" at bounding box center [479, 414] width 71 height 19
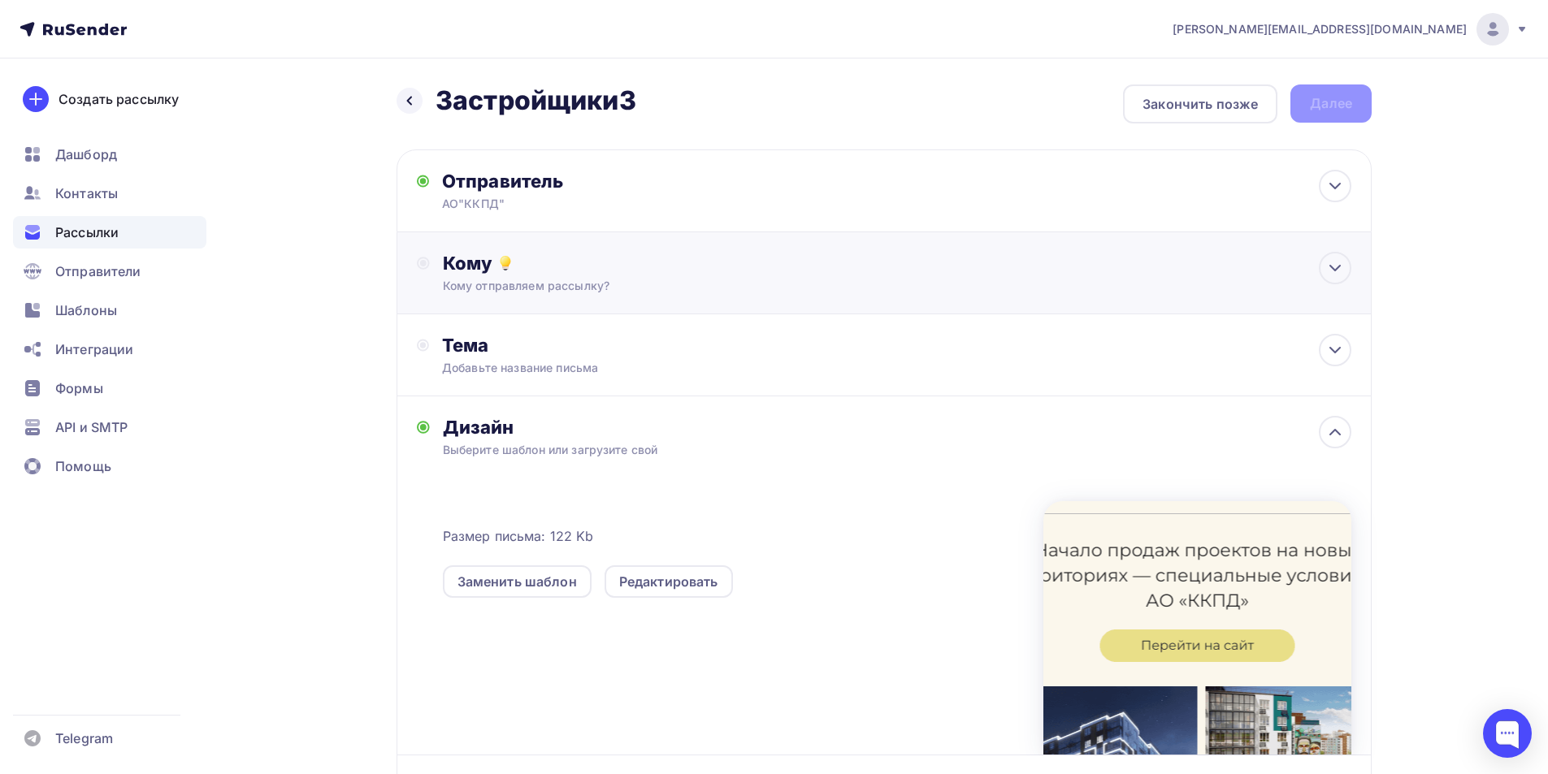
click at [551, 282] on div "Кому отправляем рассылку?" at bounding box center [852, 286] width 818 height 16
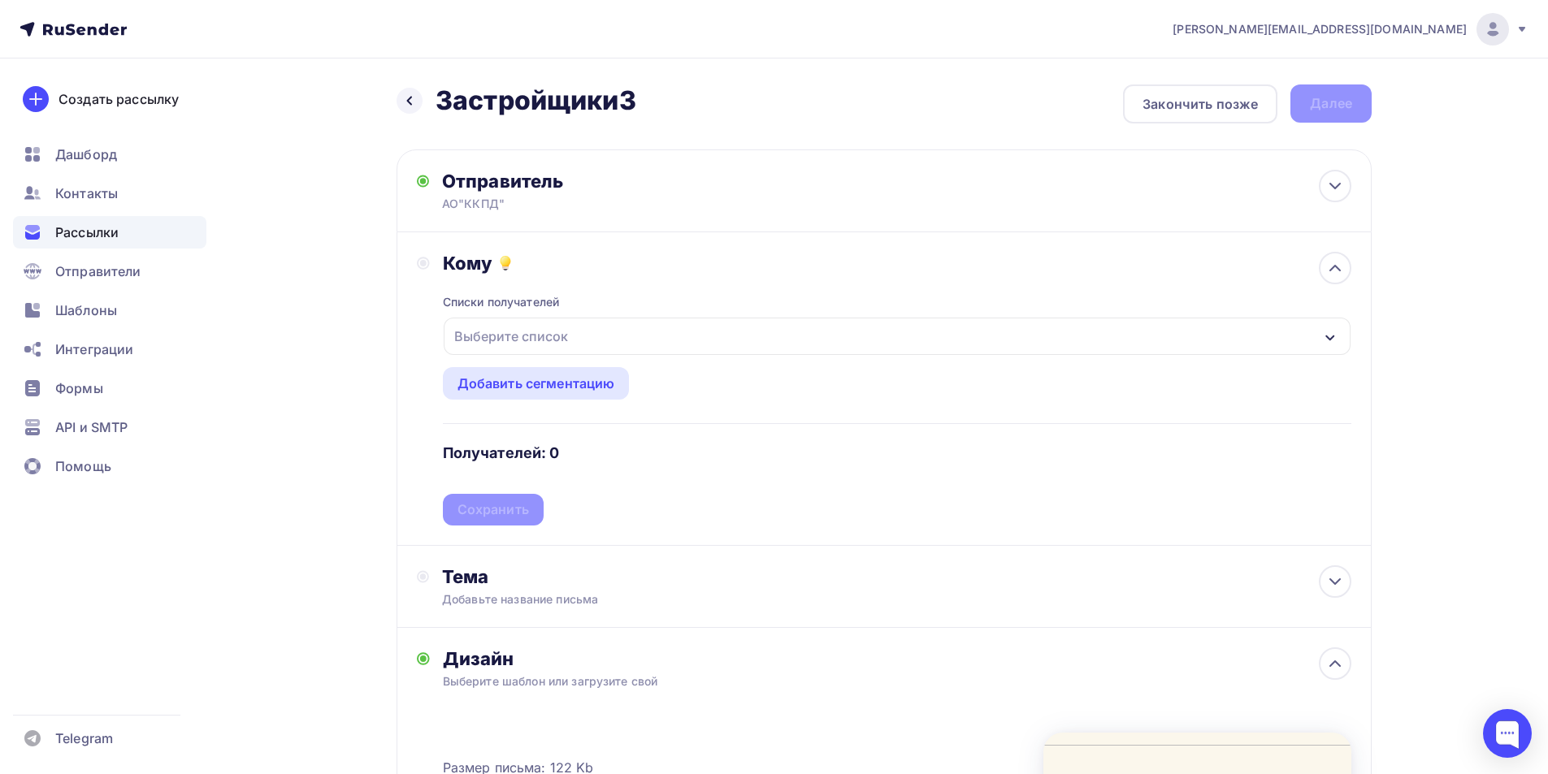
click at [565, 336] on div "Выберите список" at bounding box center [511, 336] width 127 height 29
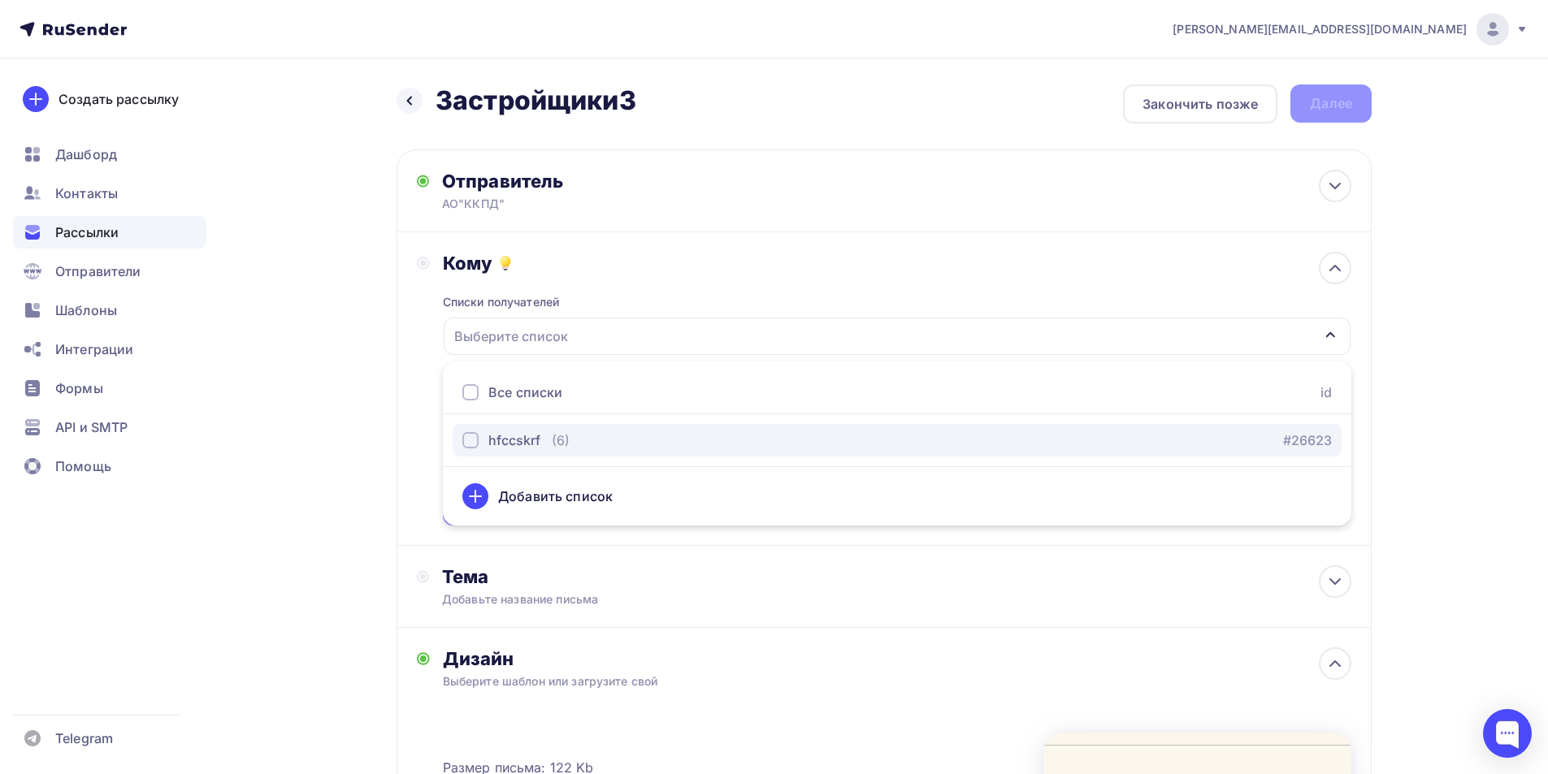
click at [562, 436] on div "(6)" at bounding box center [561, 440] width 18 height 19
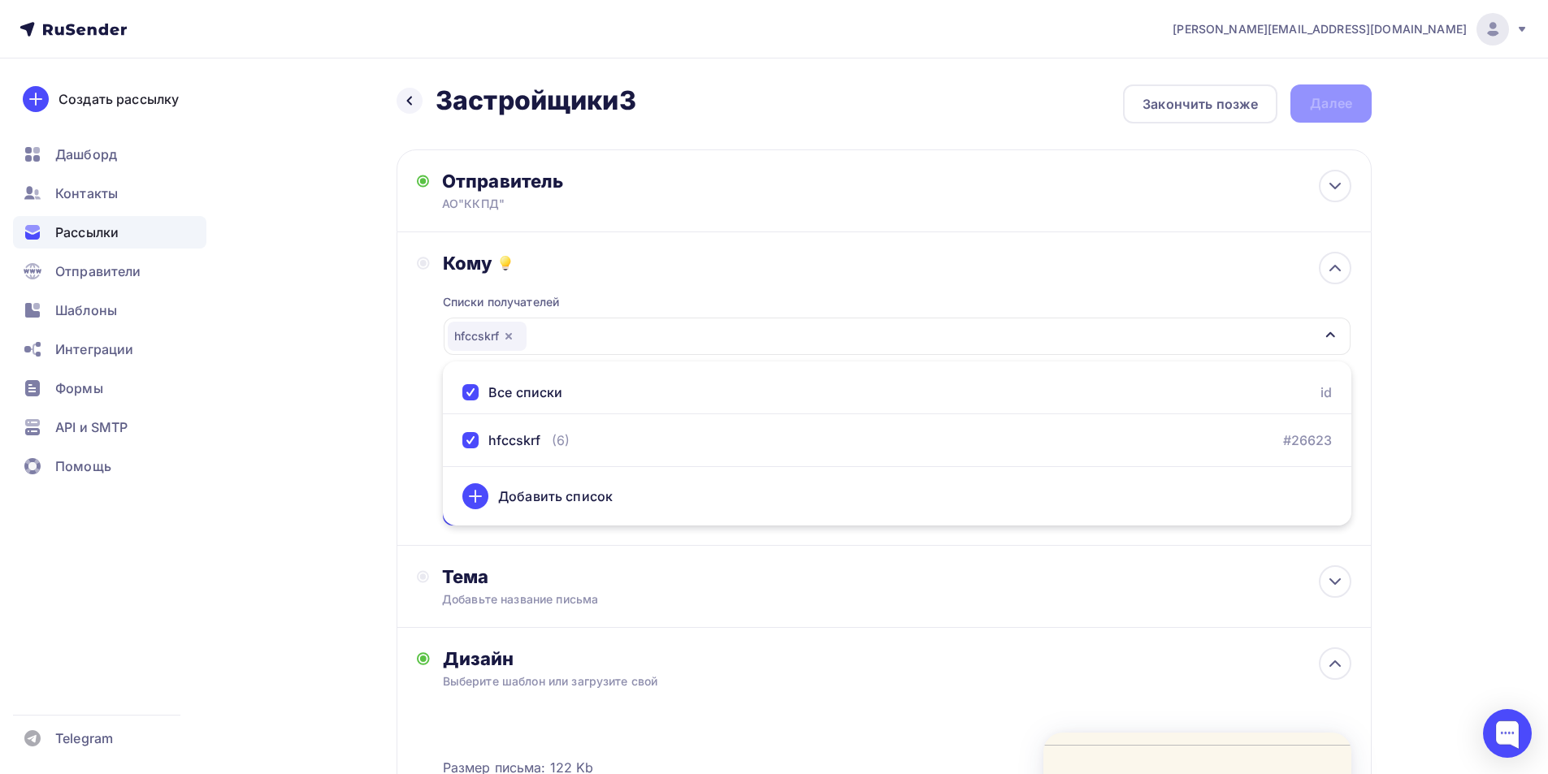
click at [341, 454] on div "Назад Застройщики3 Застройщики3 Закончить позже Далее Отправитель АО"ККПД" Emai…" at bounding box center [774, 616] width 1332 height 1116
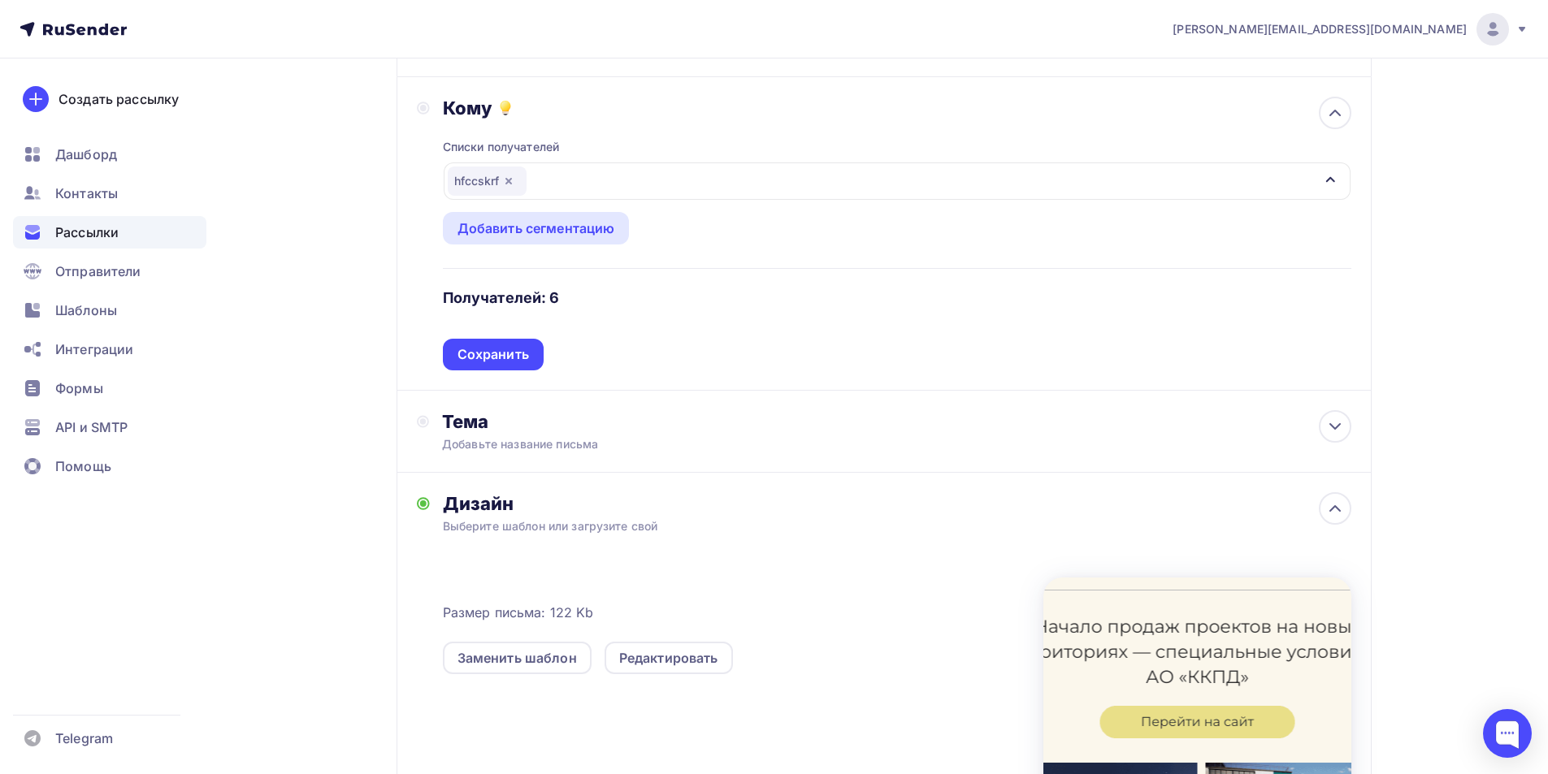
scroll to position [244, 0]
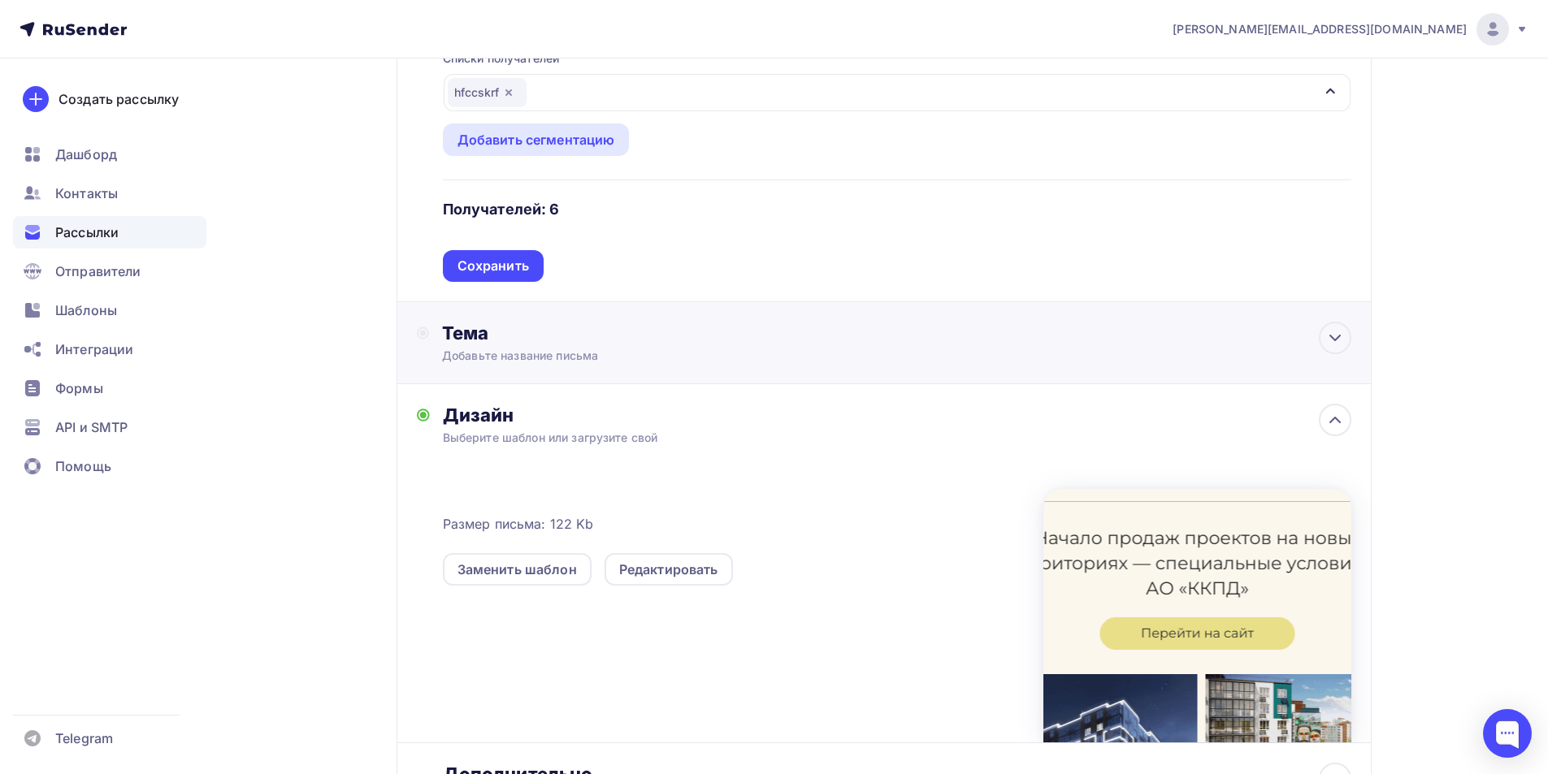
click at [591, 346] on div "Тема Добавьте название письма Тема * Рекомендуем использовать не более 150 симв…" at bounding box center [602, 343] width 321 height 42
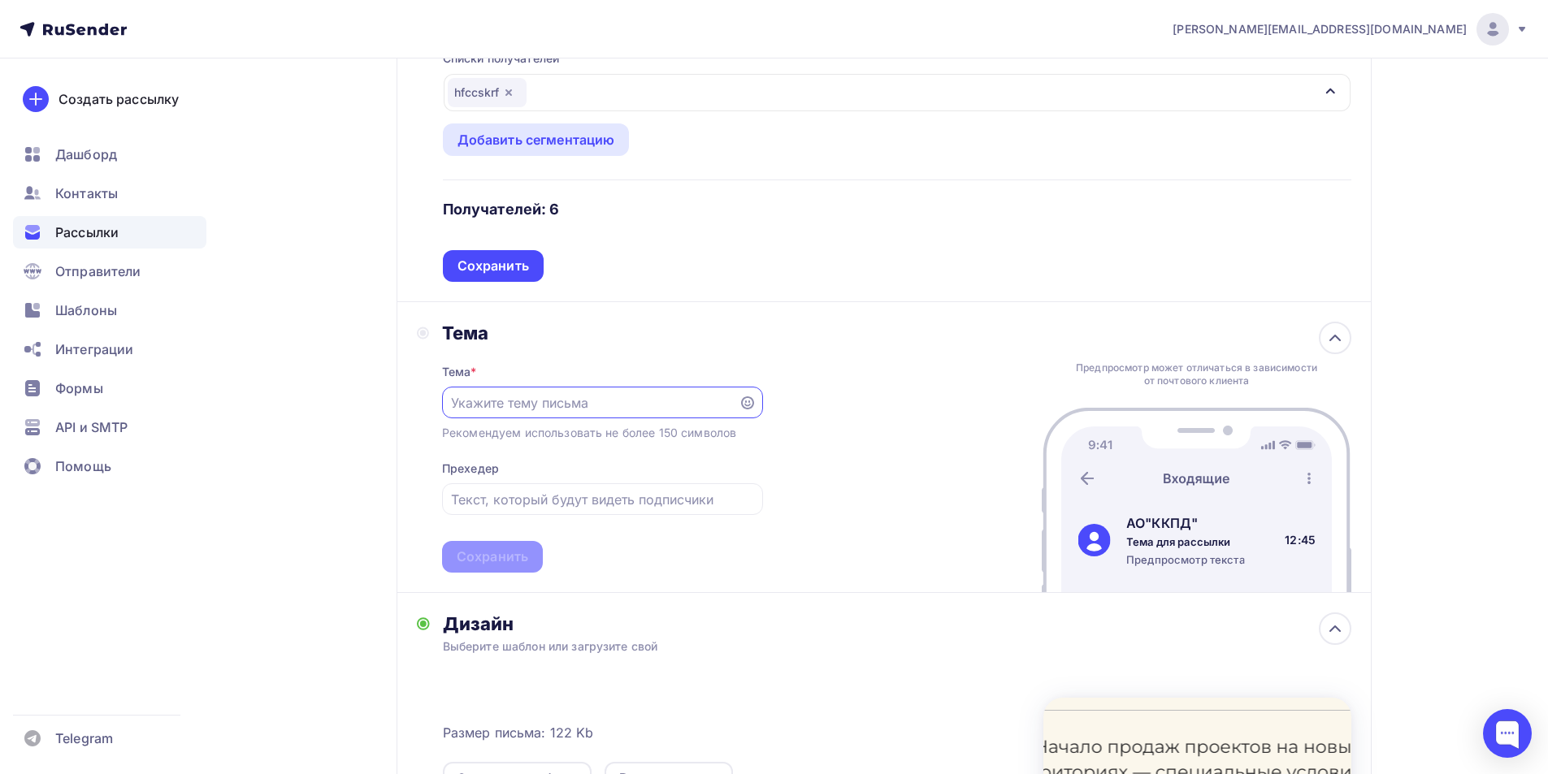
scroll to position [0, 0]
paste input "АО «ККПД» объявляет о старте продаж готовых решений по застройке жилых территор…"
type input "АО «ККПД» объявляет о старте продаж готовых решений по застройке жилых территор…"
click at [516, 561] on div "Сохранить" at bounding box center [492, 557] width 71 height 19
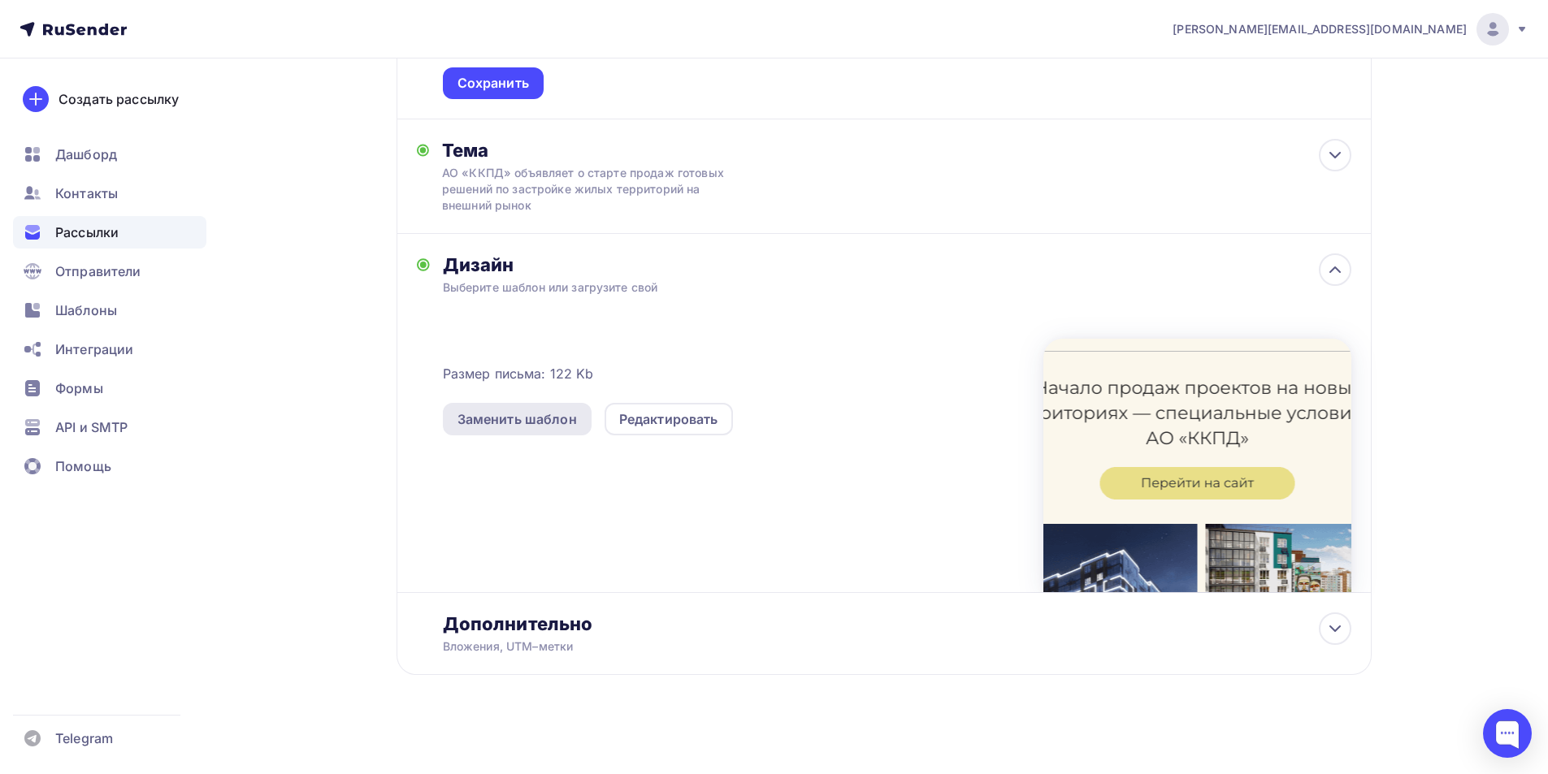
scroll to position [432, 0]
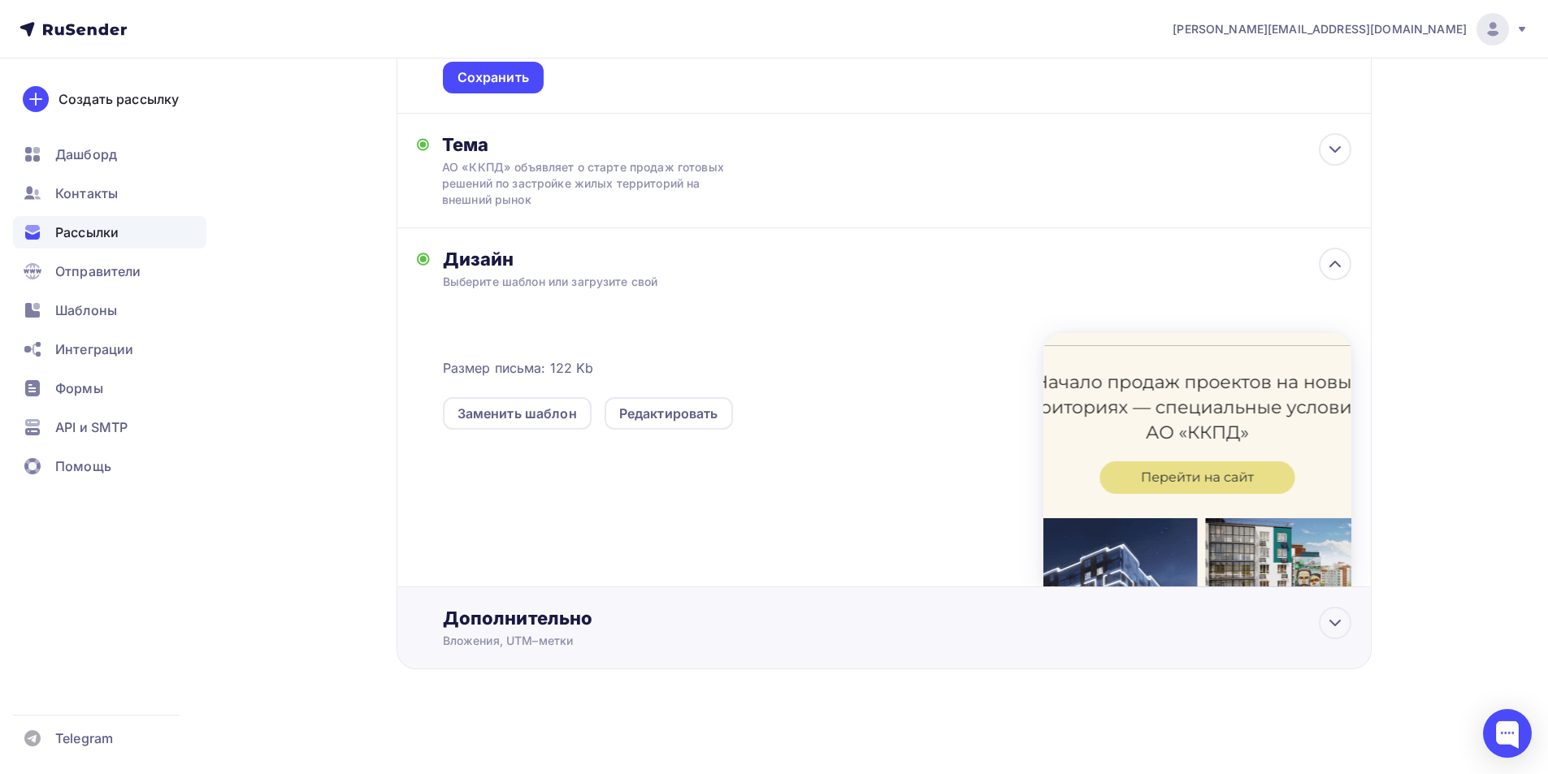
click at [571, 612] on div "Дополнительно" at bounding box center [897, 618] width 908 height 23
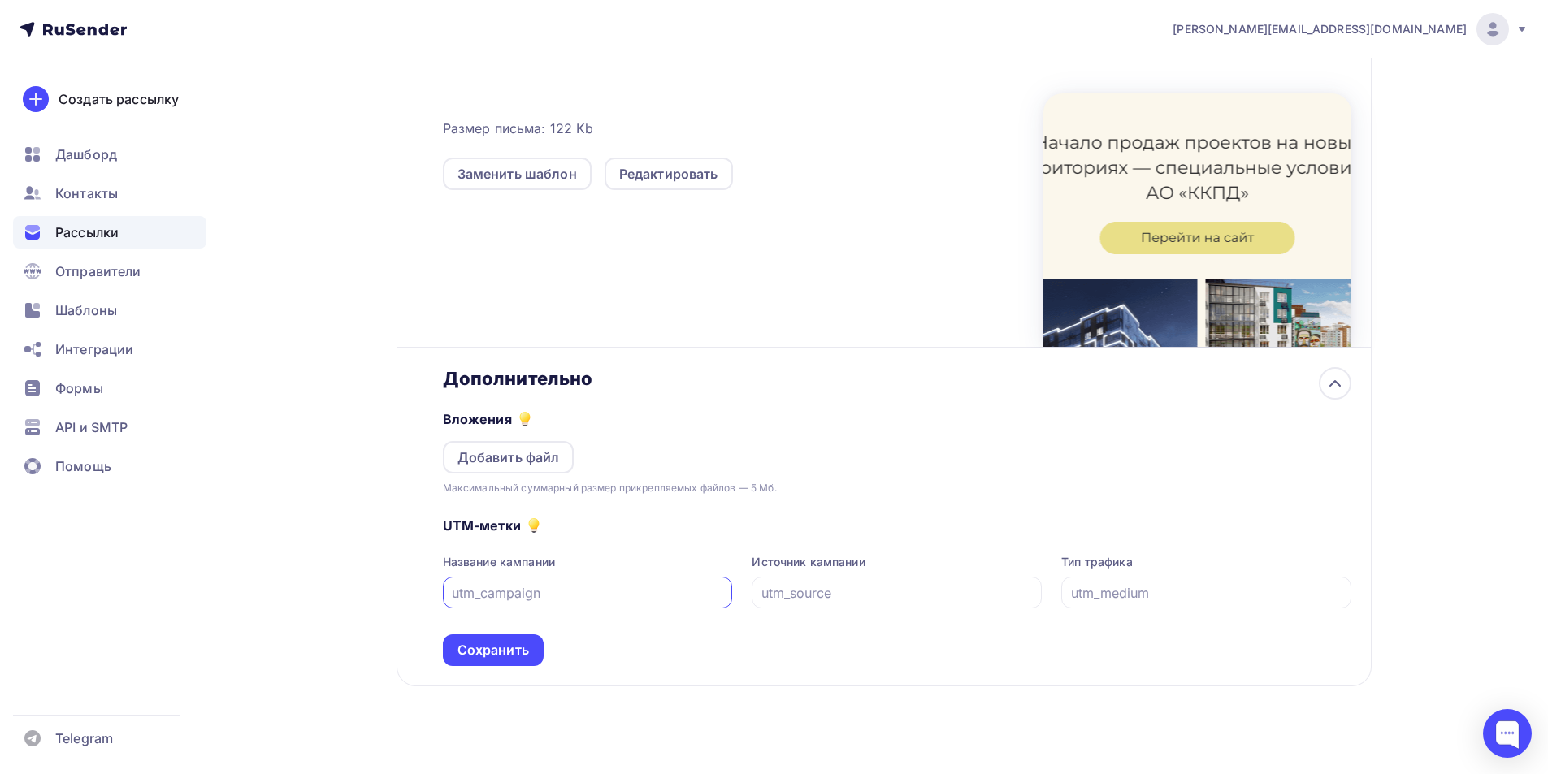
scroll to position [675, 0]
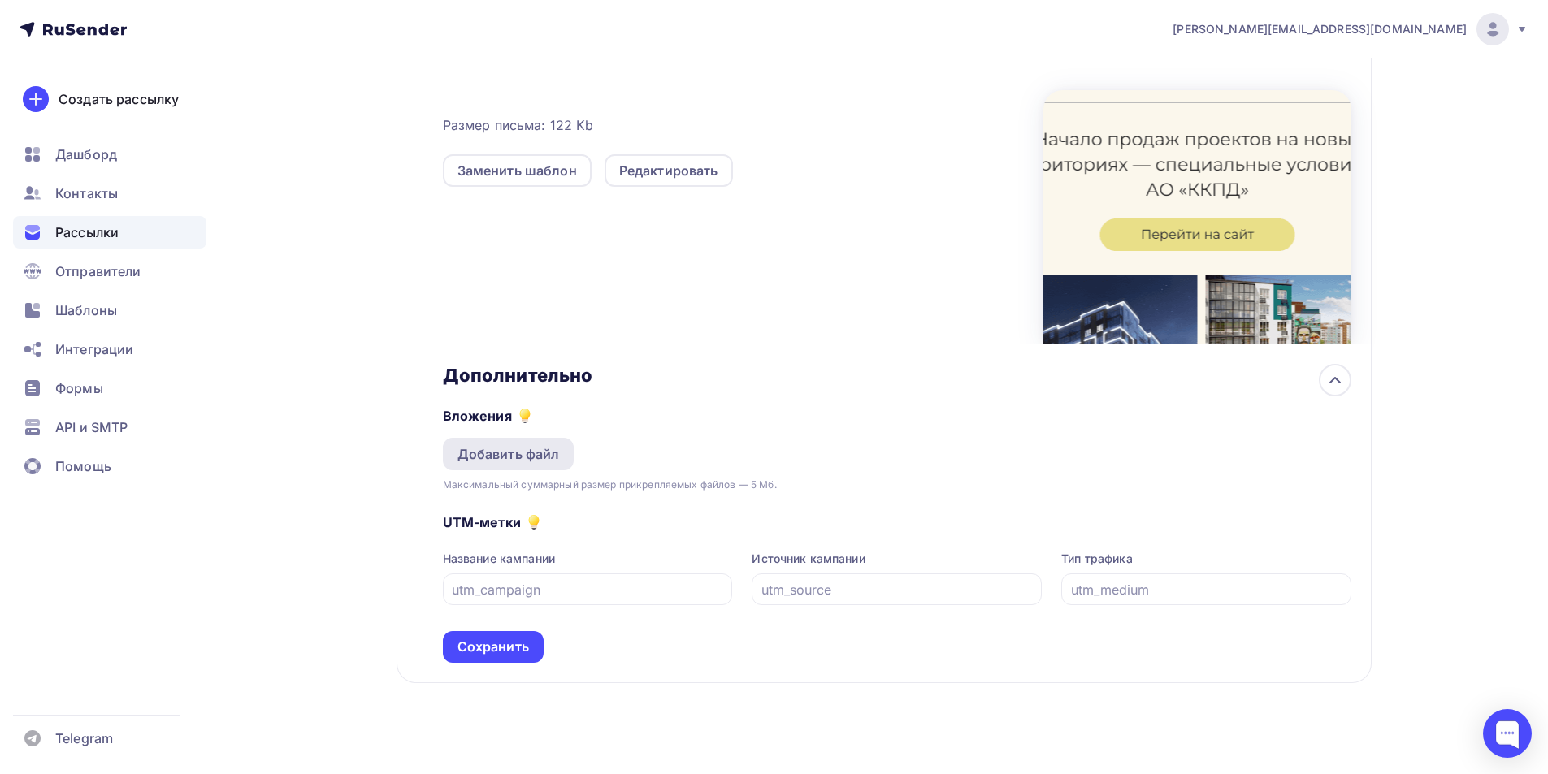
click at [529, 457] on div "Добавить файл" at bounding box center [508, 453] width 102 height 19
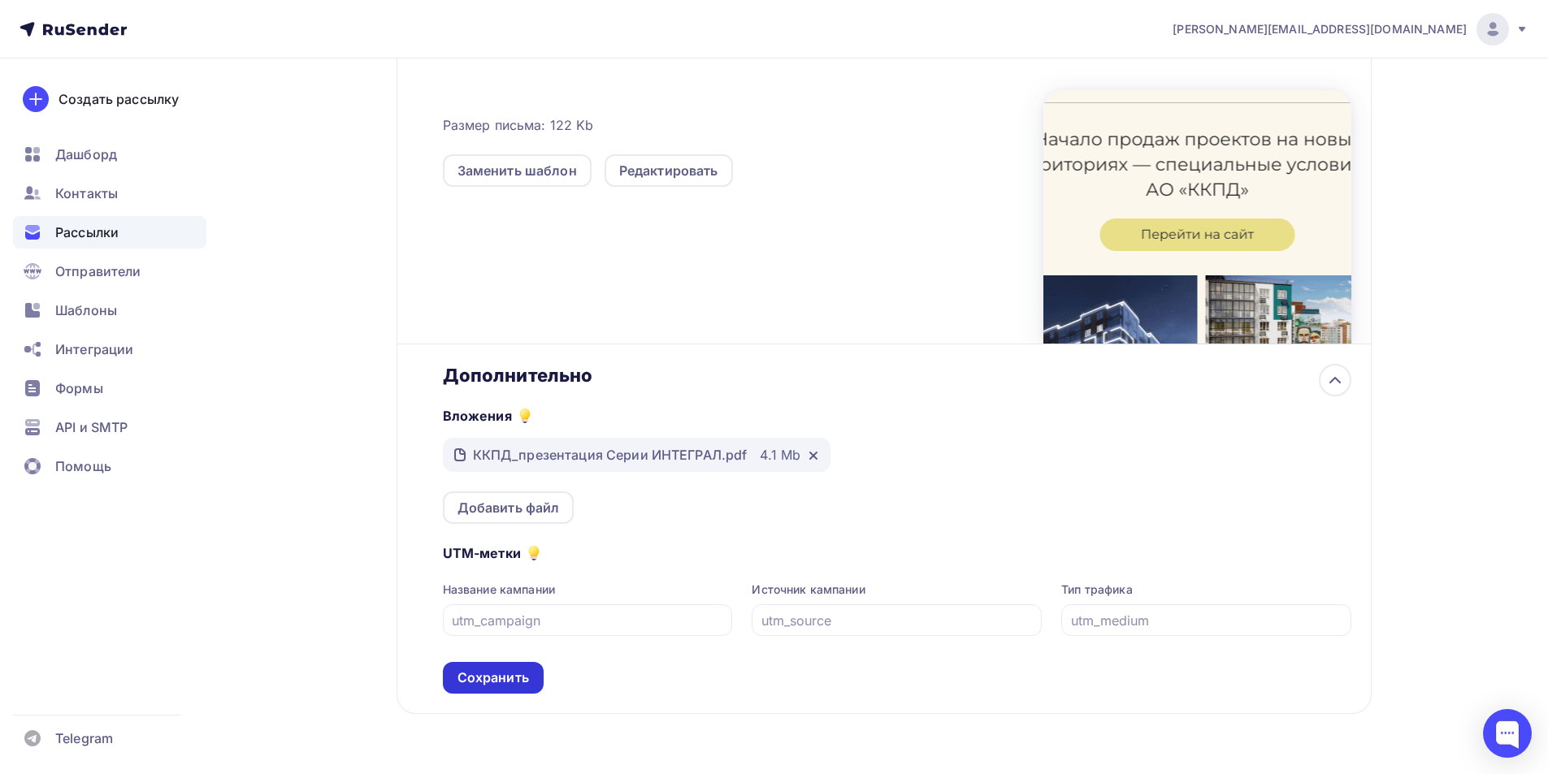
click at [488, 683] on div "Сохранить" at bounding box center [492, 678] width 71 height 19
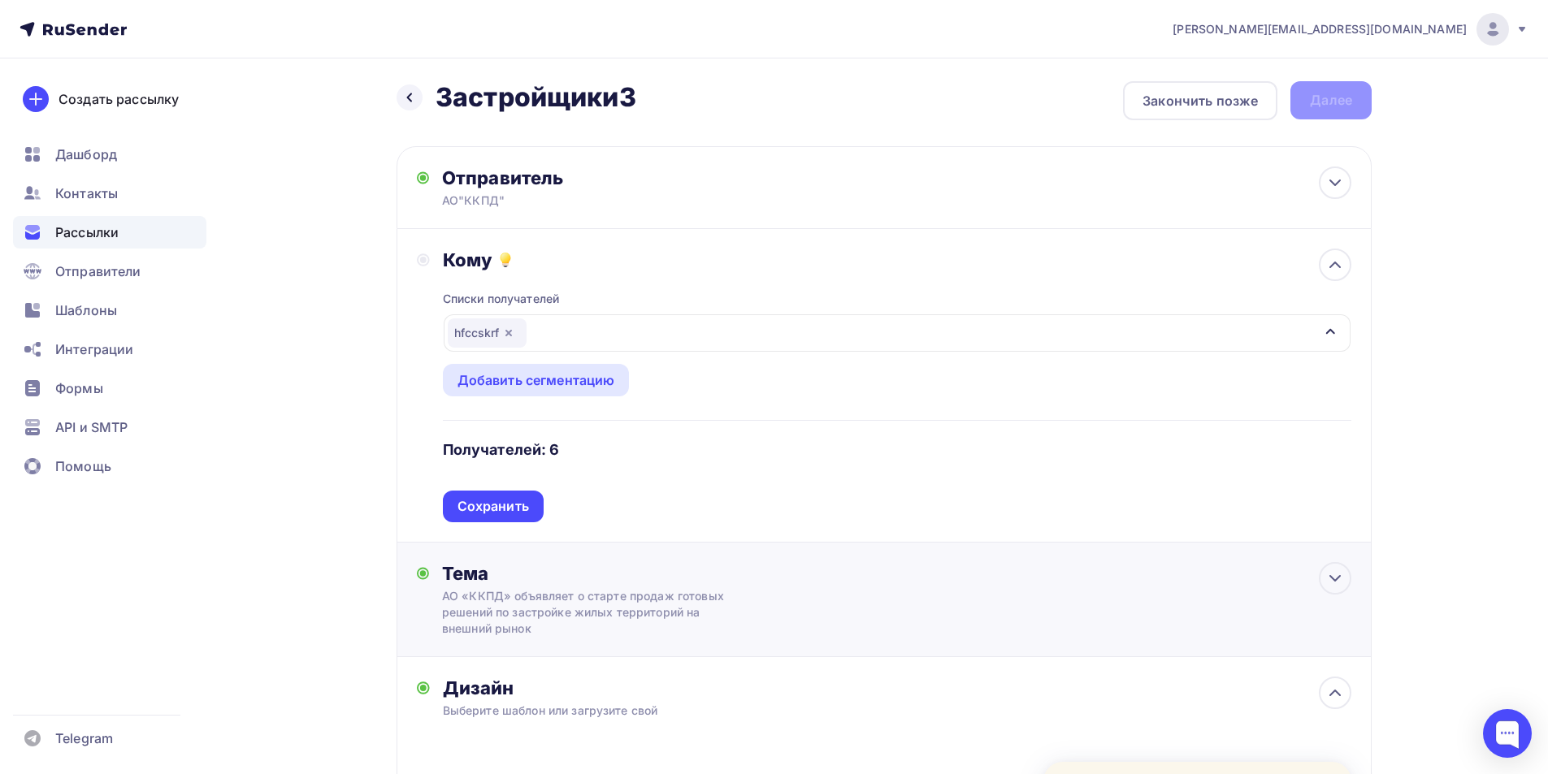
scroll to position [0, 0]
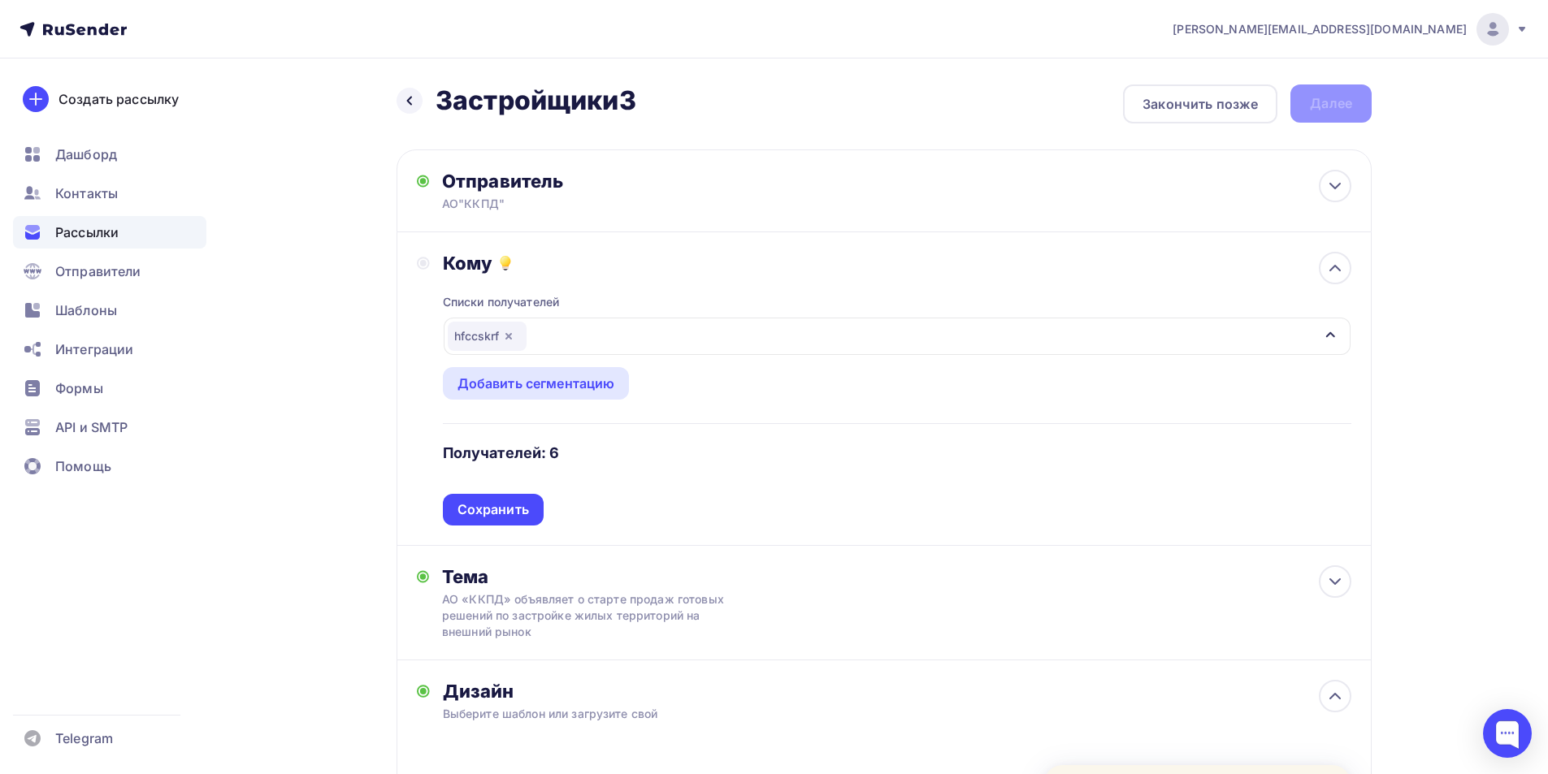
click at [1327, 104] on div "Назад Застройщики3 Застройщики3 Закончить позже Далее" at bounding box center [883, 103] width 975 height 39
click at [495, 508] on div "Сохранить" at bounding box center [492, 509] width 71 height 19
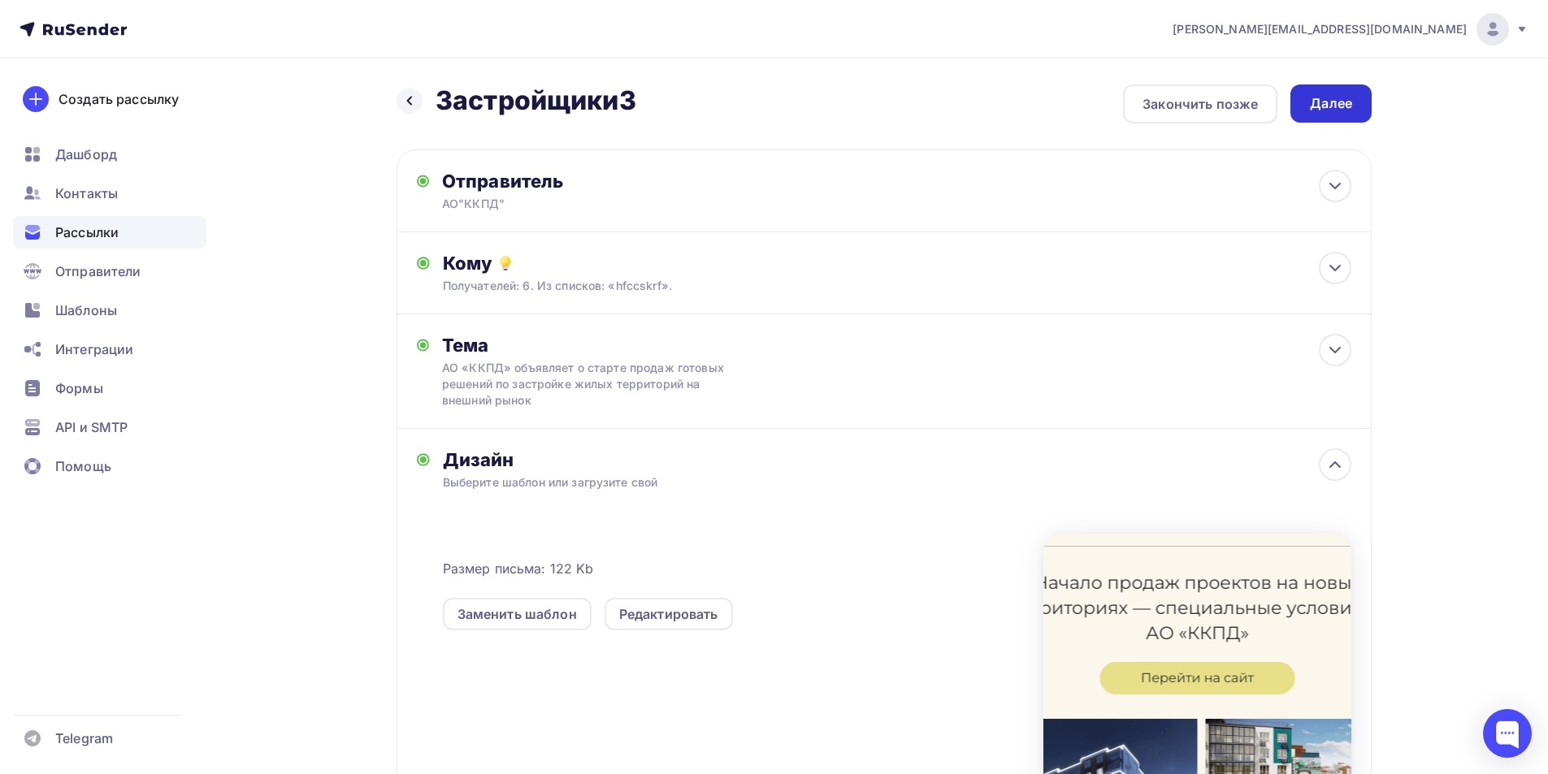
click at [1340, 107] on div "Далее" at bounding box center [1331, 103] width 42 height 19
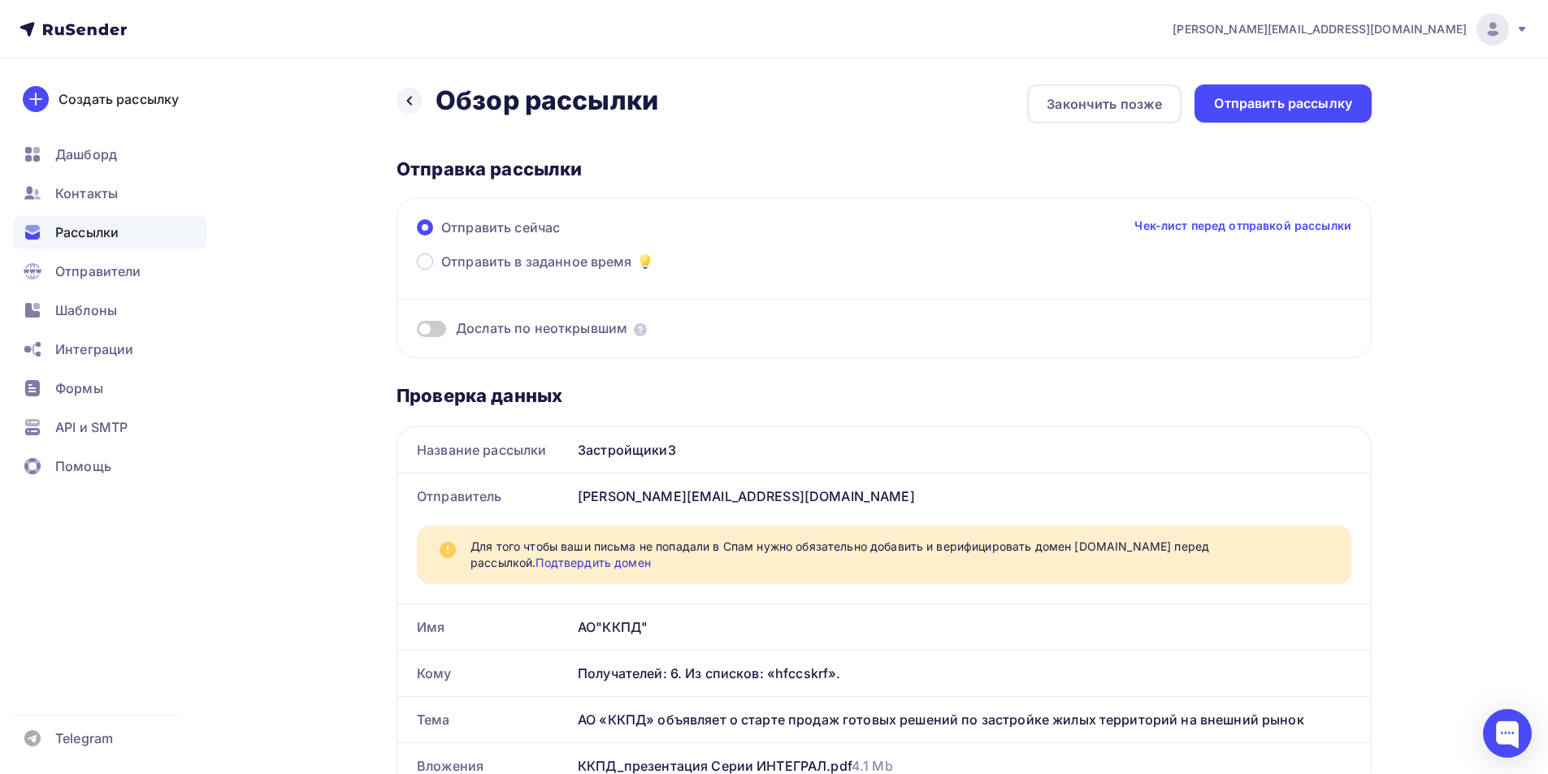
click at [650, 556] on link "Подтвердить домен" at bounding box center [592, 563] width 115 height 14
click at [1277, 105] on div "Отправить рассылку" at bounding box center [1283, 103] width 138 height 19
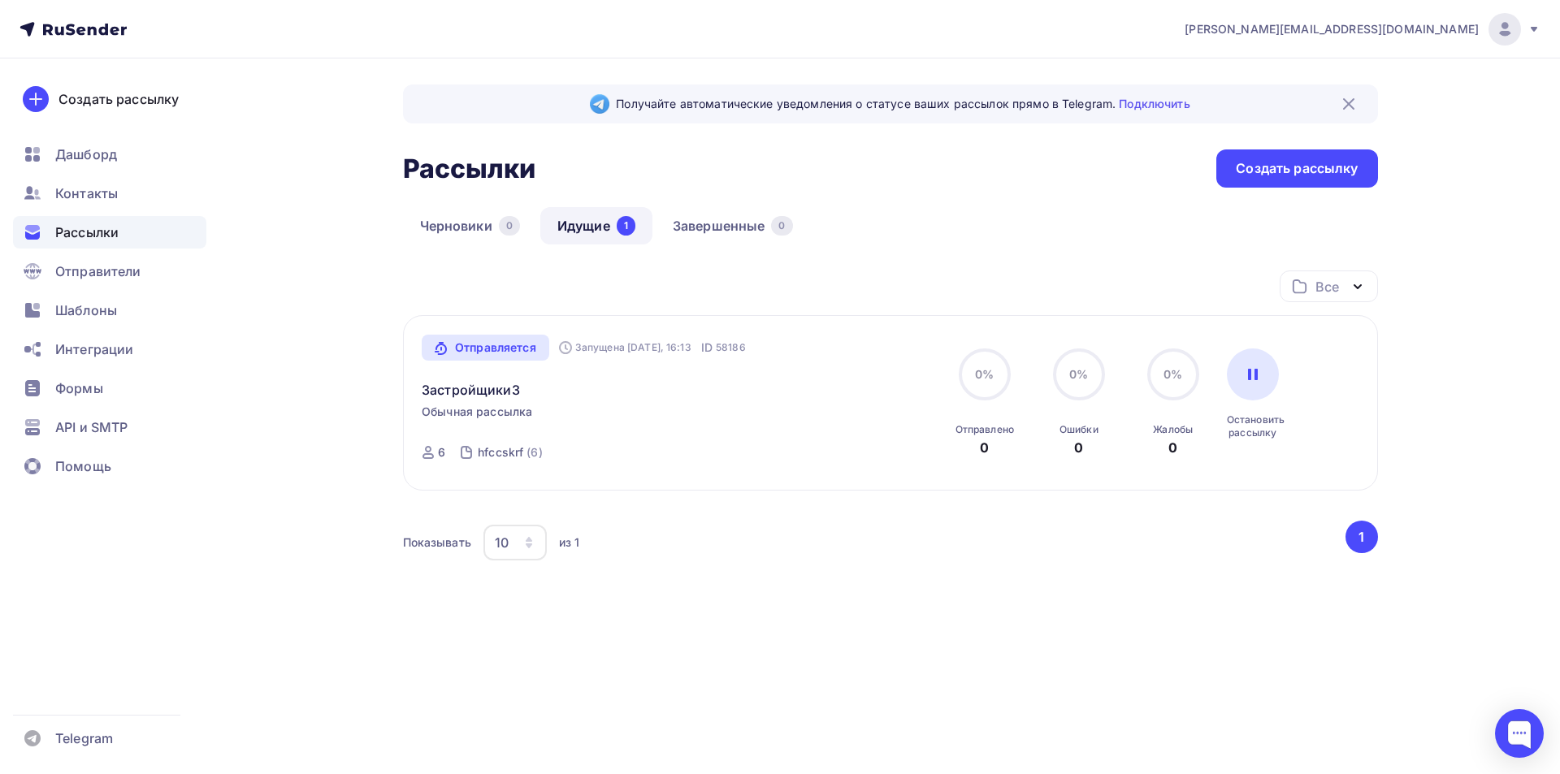
click at [1396, 33] on span "[PERSON_NAME][EMAIL_ADDRESS][DOMAIN_NAME]" at bounding box center [1332, 29] width 294 height 16
click at [1505, 30] on img at bounding box center [1504, 28] width 19 height 19
click at [1532, 32] on icon at bounding box center [1533, 29] width 13 height 13
click at [101, 264] on span "Отправители" at bounding box center [98, 271] width 86 height 19
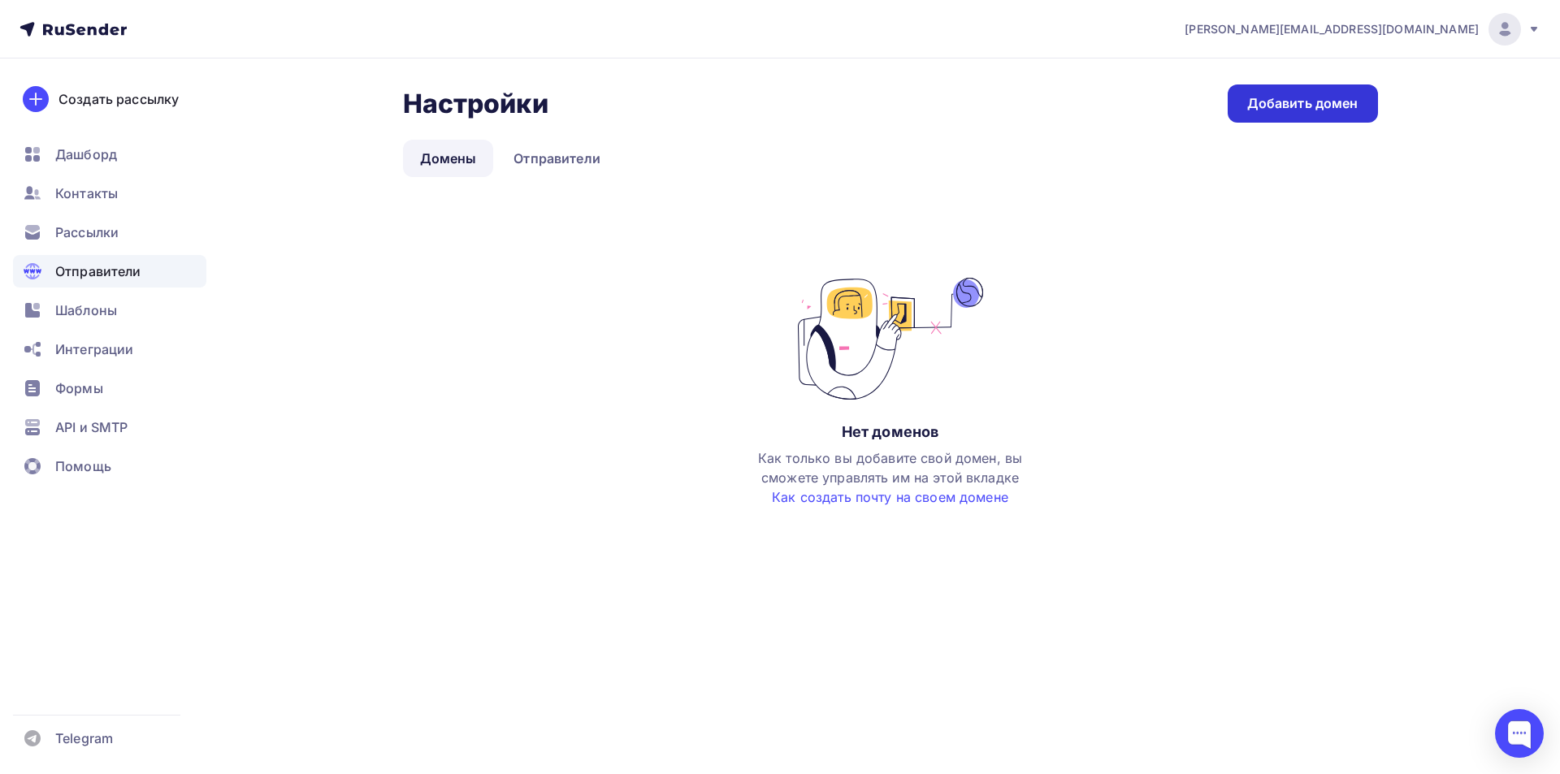
click at [1292, 102] on div "Добавить домен" at bounding box center [1302, 103] width 111 height 19
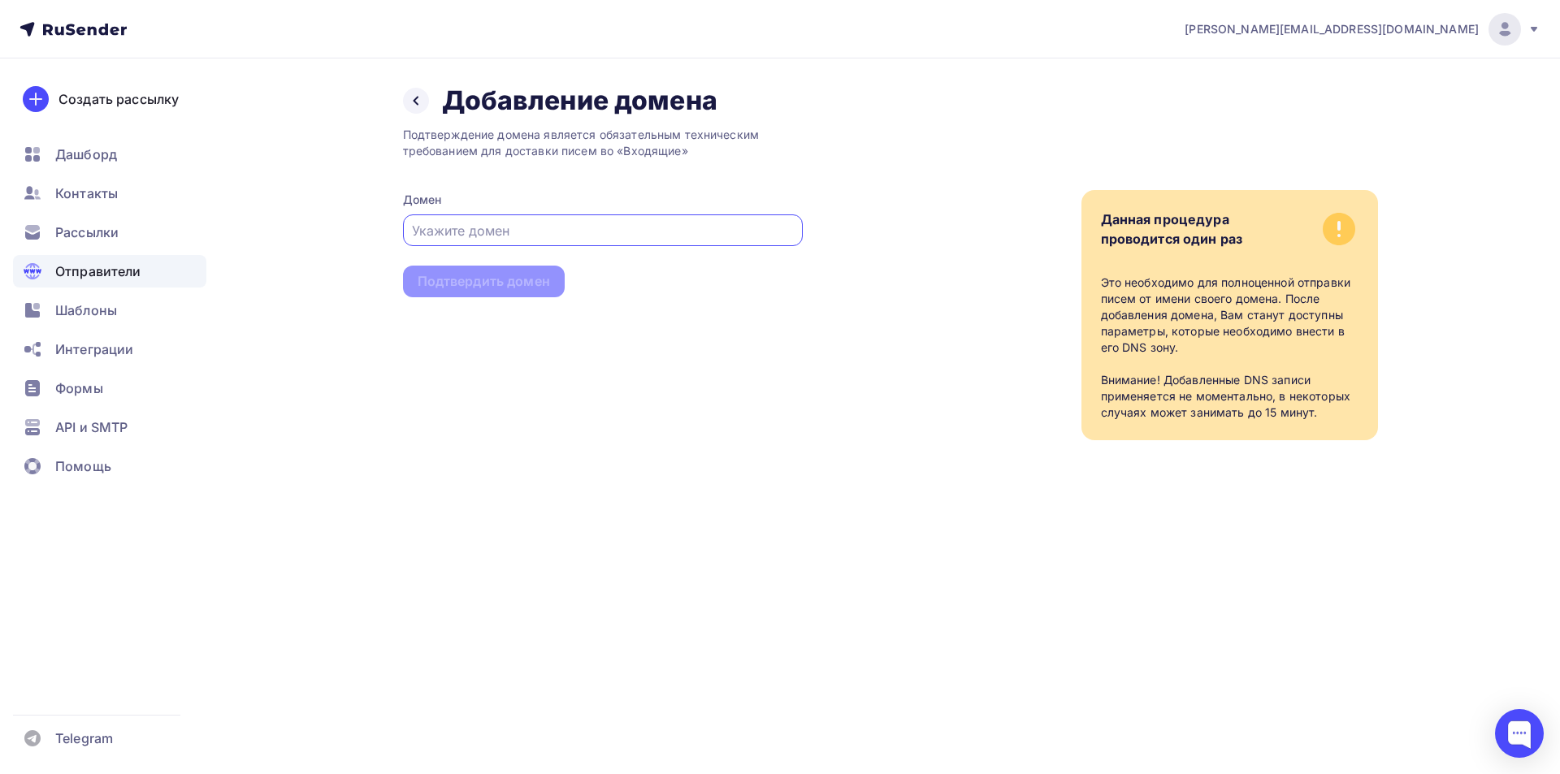
paste input "[DOMAIN_NAME]"
type input "[DOMAIN_NAME]"
click at [485, 278] on div "Подтвердить домен" at bounding box center [484, 281] width 132 height 19
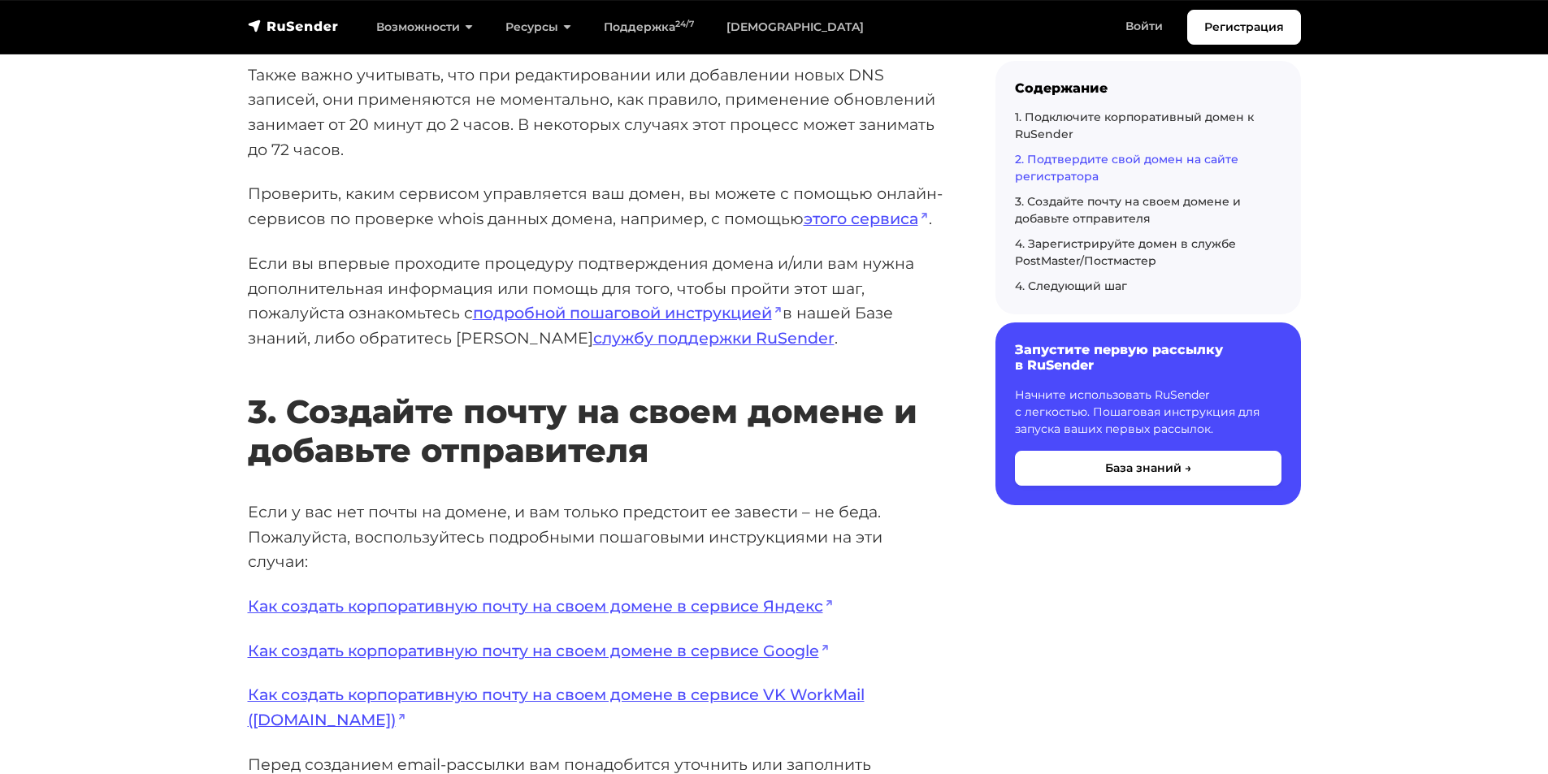
scroll to position [2646, 0]
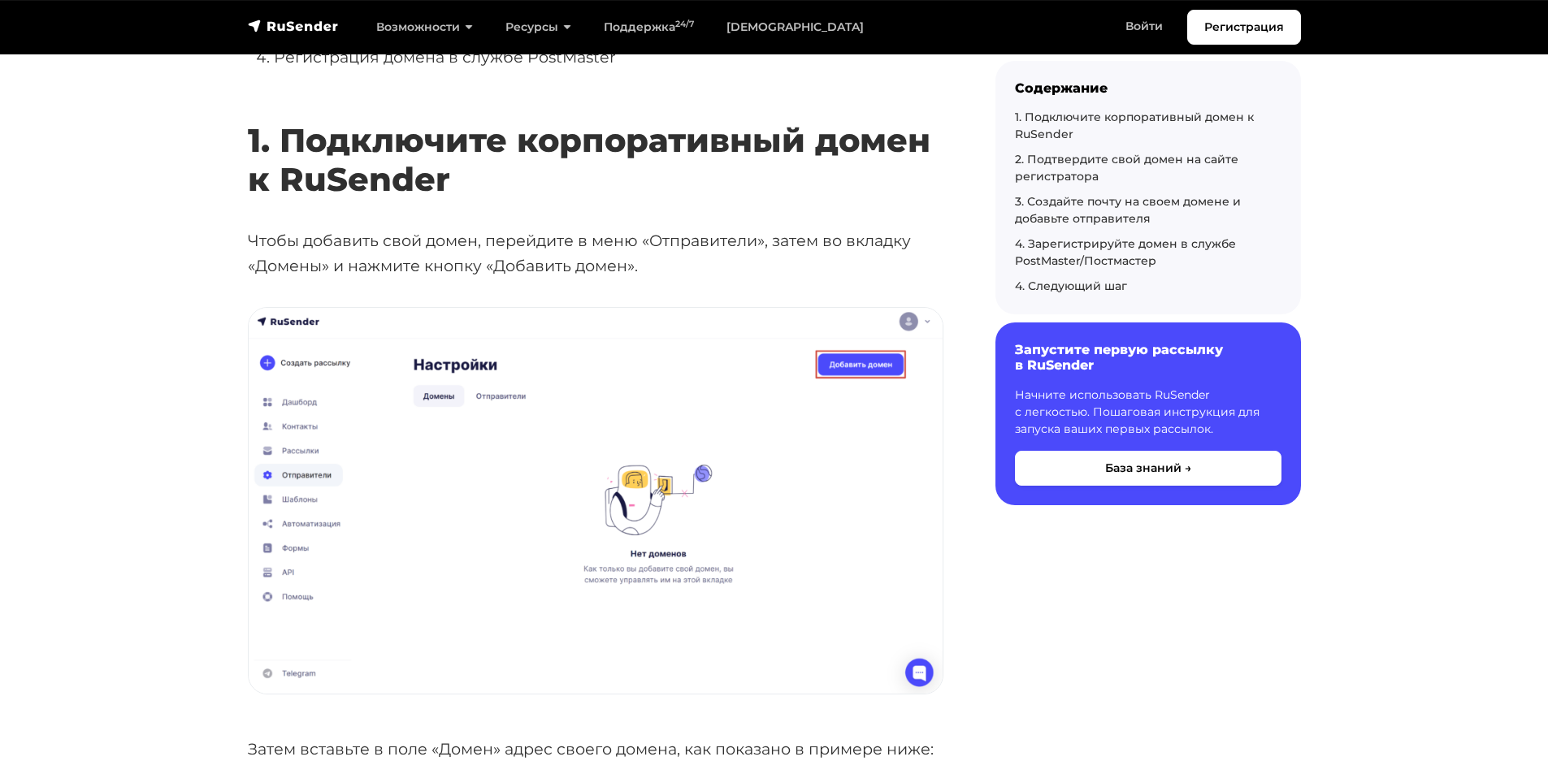
scroll to position [569, 0]
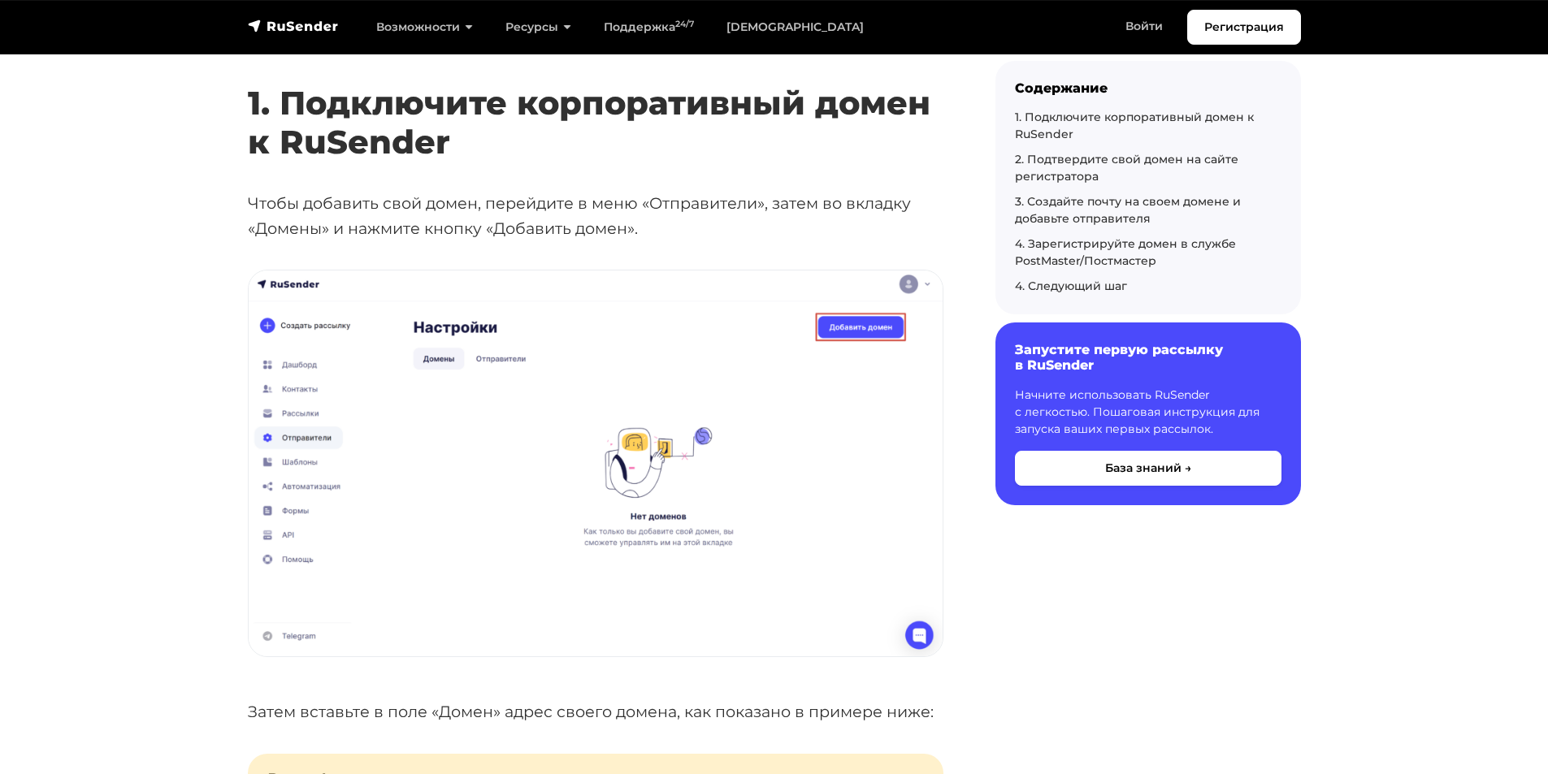
click at [869, 325] on img at bounding box center [596, 464] width 694 height 386
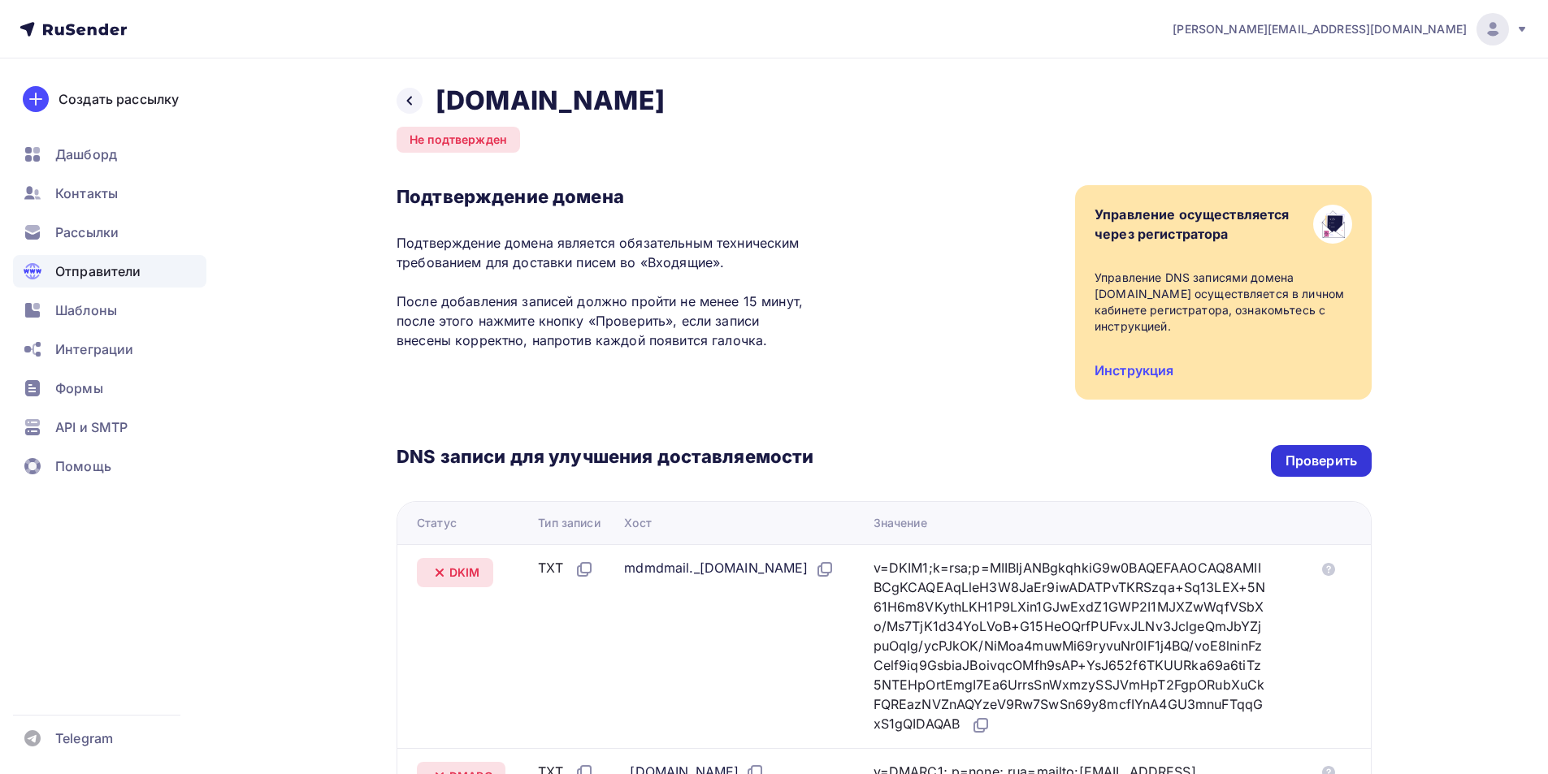
click at [1318, 452] on div "Проверить" at bounding box center [1320, 461] width 71 height 19
